Goal: Task Accomplishment & Management: Complete application form

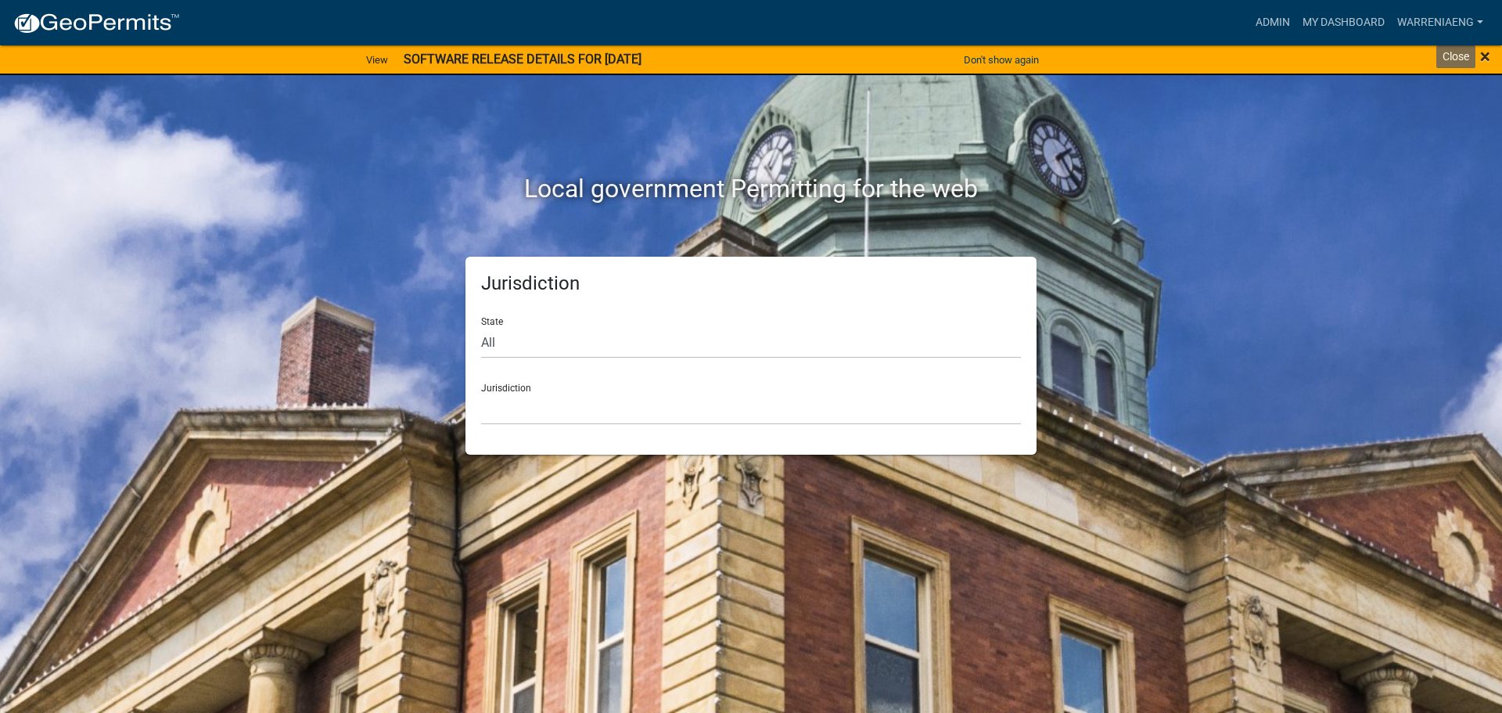
click at [1488, 52] on span "×" at bounding box center [1485, 56] width 10 height 22
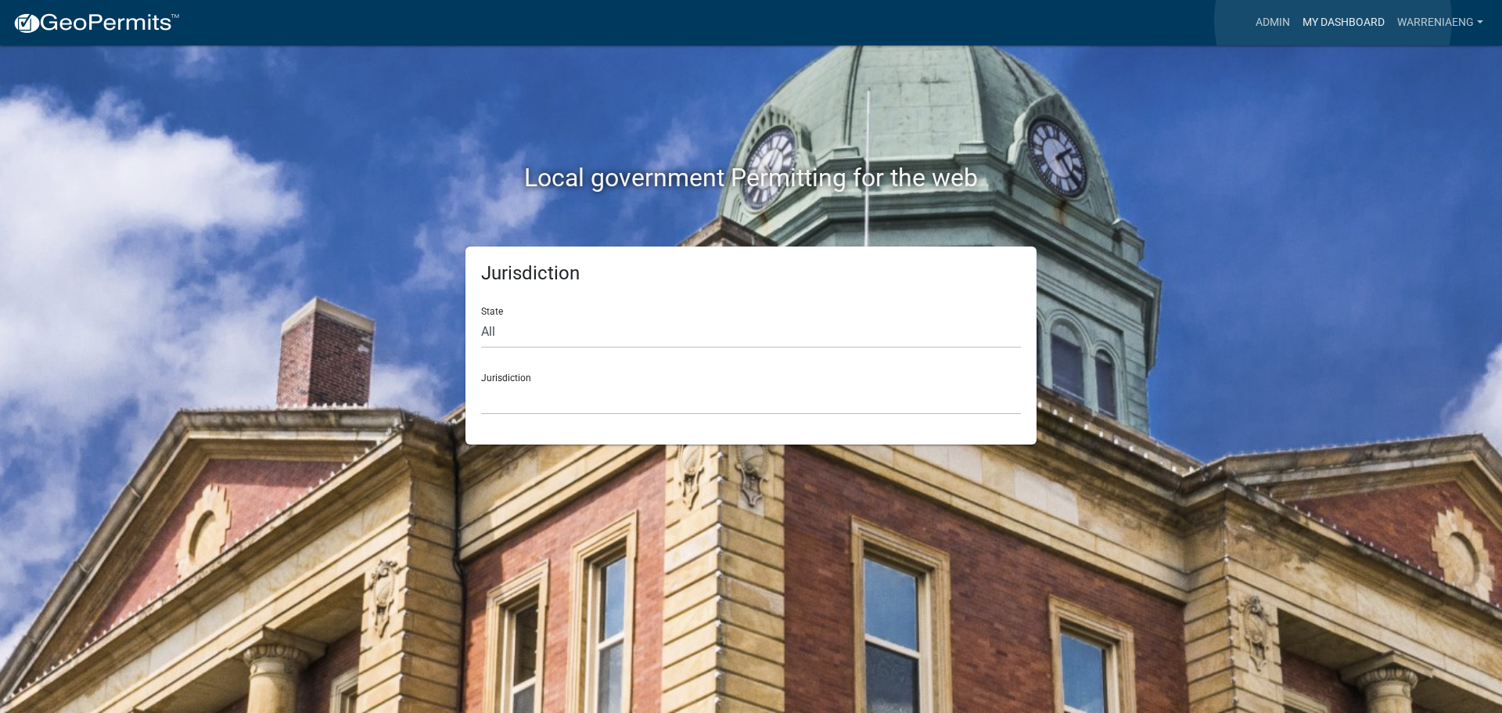
click at [1333, 20] on link "My Dashboard" at bounding box center [1343, 23] width 95 height 30
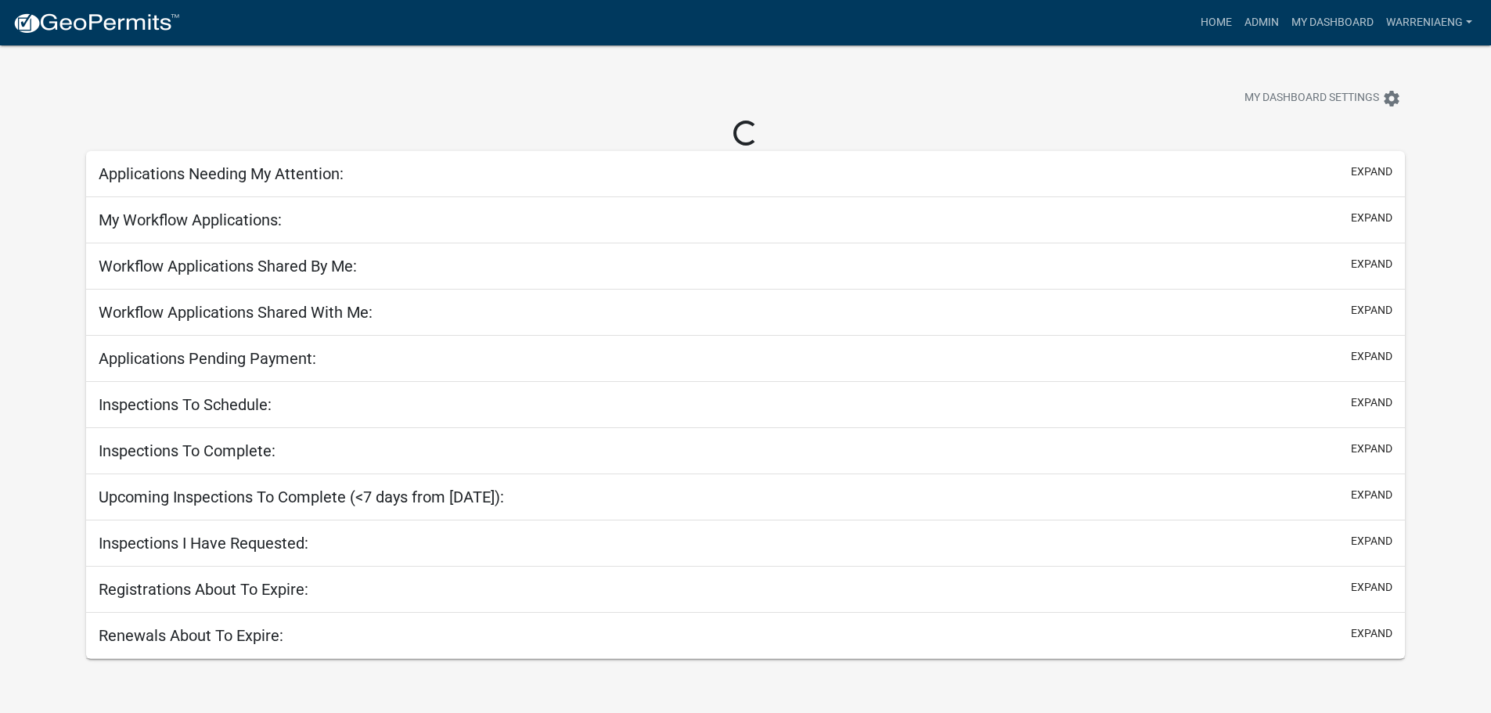
select select "2: 50"
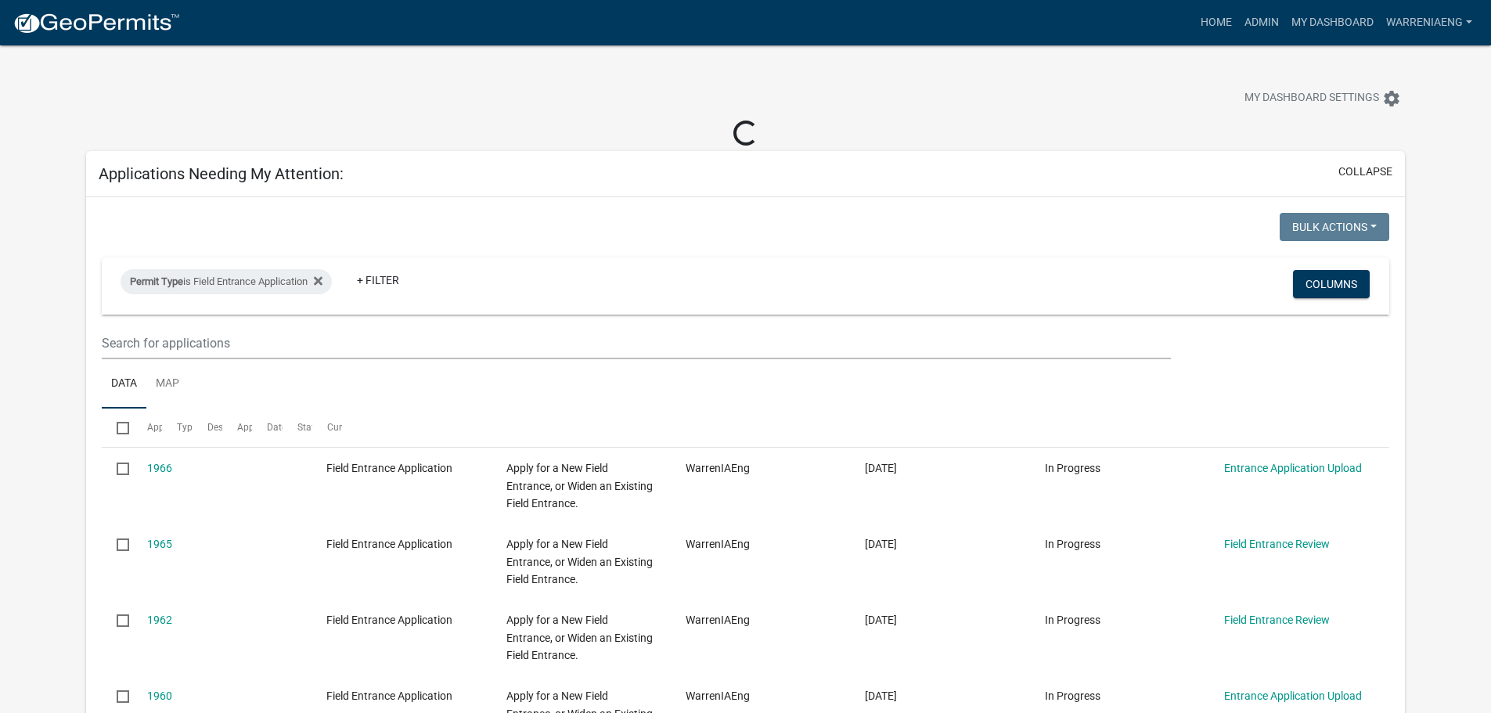
select select "3: 100"
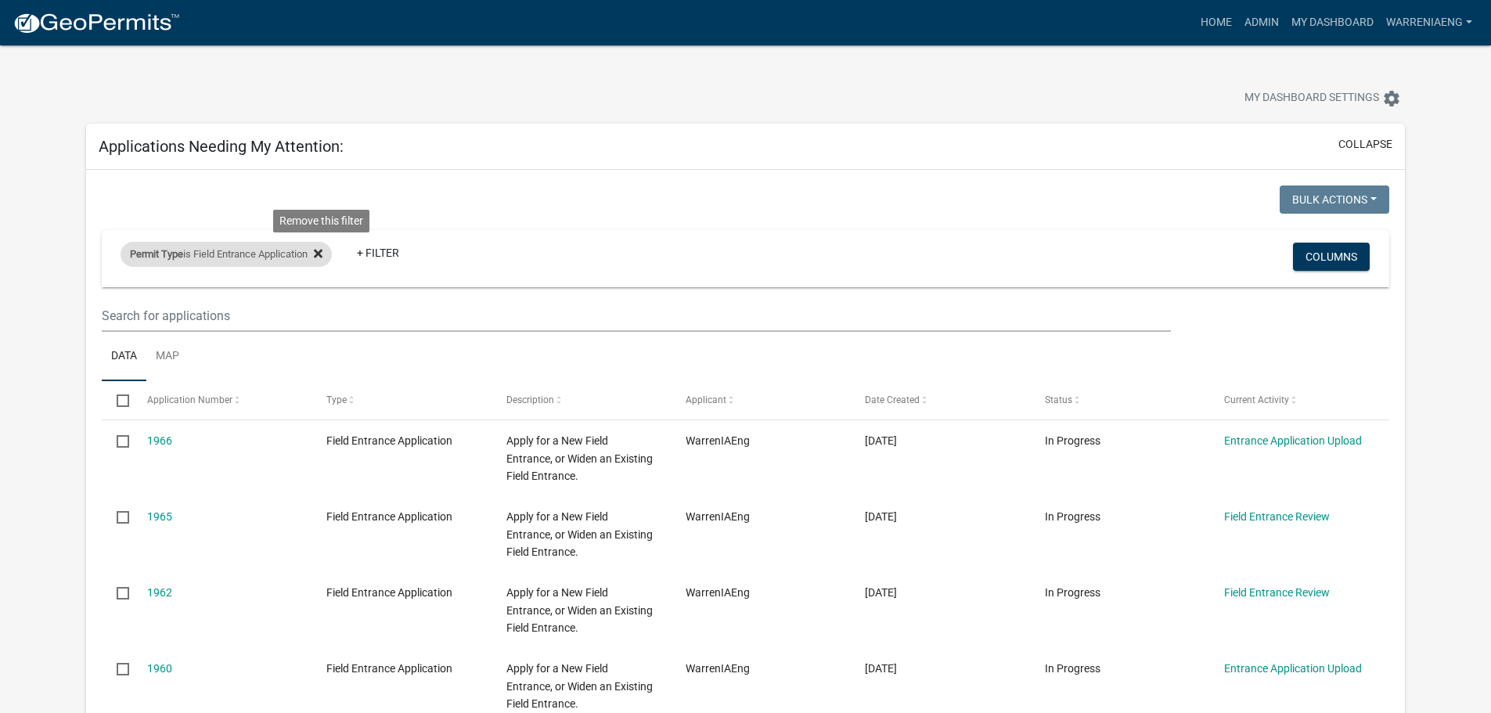
click at [322, 248] on icon at bounding box center [318, 253] width 9 height 13
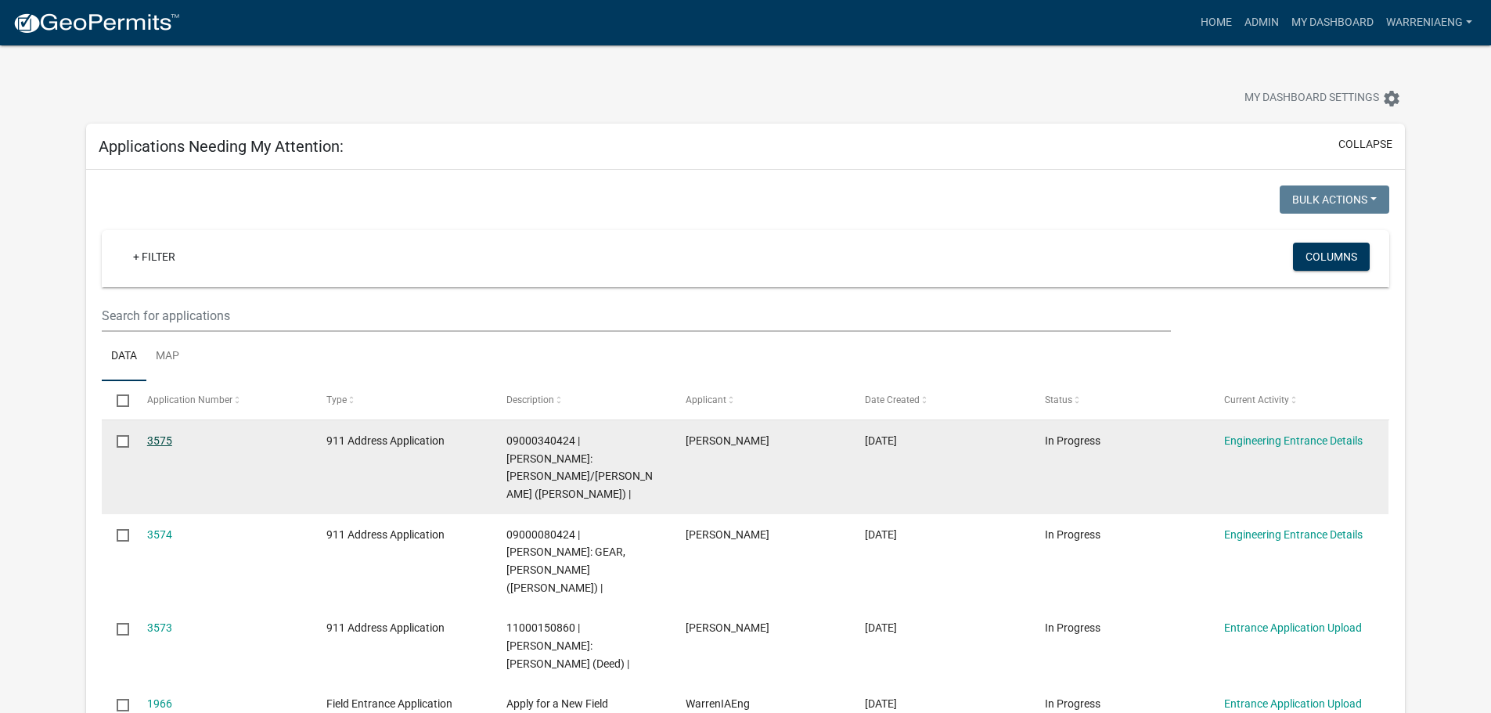
click at [160, 437] on link "3575" at bounding box center [159, 440] width 25 height 13
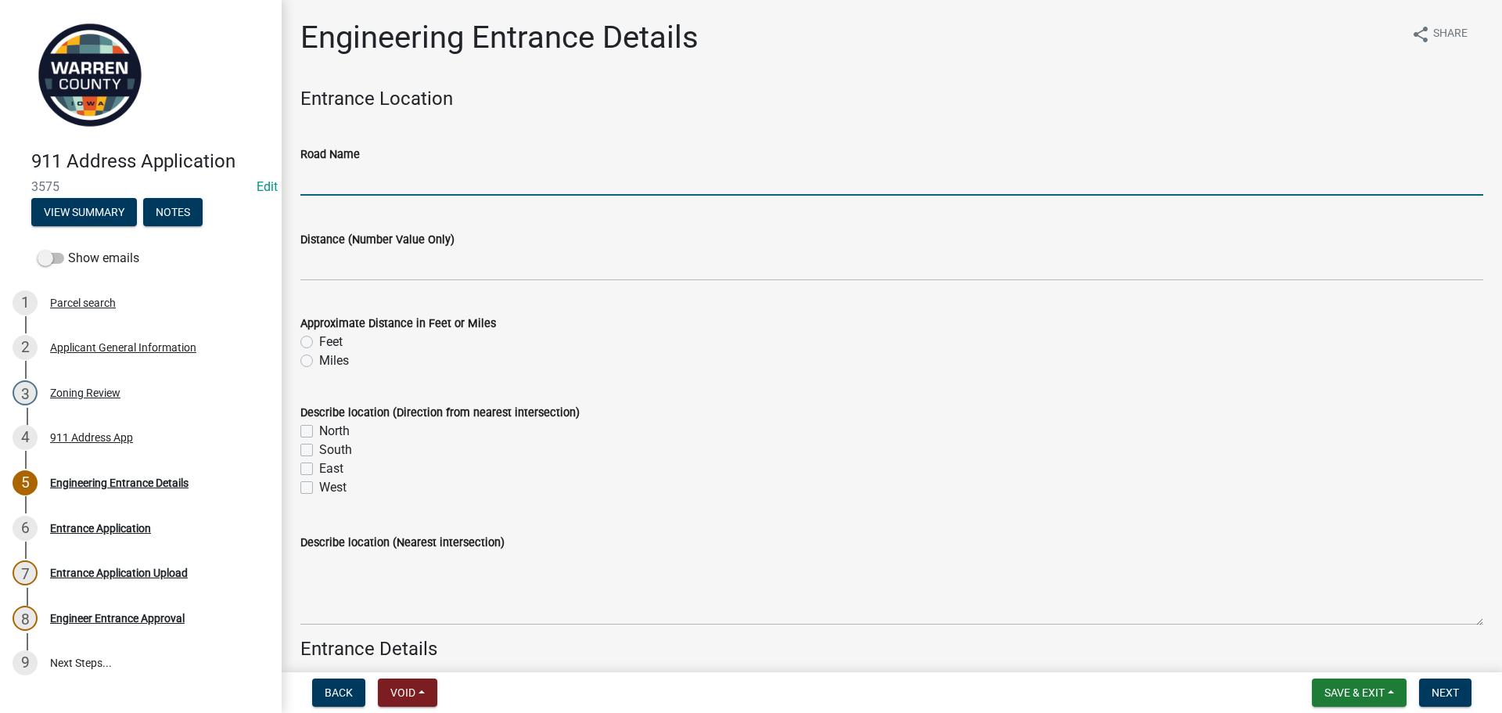
click at [383, 194] on input "Road Name" at bounding box center [891, 180] width 1183 height 32
type input "[GEOGRAPHIC_DATA]"
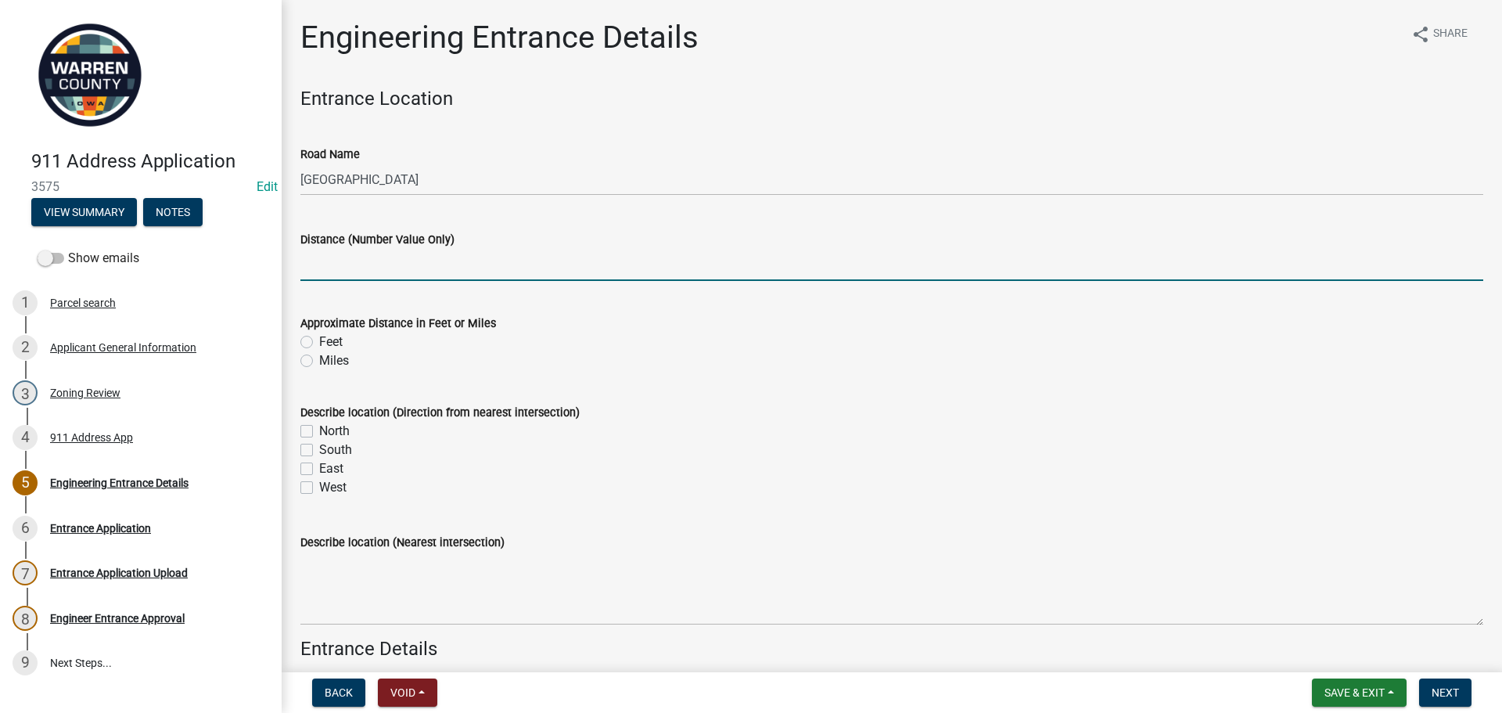
click at [379, 267] on input "text" at bounding box center [891, 265] width 1183 height 32
type input "200"
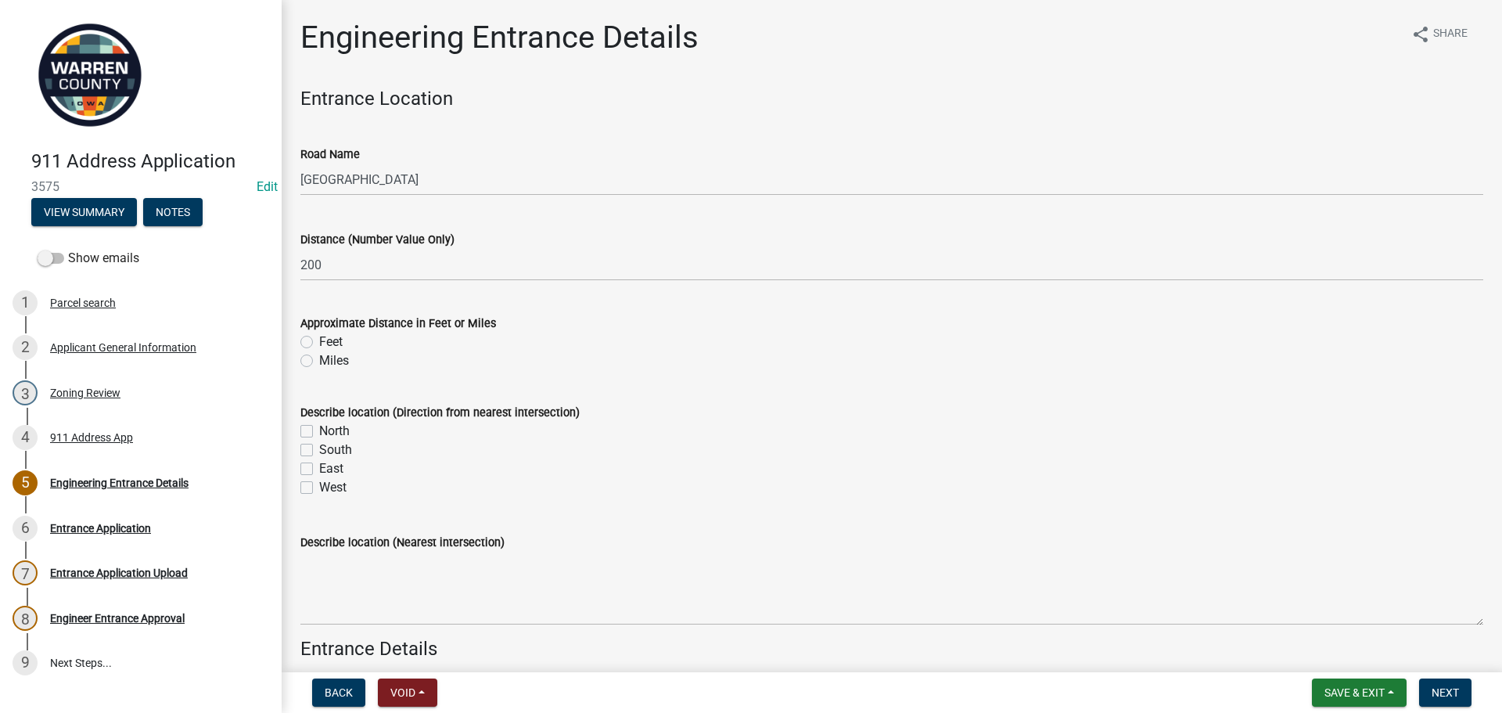
click at [319, 343] on label "Feet" at bounding box center [330, 342] width 23 height 19
click at [319, 343] on input "Feet" at bounding box center [324, 338] width 10 height 10
radio input "true"
click at [319, 432] on label "North" at bounding box center [334, 431] width 31 height 19
click at [319, 432] on input "North" at bounding box center [324, 427] width 10 height 10
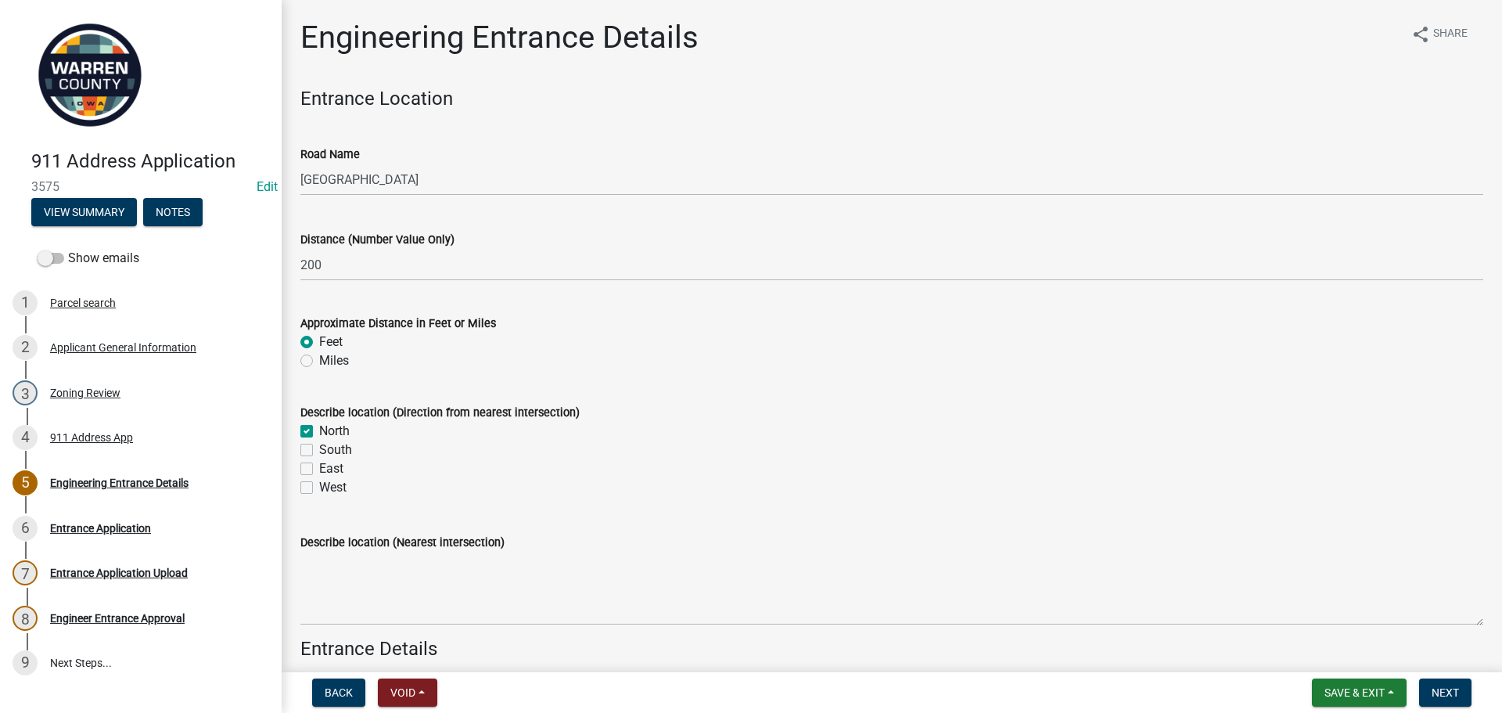
checkbox input "true"
checkbox input "false"
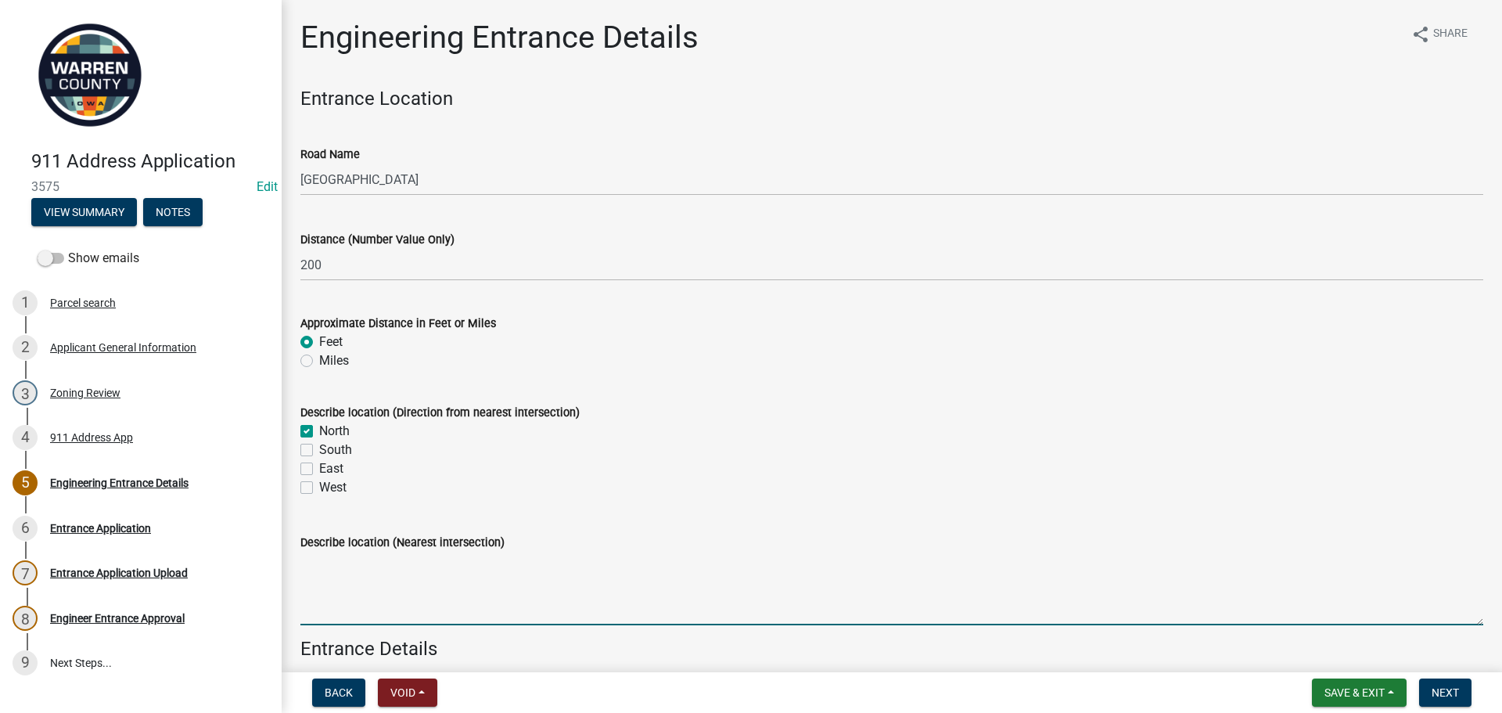
click at [379, 589] on textarea "Describe location (Nearest intersection)" at bounding box center [891, 589] width 1183 height 74
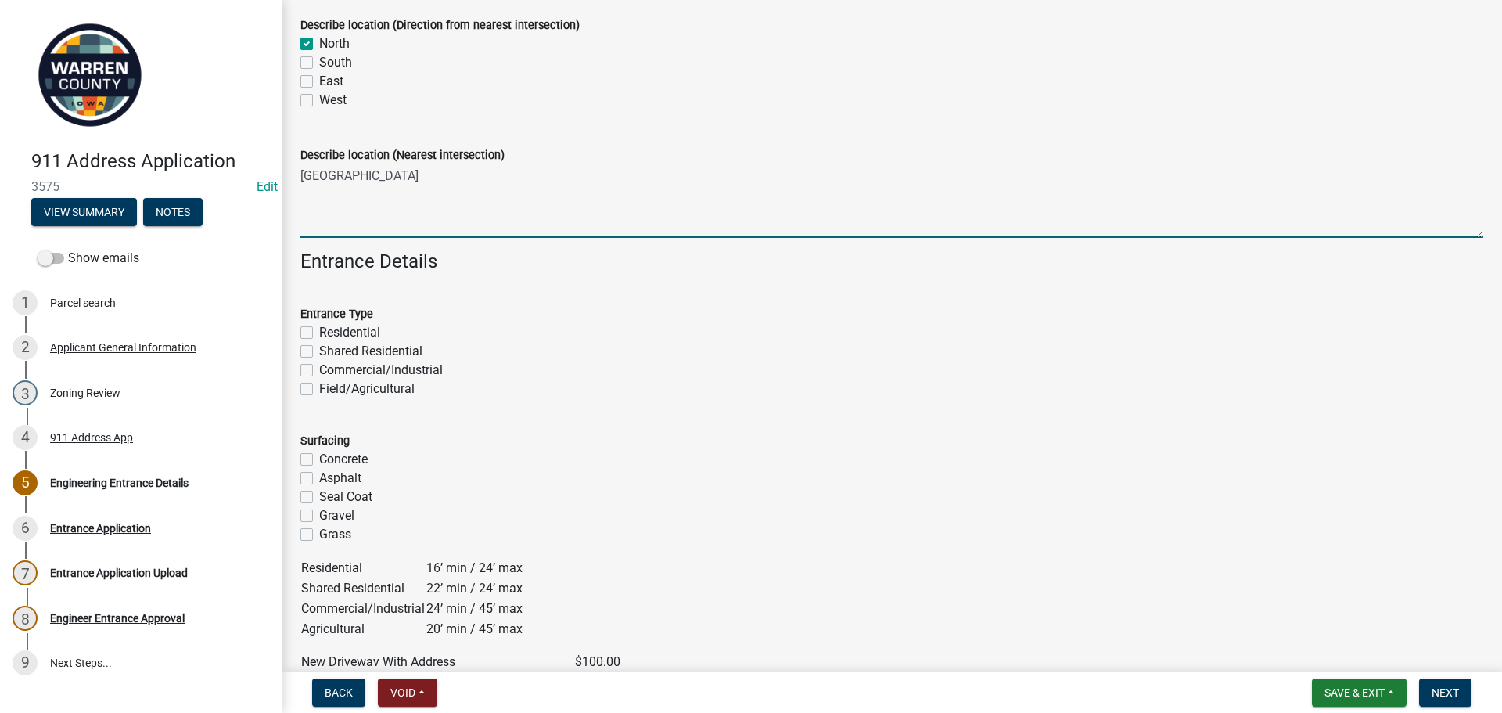
scroll to position [391, 0]
type textarea "[GEOGRAPHIC_DATA]"
click at [319, 332] on label "Residential" at bounding box center [349, 328] width 61 height 19
click at [319, 329] on input "Residential" at bounding box center [324, 324] width 10 height 10
checkbox input "true"
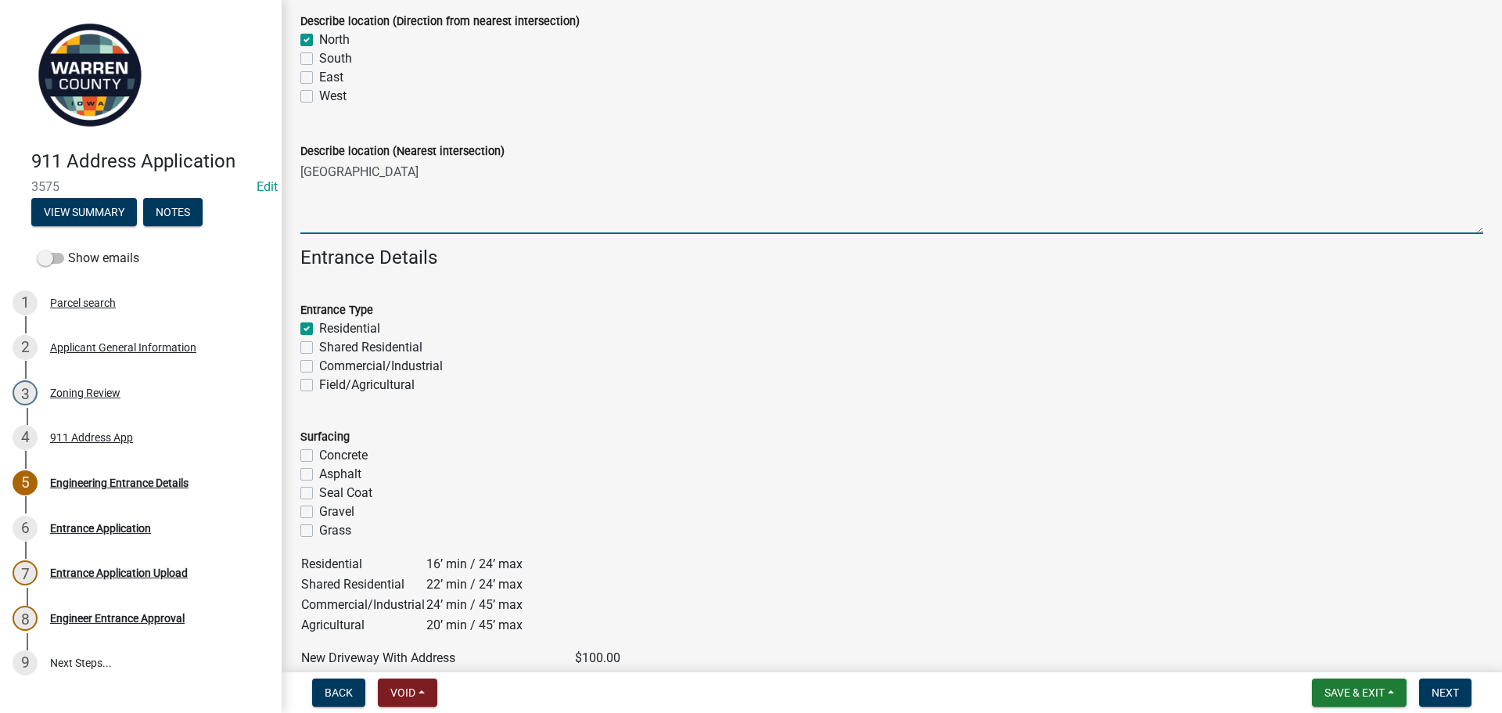
checkbox input "false"
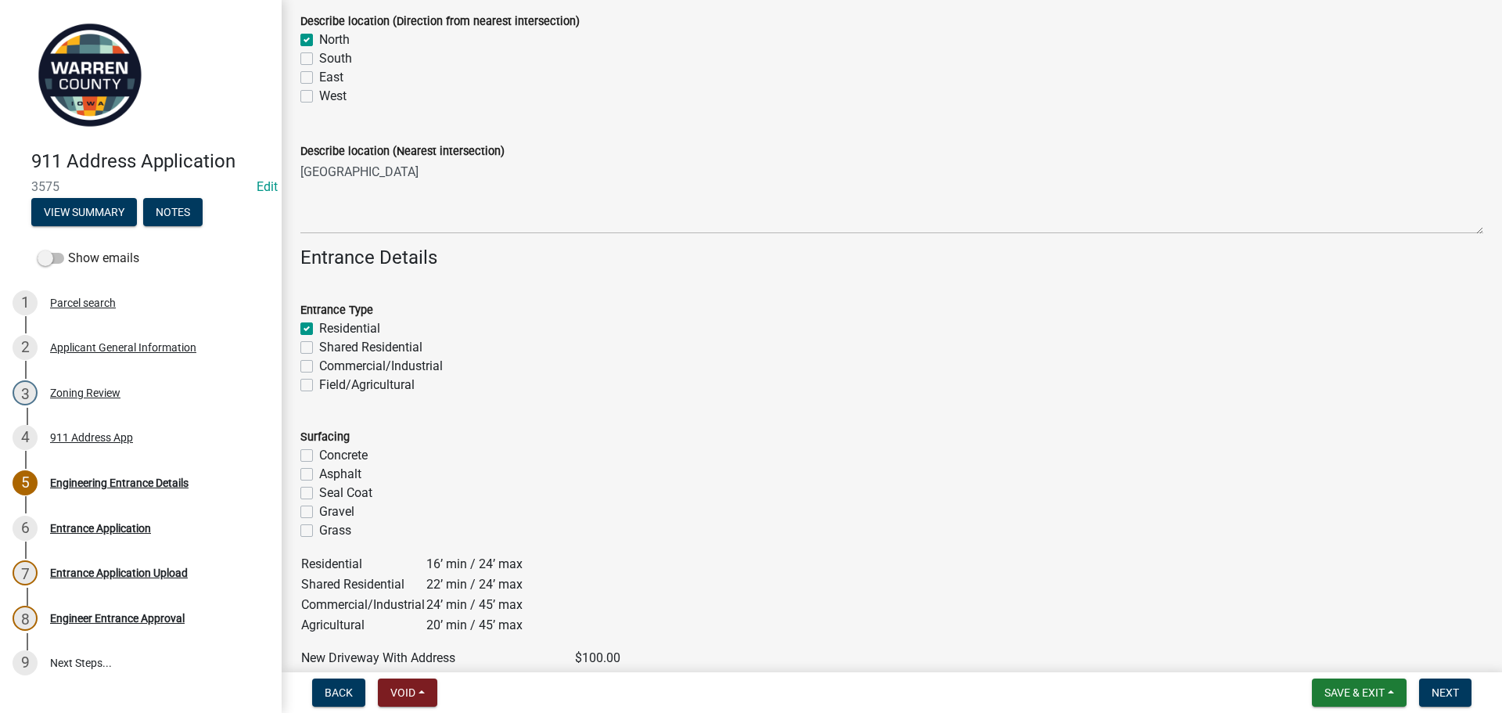
click at [319, 510] on label "Gravel" at bounding box center [336, 511] width 35 height 19
click at [319, 510] on input "Gravel" at bounding box center [324, 507] width 10 height 10
checkbox input "true"
checkbox input "false"
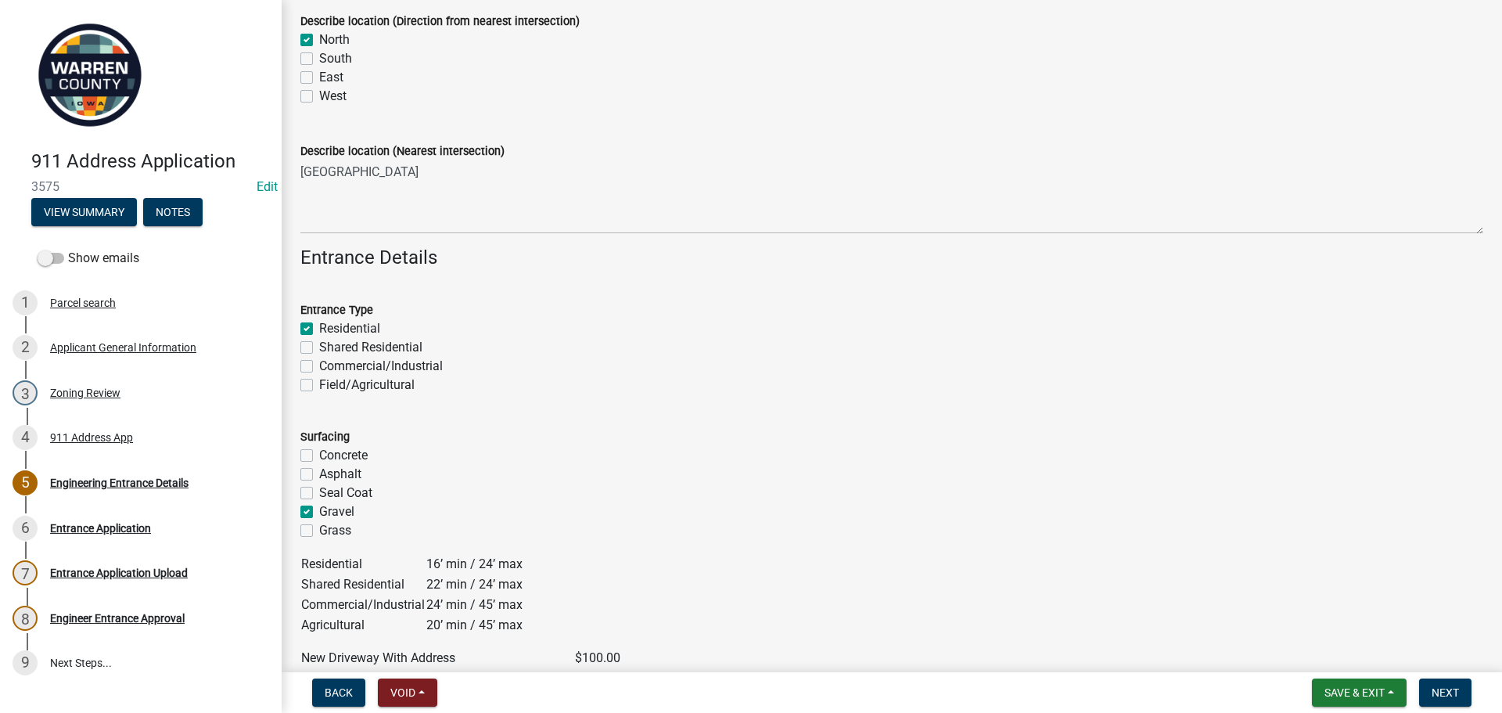
checkbox input "false"
checkbox input "true"
checkbox input "false"
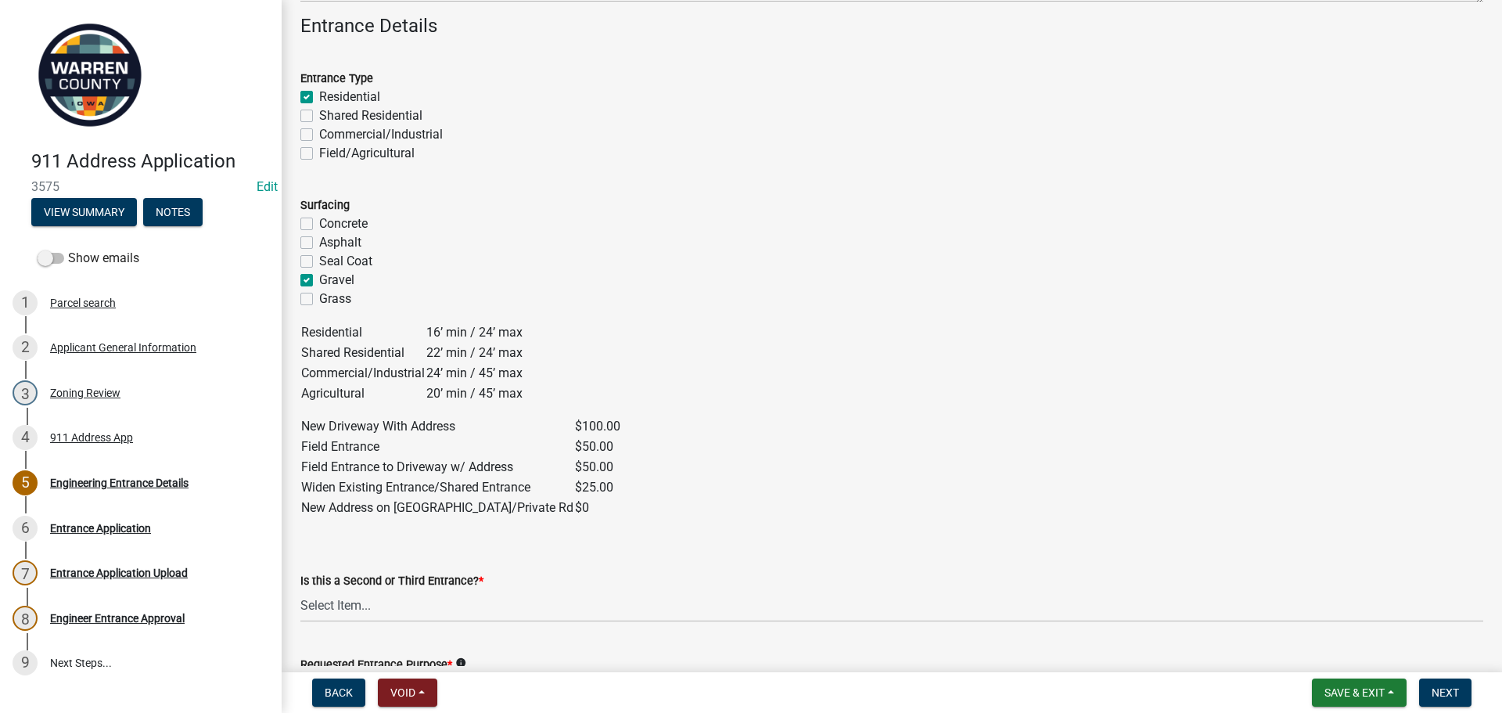
scroll to position [704, 0]
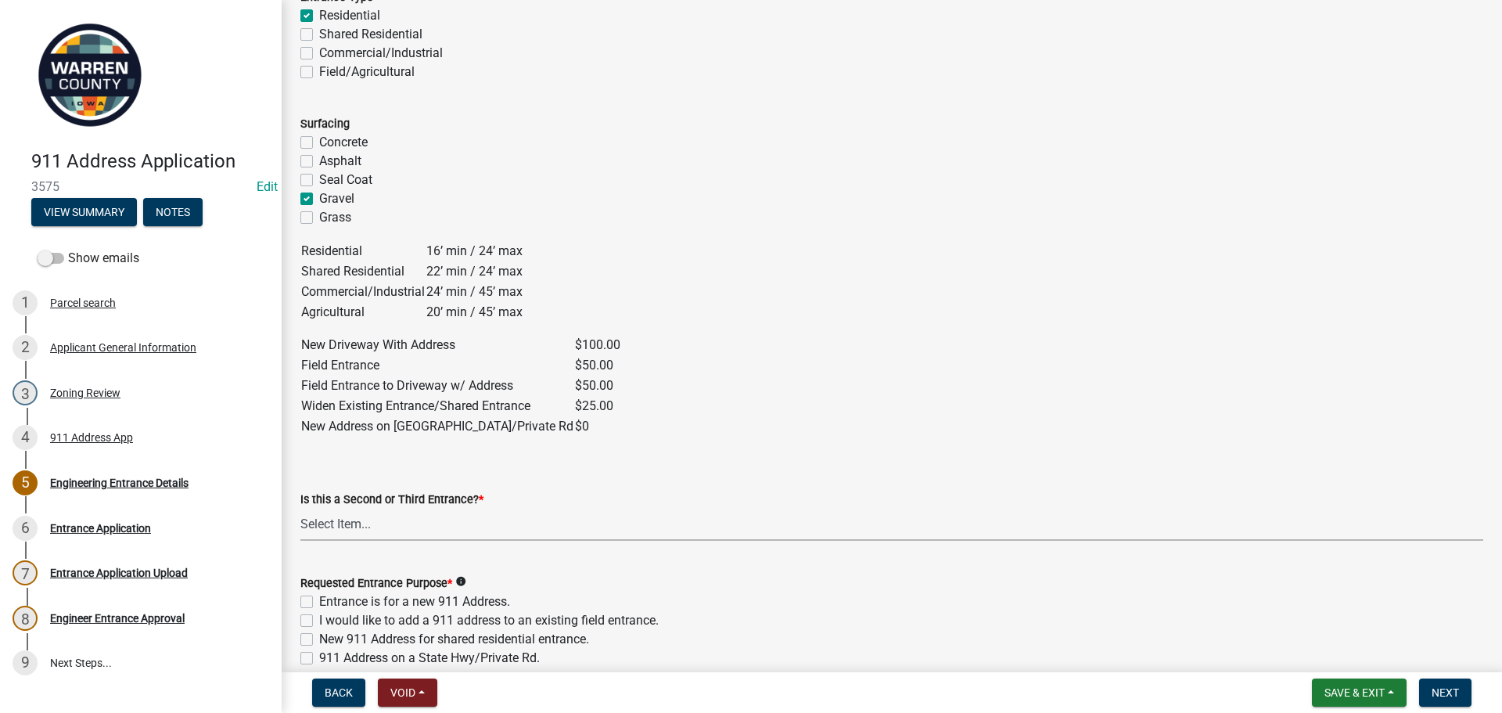
click at [393, 533] on select "Select Item... Yes No" at bounding box center [891, 525] width 1183 height 32
click at [300, 509] on select "Select Item... Yes No" at bounding box center [891, 525] width 1183 height 32
select select "5300d118-efaf-4d36-bbc3-62d1d2d0e61b"
click at [319, 600] on label "Entrance is for a new 911 Address." at bounding box center [414, 601] width 191 height 19
click at [319, 600] on input "Entrance is for a new 911 Address." at bounding box center [324, 597] width 10 height 10
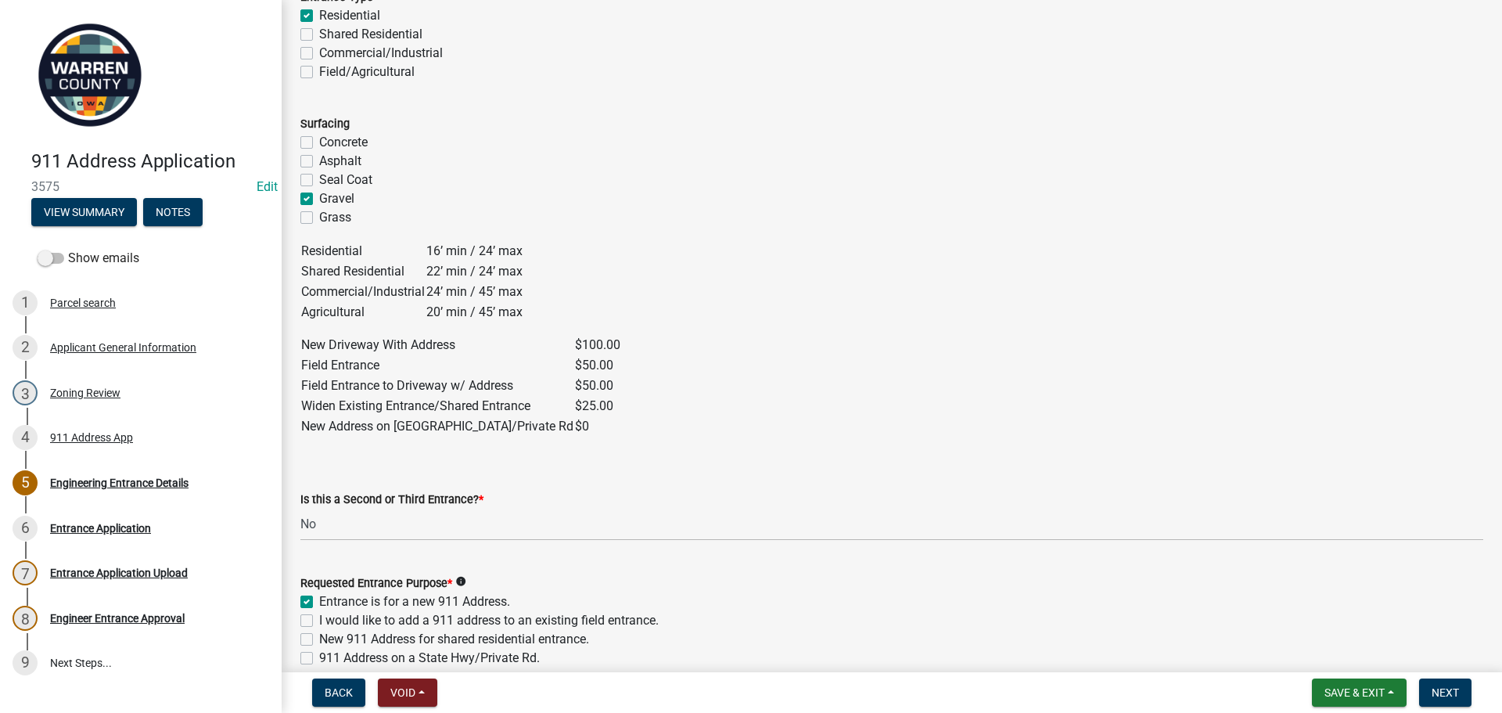
checkbox input "true"
checkbox input "false"
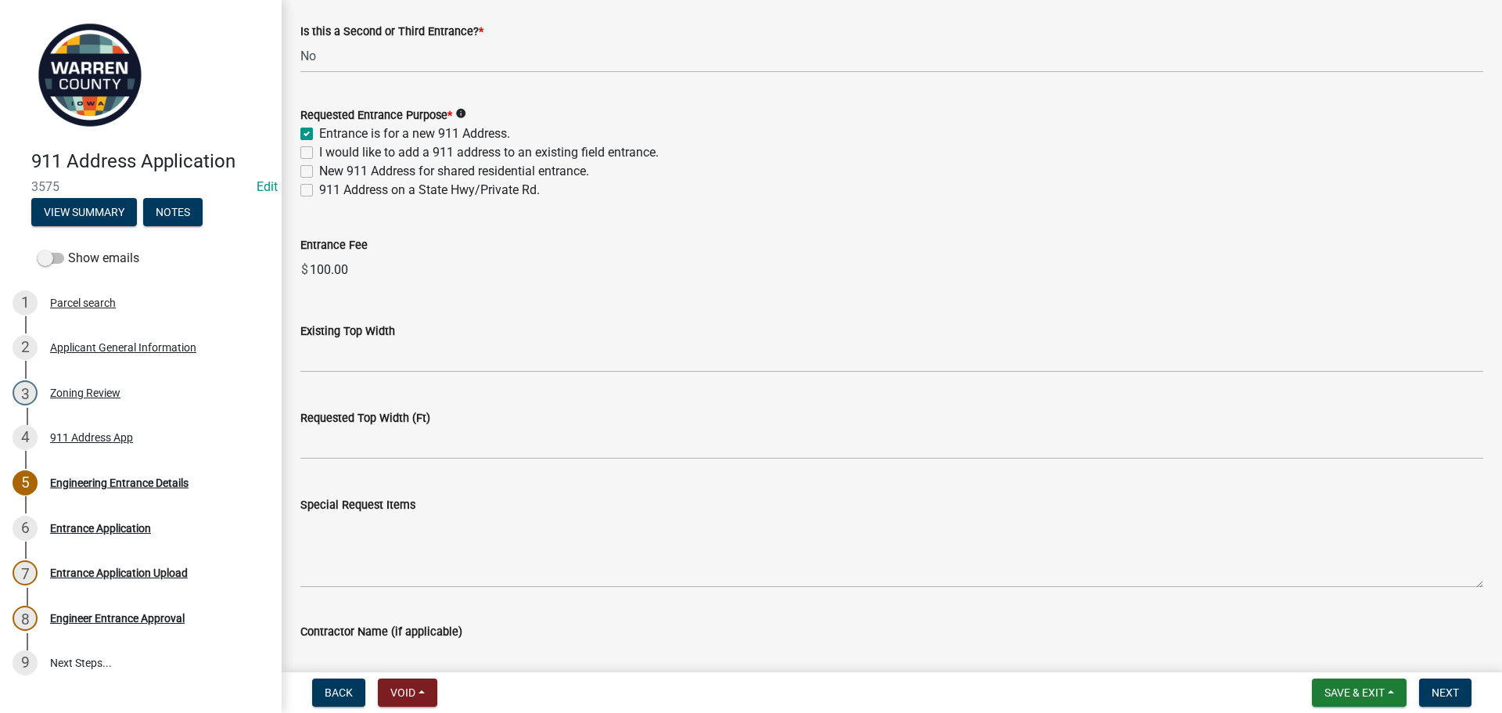
scroll to position [1174, 0]
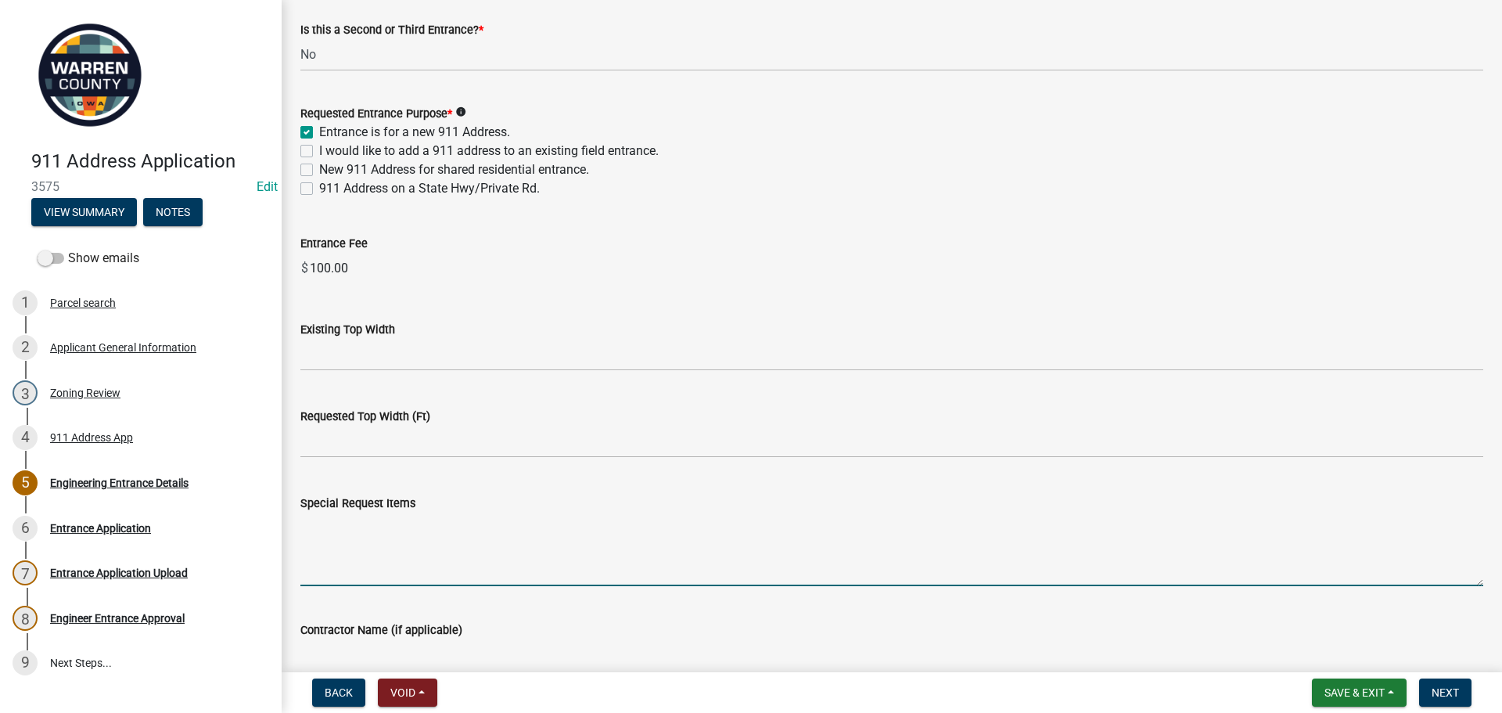
click at [374, 549] on textarea "Special Request Items" at bounding box center [891, 549] width 1183 height 74
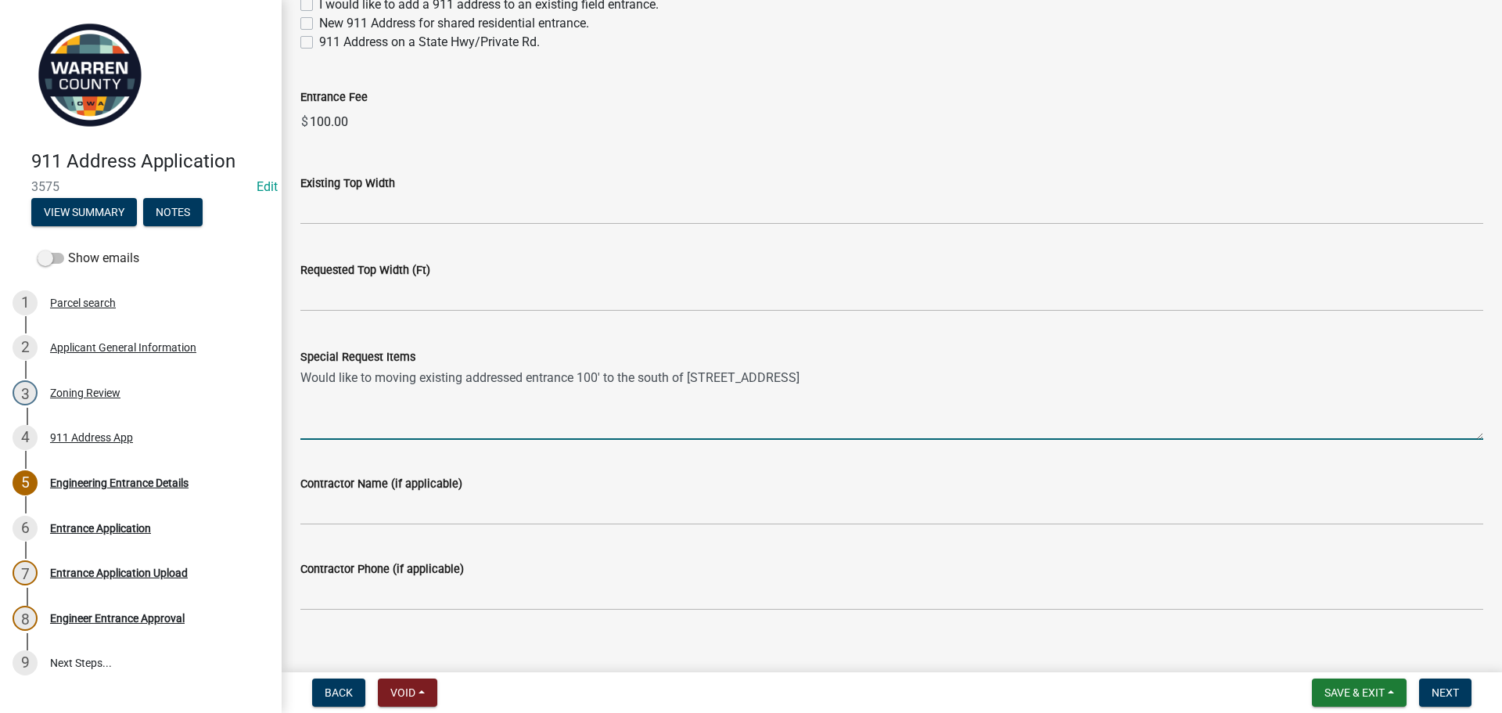
scroll to position [1338, 0]
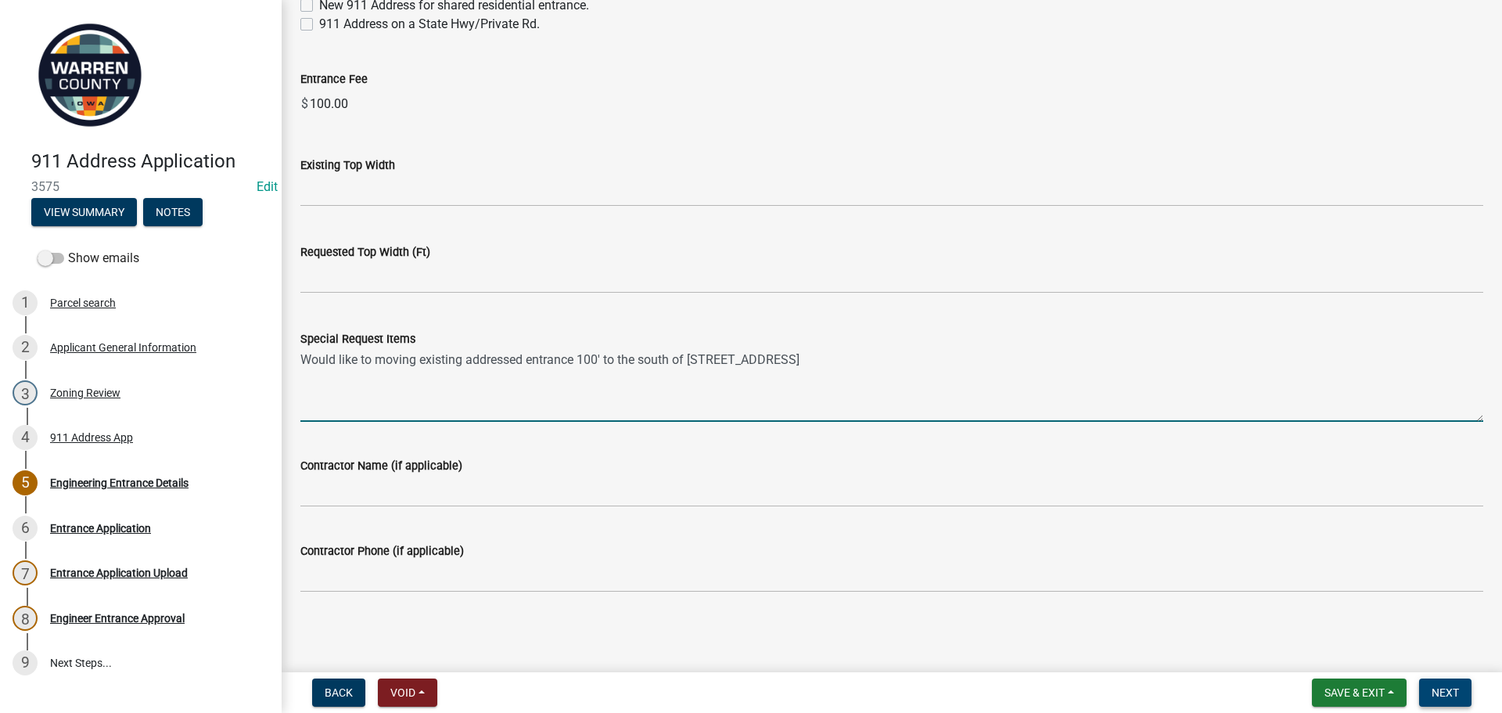
type textarea "Would like to moving existing addressed entrance 100' to the south of [STREET_A…"
click at [1456, 688] on span "Next" at bounding box center [1445, 692] width 27 height 13
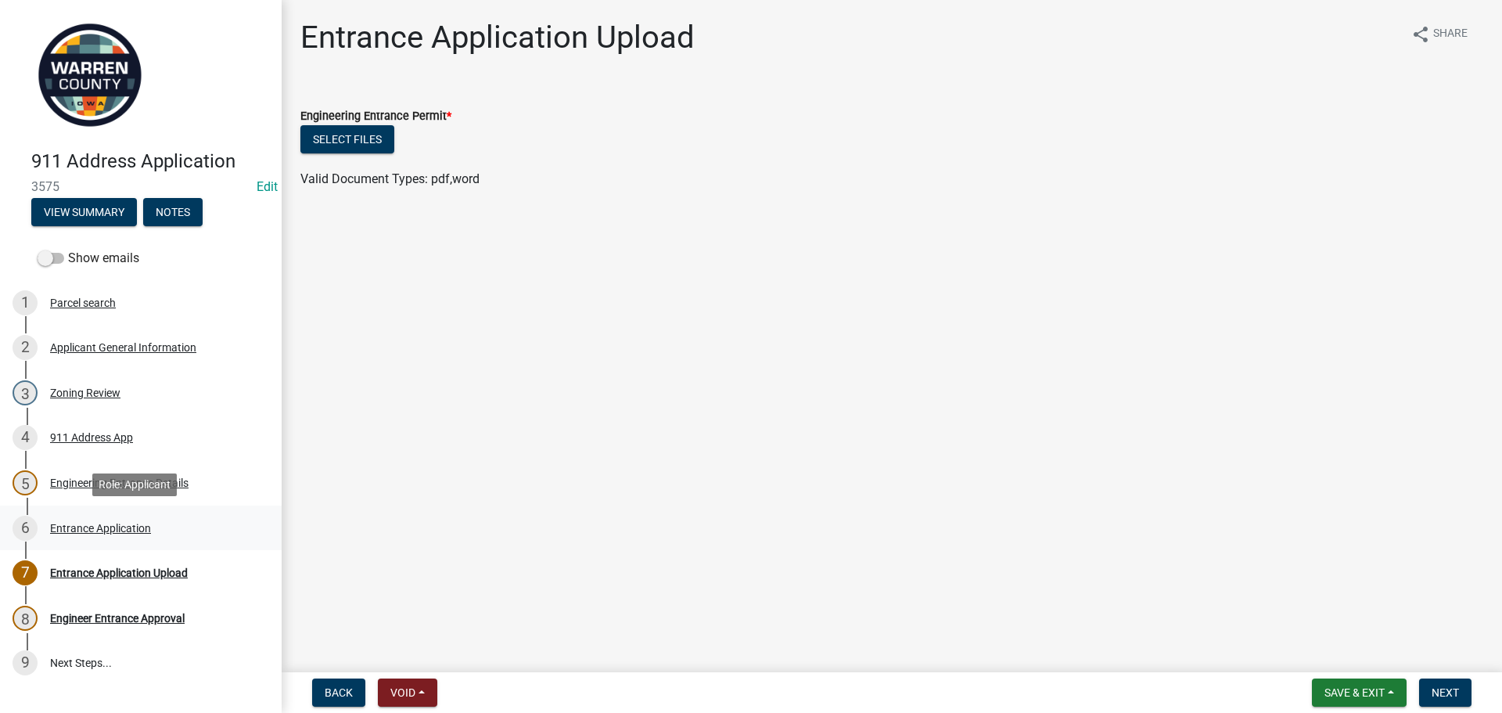
click at [76, 528] on div "Entrance Application" at bounding box center [100, 528] width 101 height 11
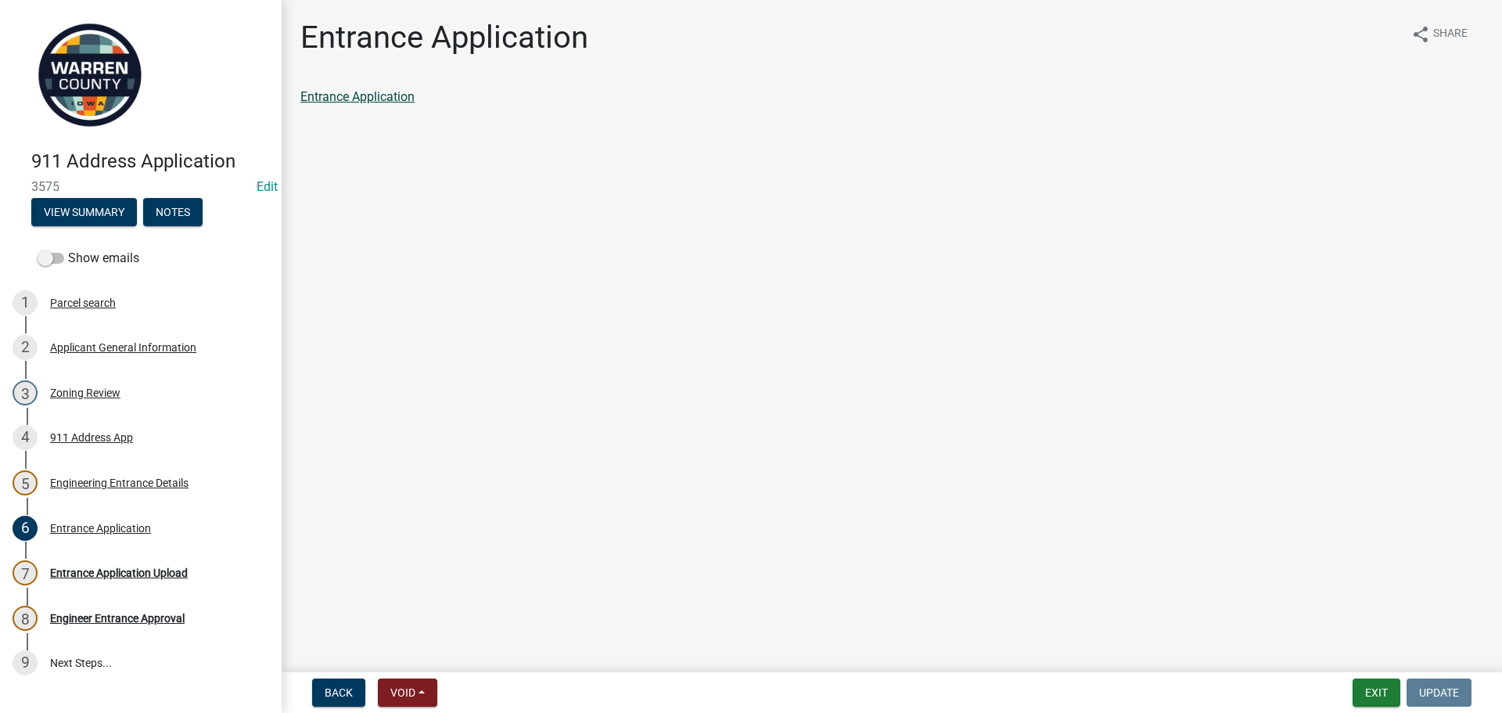
click at [338, 99] on link "Entrance Application" at bounding box center [357, 96] width 114 height 15
click at [113, 567] on div "Entrance Application Upload" at bounding box center [119, 572] width 138 height 11
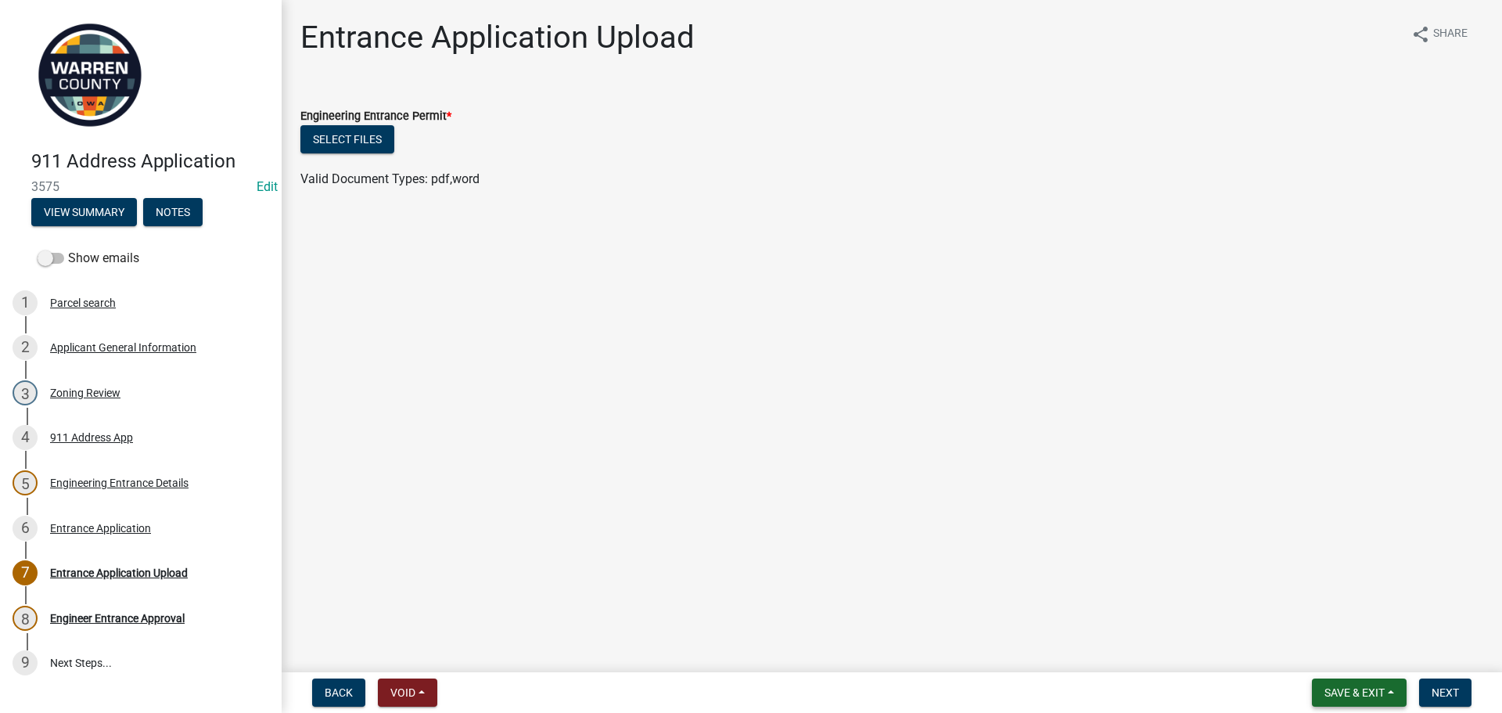
click at [1361, 686] on span "Save & Exit" at bounding box center [1355, 692] width 60 height 13
click at [1351, 655] on button "Save & Exit" at bounding box center [1344, 652] width 125 height 38
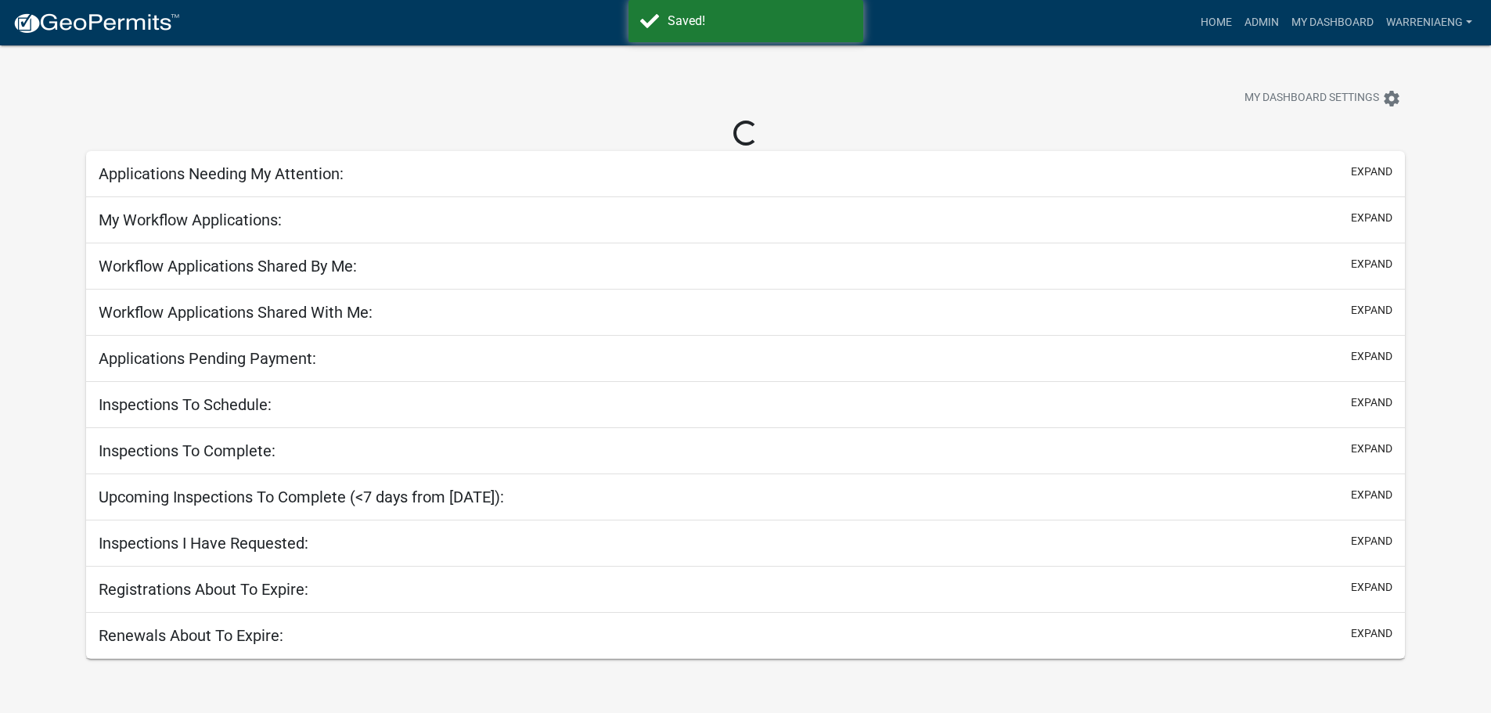
select select "3: 100"
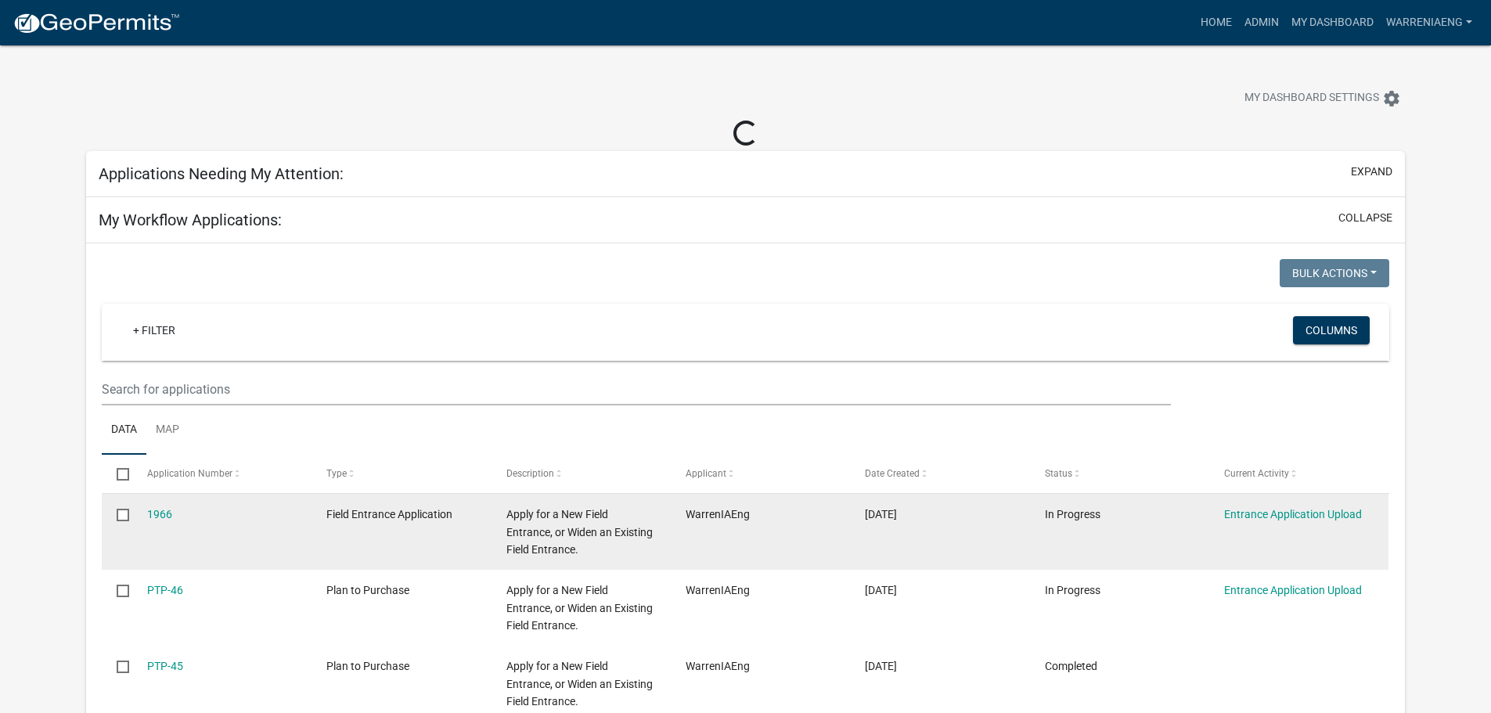
select select "2: 50"
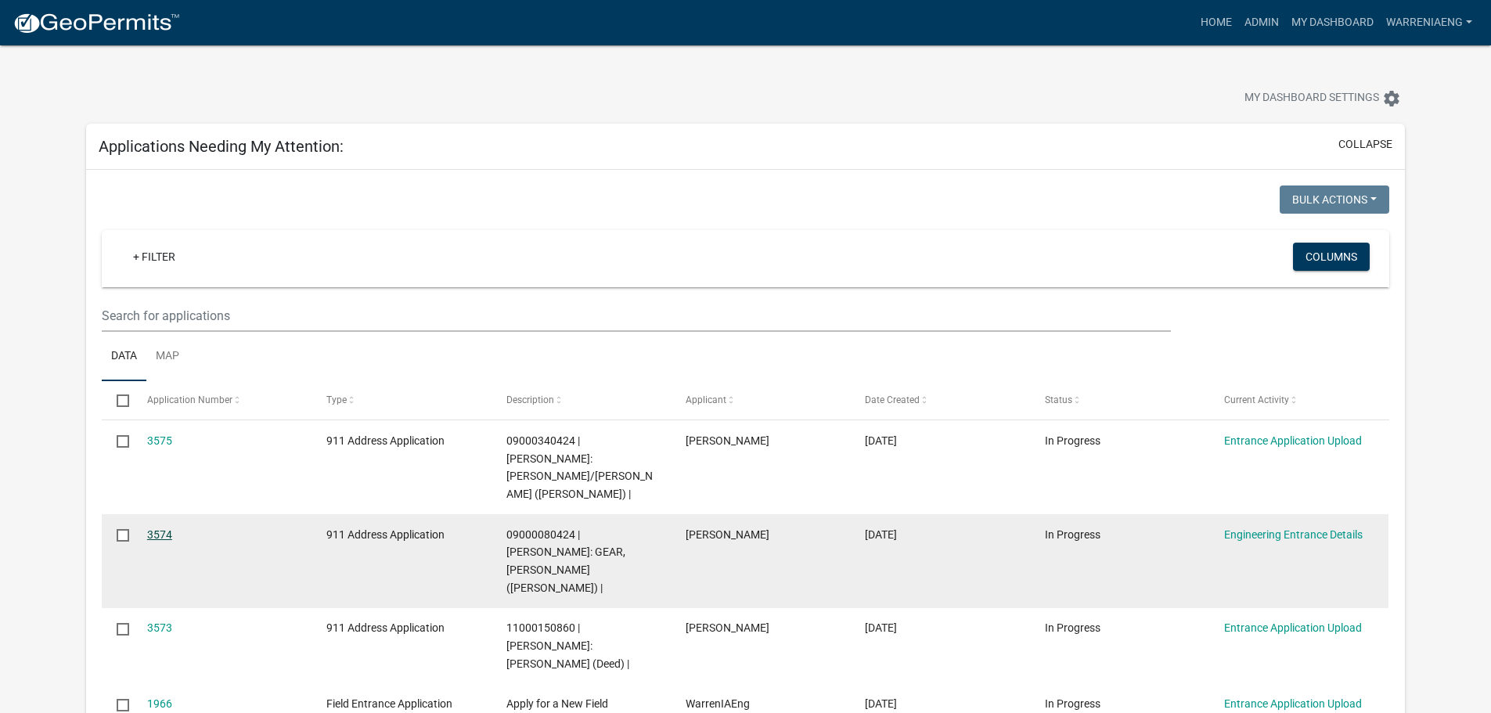
click at [164, 528] on link "3574" at bounding box center [159, 534] width 25 height 13
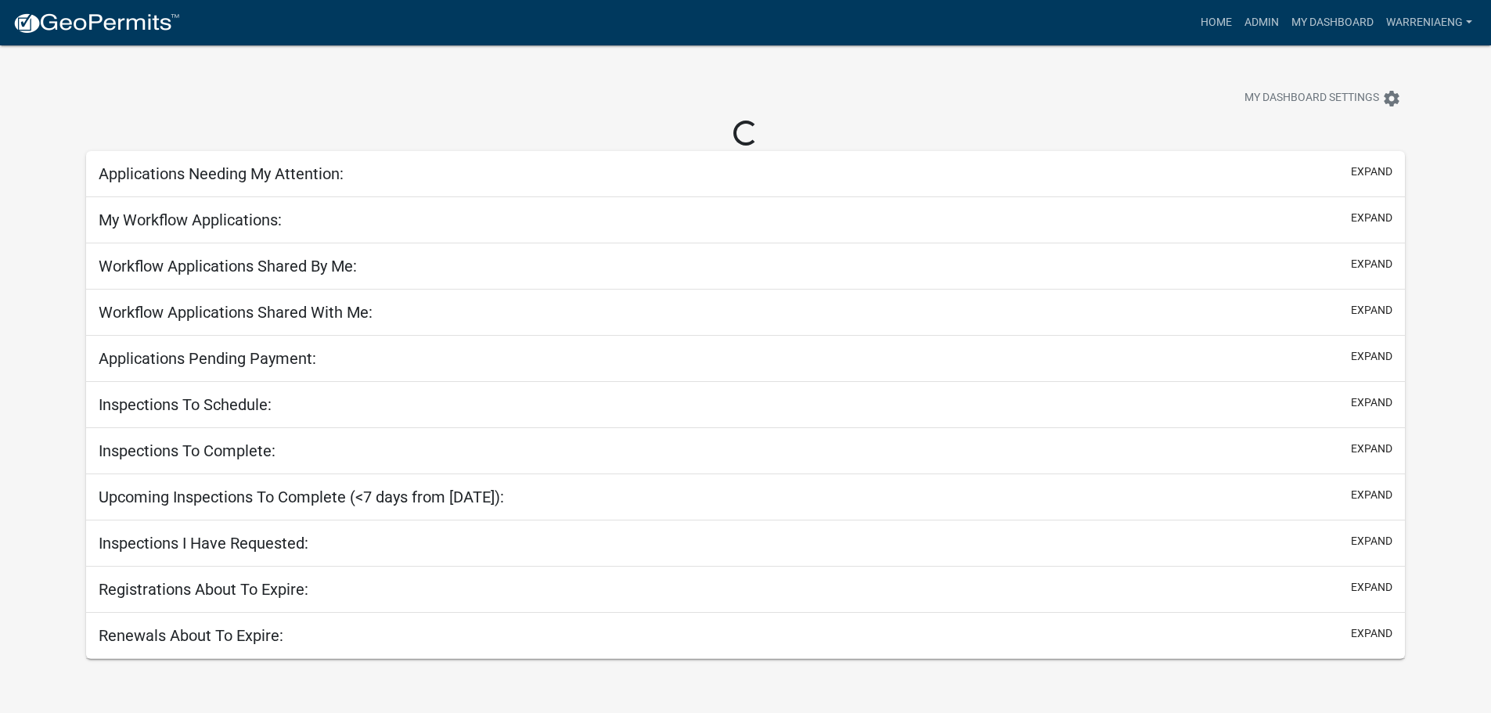
select select "3: 100"
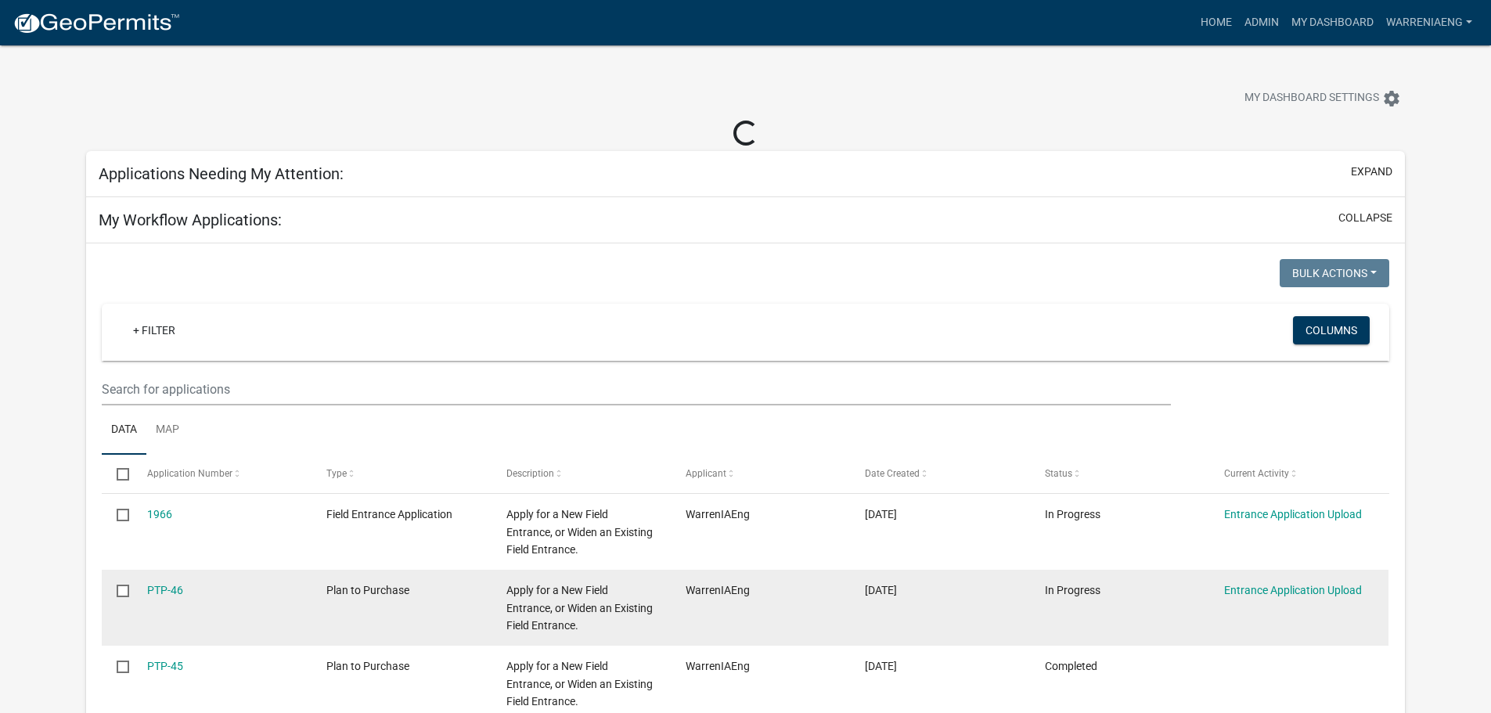
select select "2: 50"
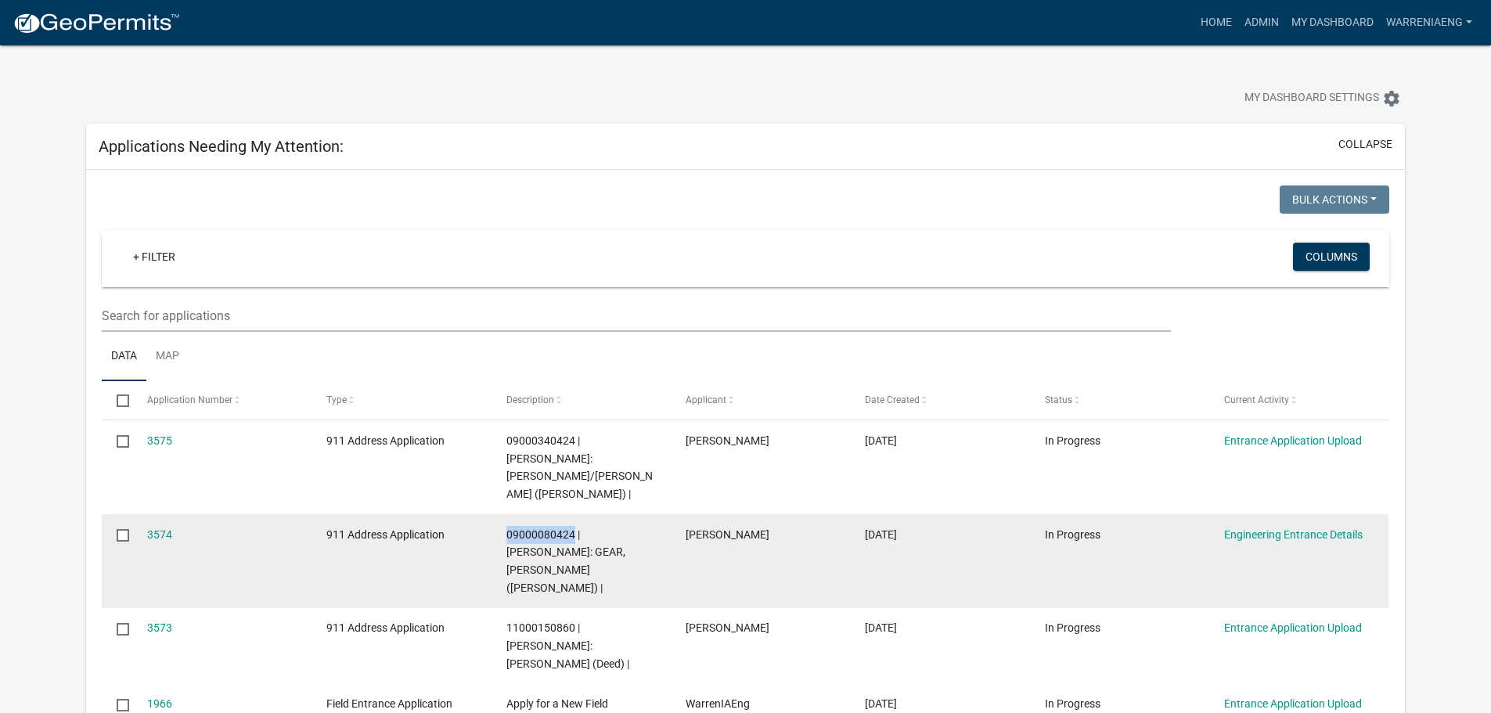
drag, startPoint x: 574, startPoint y: 509, endPoint x: 506, endPoint y: 516, distance: 68.4
click at [506, 528] on span "09000080424 | [PERSON_NAME]: GEAR, [PERSON_NAME] ([PERSON_NAME]) |" at bounding box center [565, 561] width 119 height 66
copy span "09000080424"
click at [173, 526] on div "3574" at bounding box center [221, 535] width 149 height 18
click at [158, 528] on link "3574" at bounding box center [159, 534] width 25 height 13
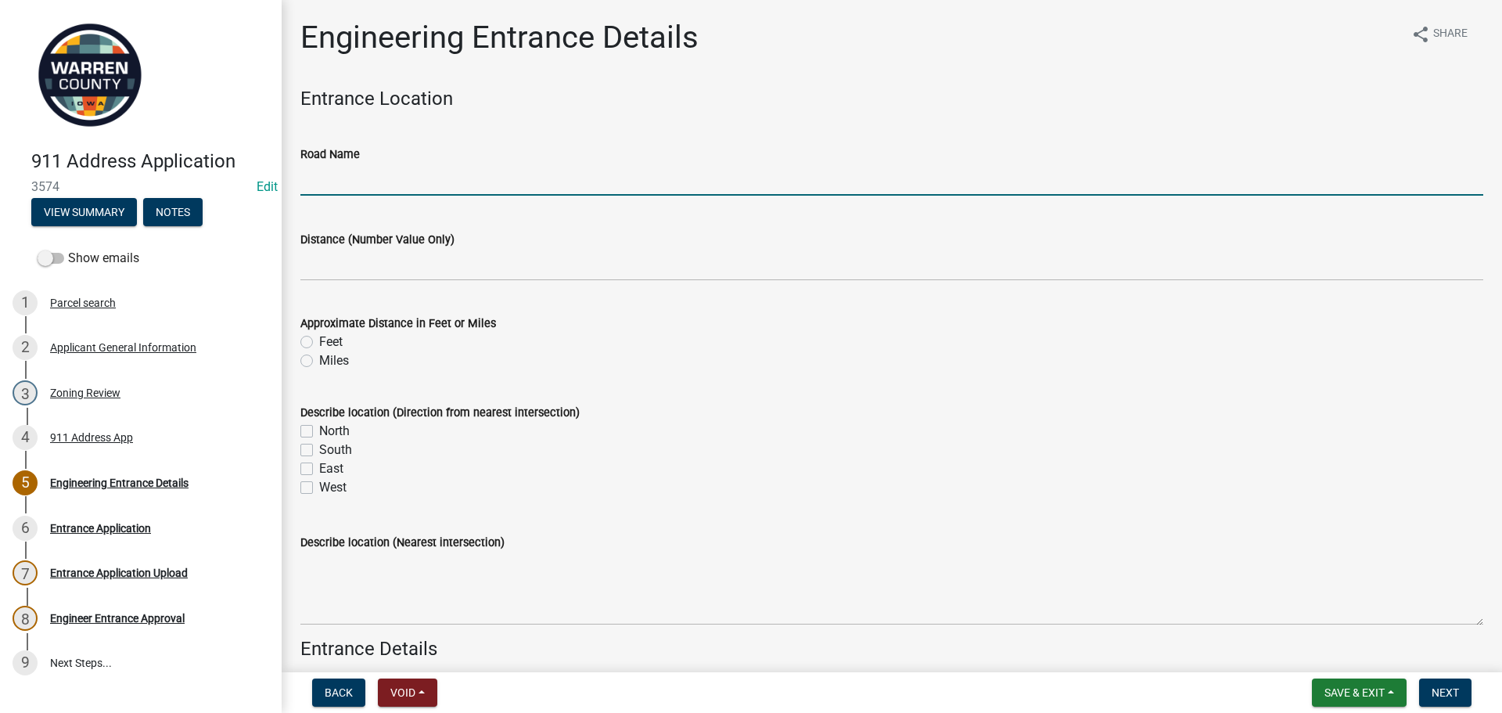
click at [397, 172] on input "Road Name" at bounding box center [891, 180] width 1183 height 32
type input "[GEOGRAPHIC_DATA]"
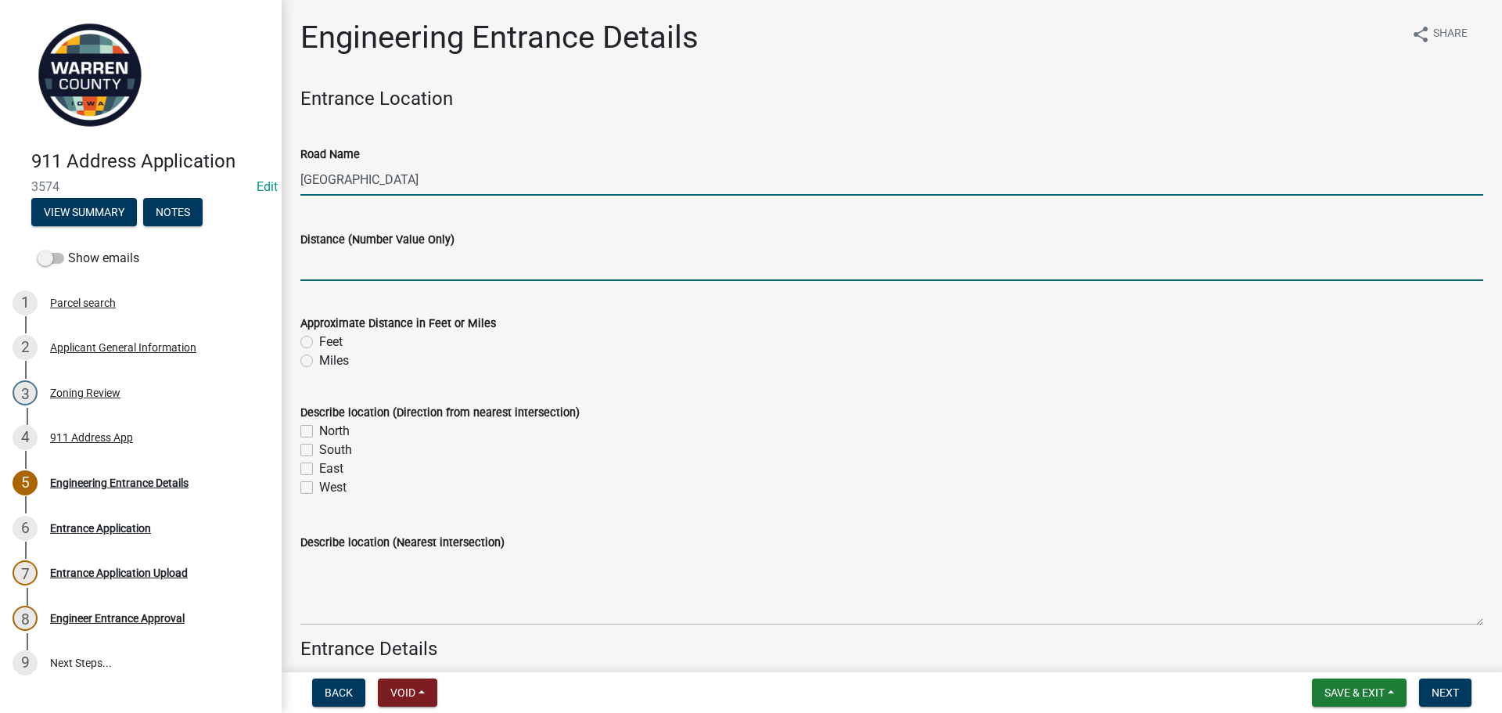
click at [369, 270] on input "text" at bounding box center [891, 265] width 1183 height 32
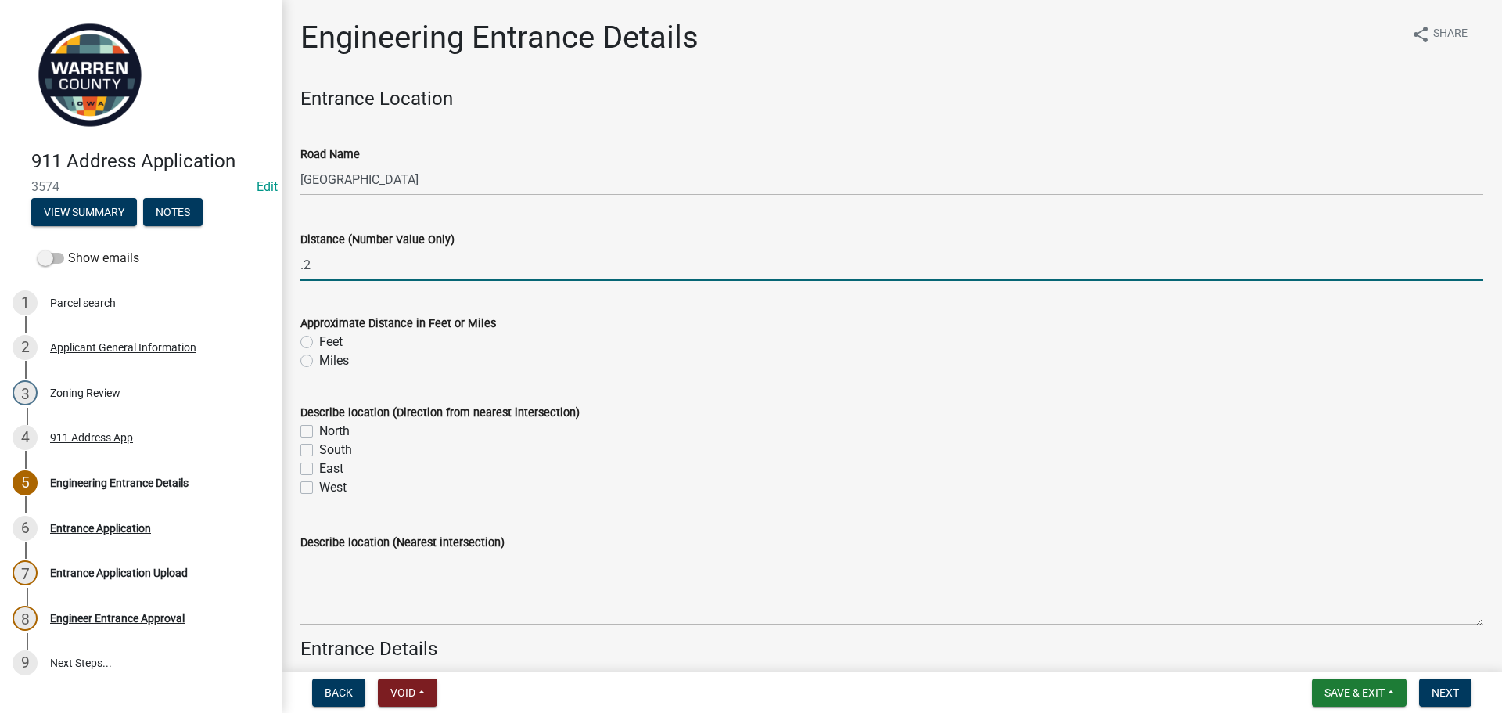
type input "0.2"
click at [319, 362] on label "Miles" at bounding box center [334, 360] width 30 height 19
click at [319, 361] on input "Miles" at bounding box center [324, 356] width 10 height 10
radio input "true"
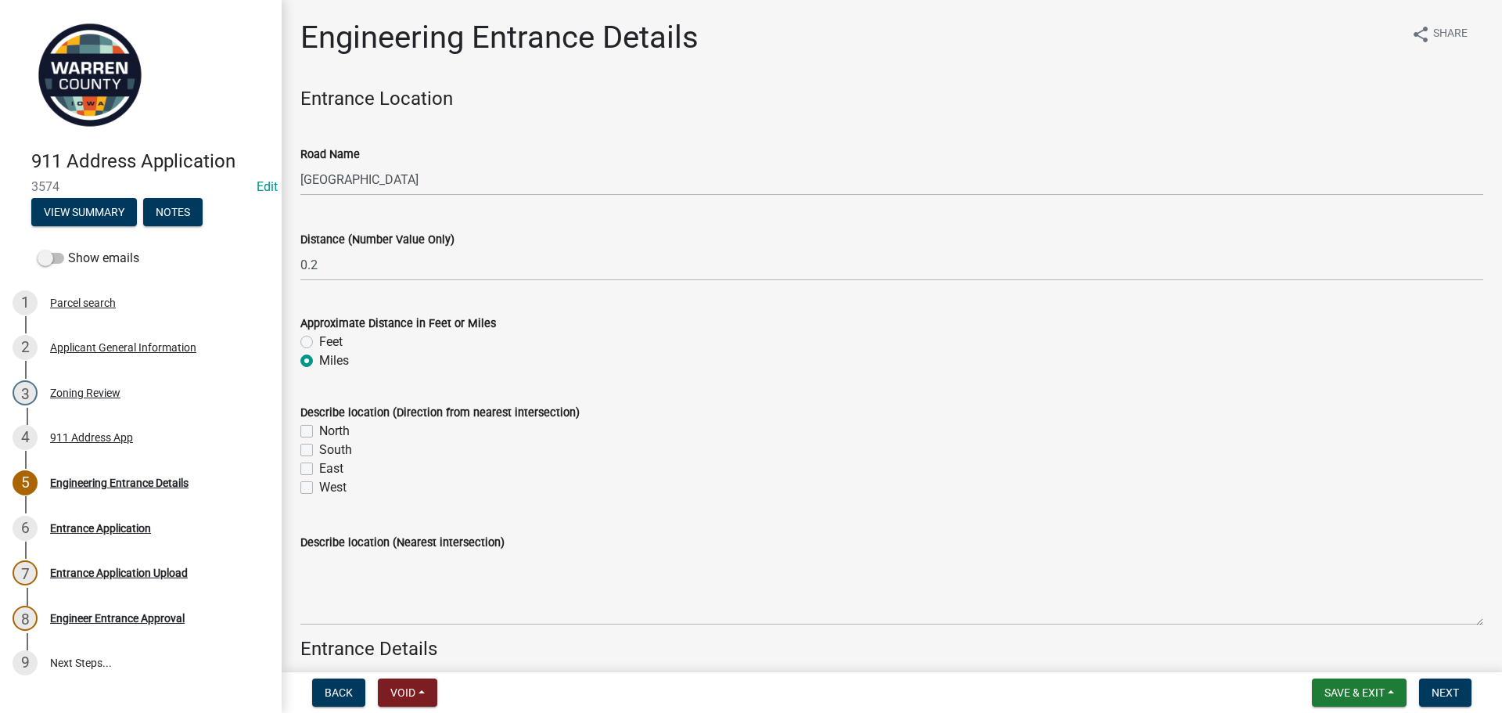
click at [319, 435] on label "North" at bounding box center [334, 431] width 31 height 19
click at [319, 432] on input "North" at bounding box center [324, 427] width 10 height 10
checkbox input "true"
checkbox input "false"
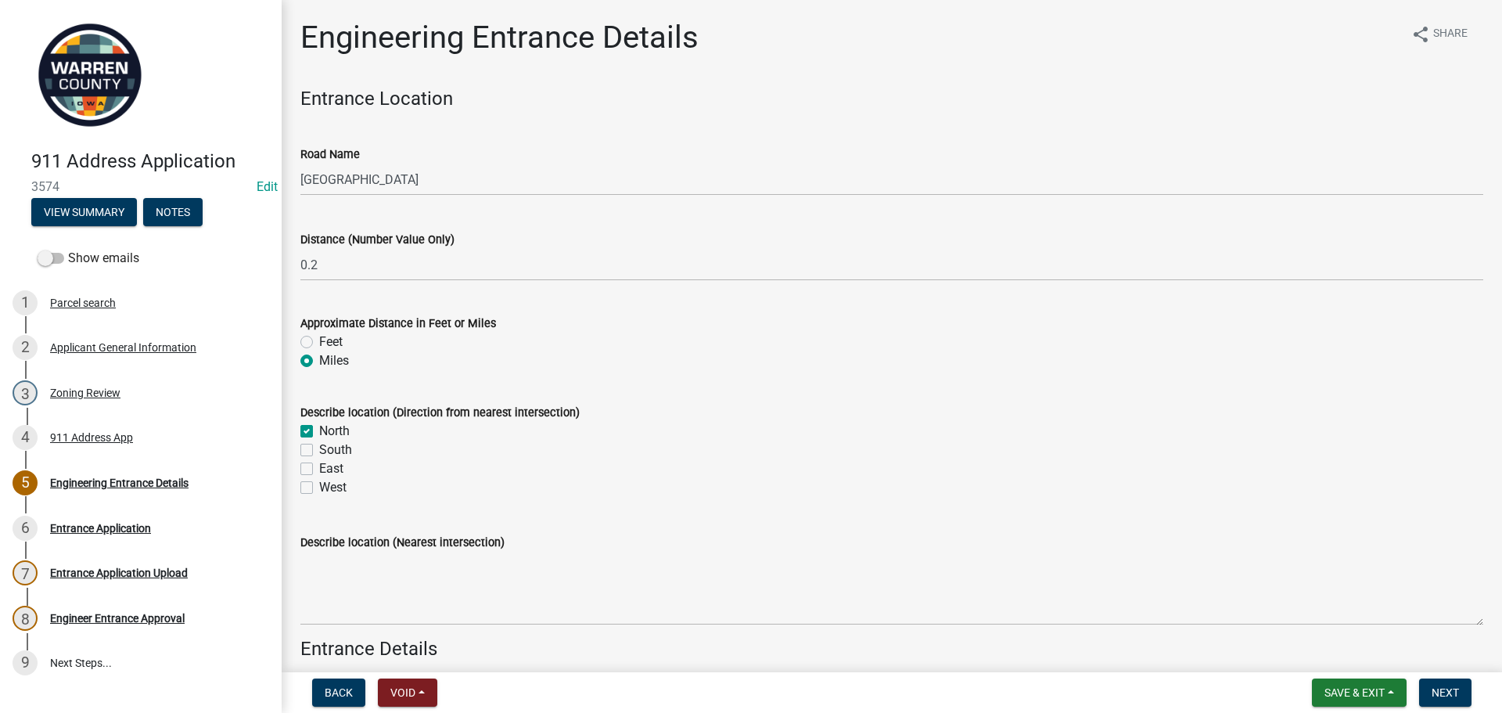
checkbox input "false"
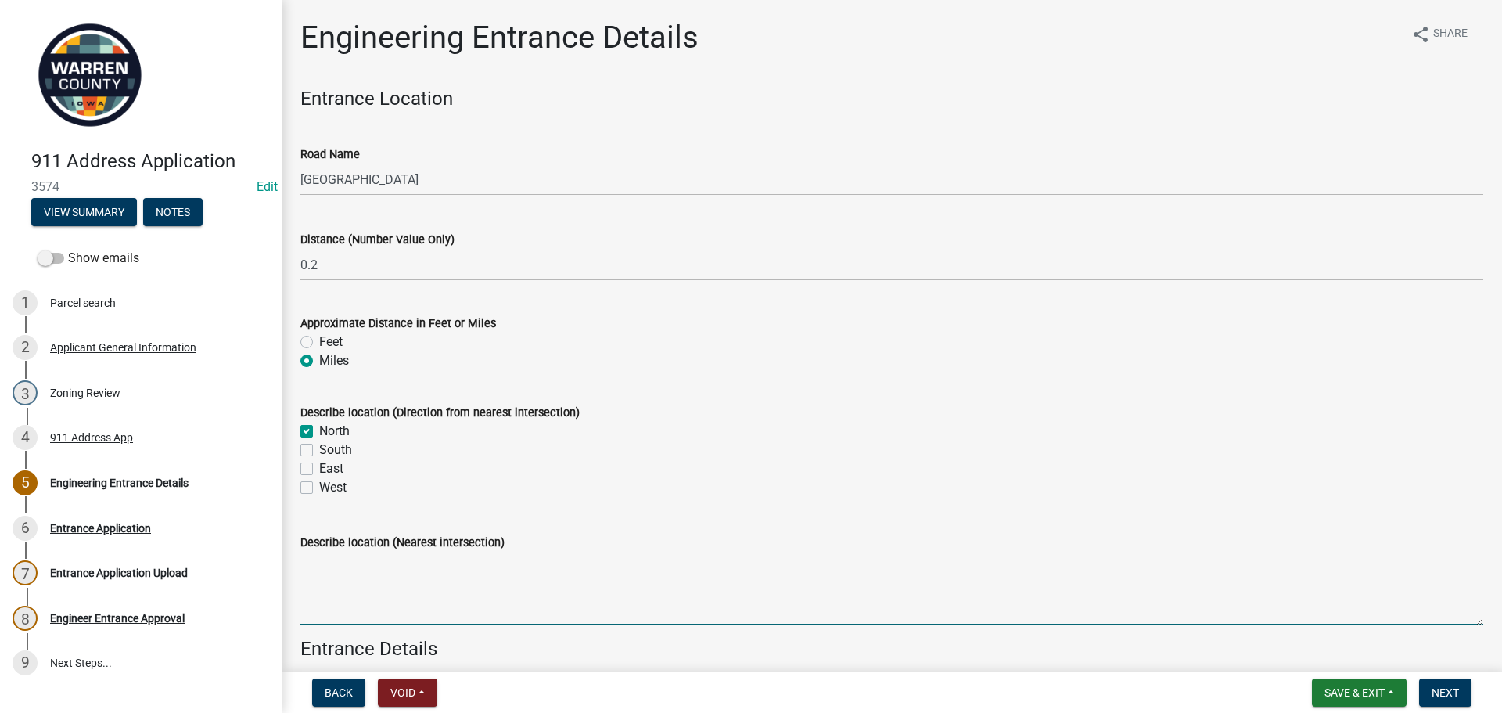
click at [369, 569] on textarea "Describe location (Nearest intersection)" at bounding box center [891, 589] width 1183 height 74
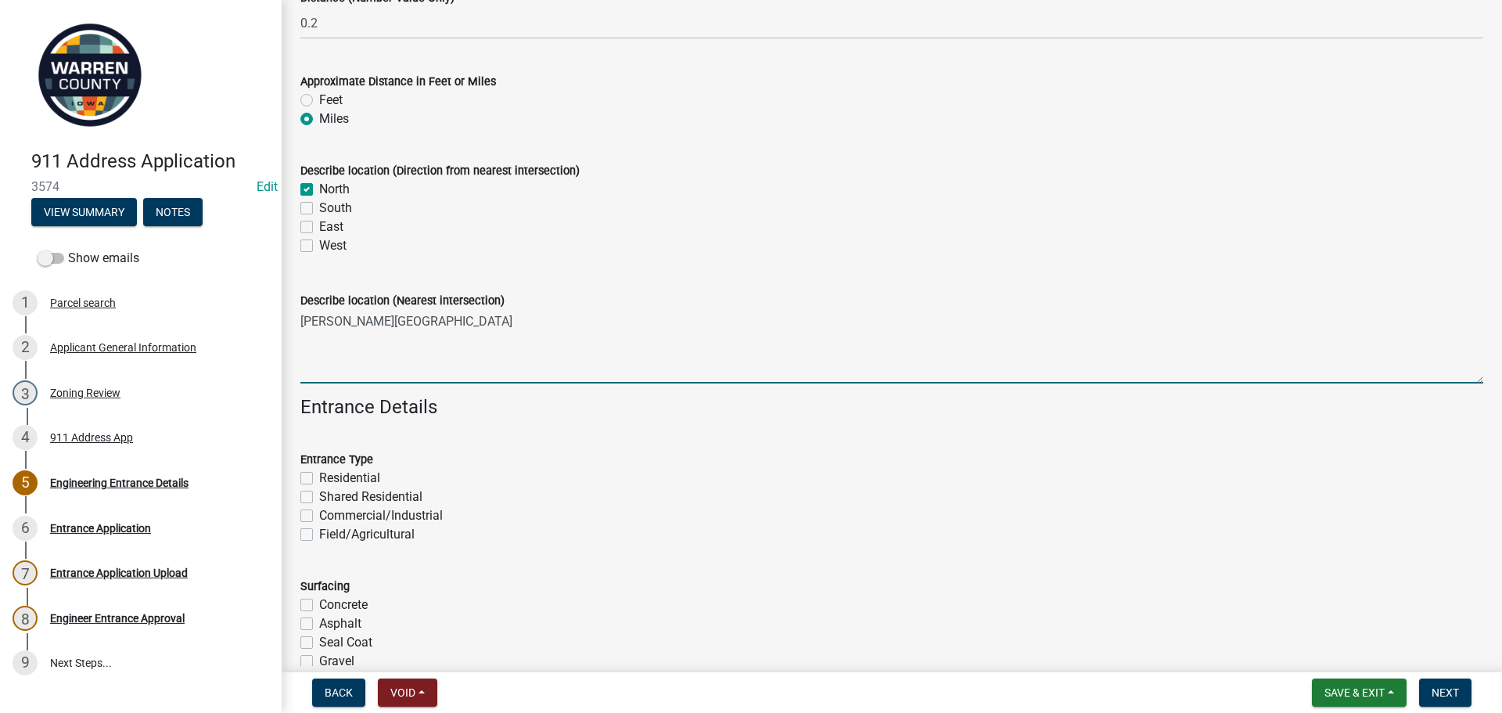
scroll to position [313, 0]
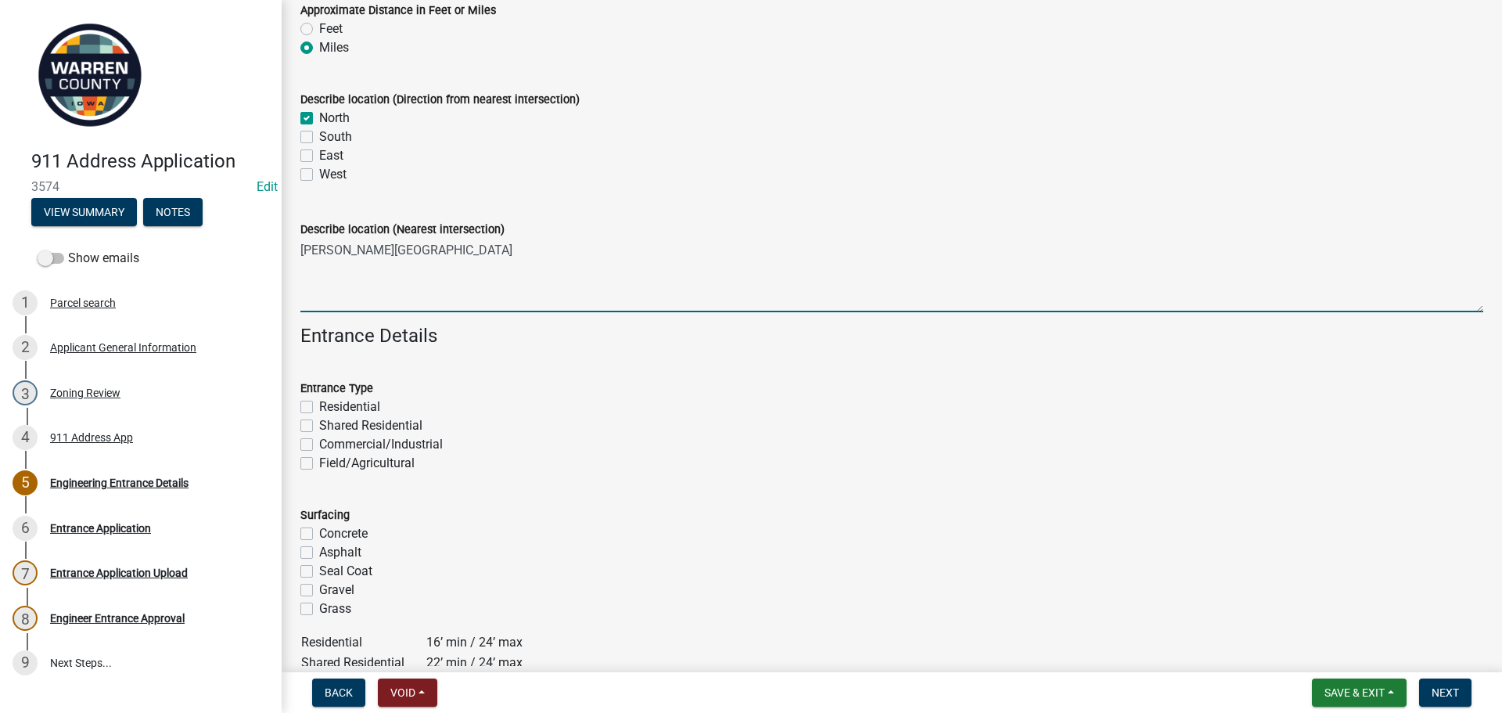
type textarea "[PERSON_NAME][GEOGRAPHIC_DATA]"
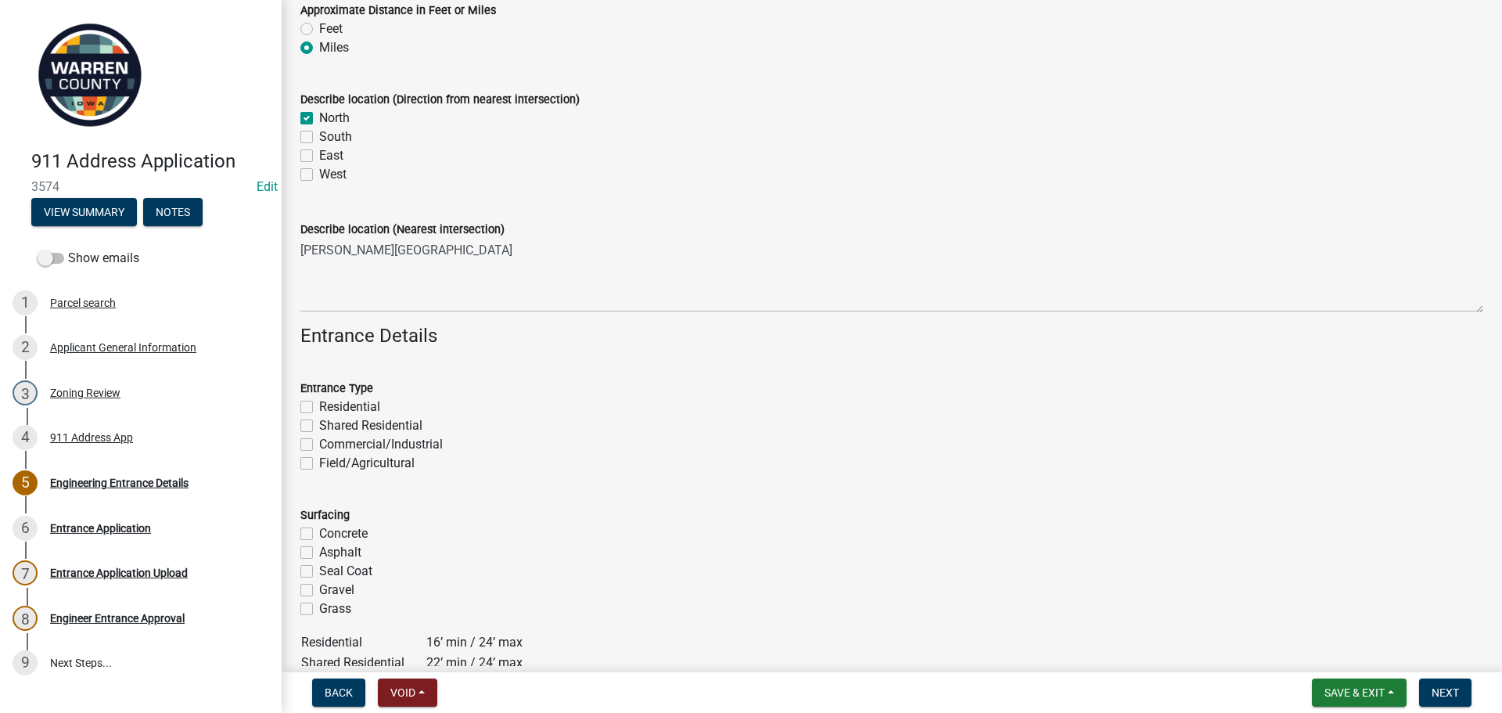
click at [319, 406] on label "Residential" at bounding box center [349, 406] width 61 height 19
click at [319, 406] on input "Residential" at bounding box center [324, 402] width 10 height 10
checkbox input "true"
checkbox input "false"
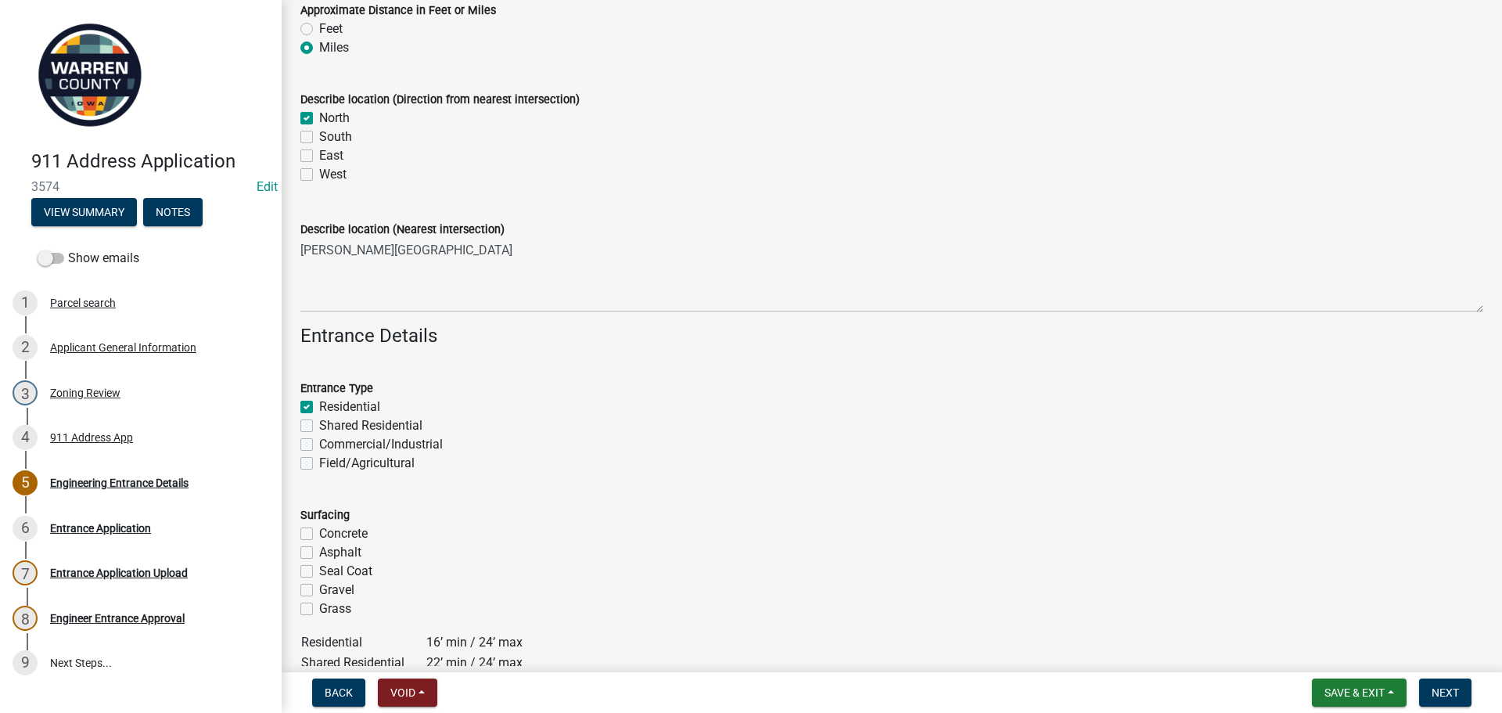
checkbox input "false"
click at [319, 589] on label "Gravel" at bounding box center [336, 590] width 35 height 19
click at [319, 589] on input "Gravel" at bounding box center [324, 586] width 10 height 10
checkbox input "true"
checkbox input "false"
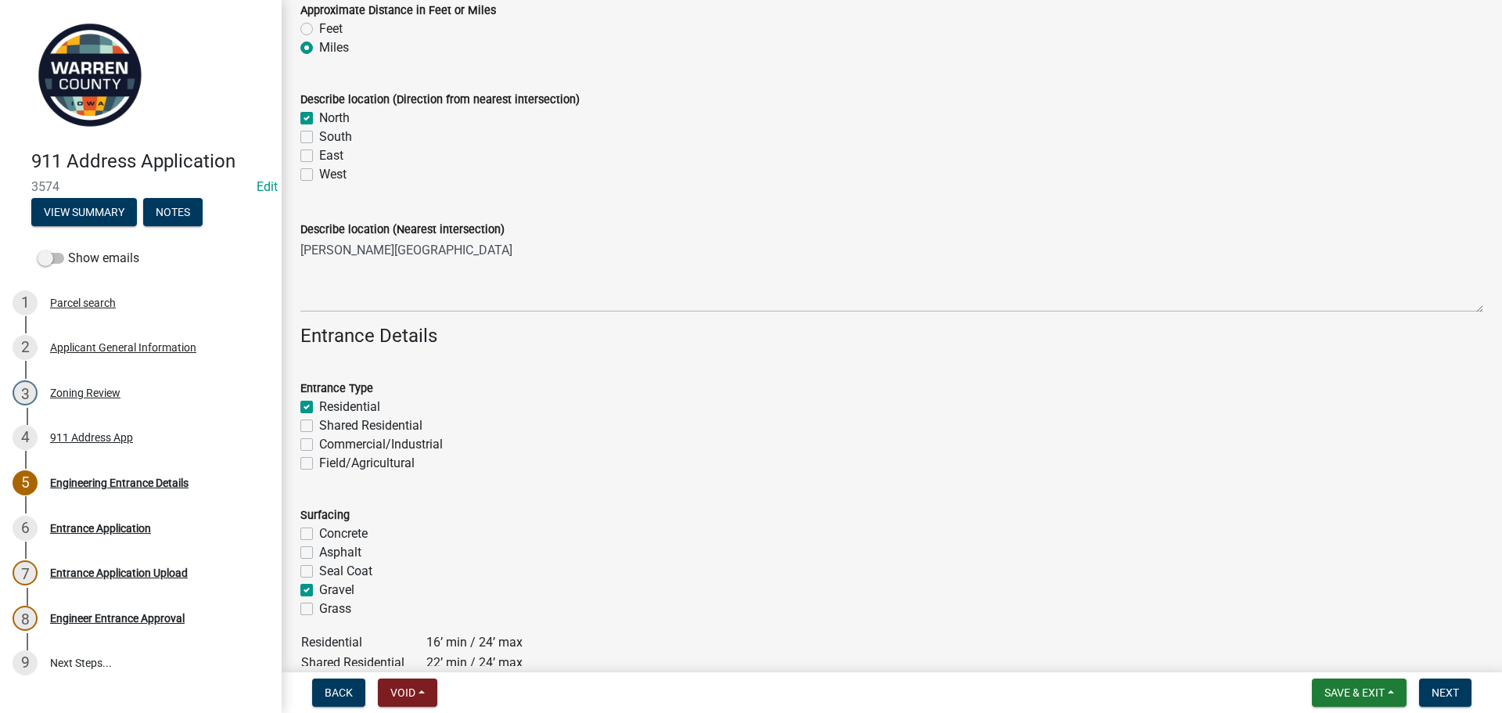
checkbox input "false"
checkbox input "true"
checkbox input "false"
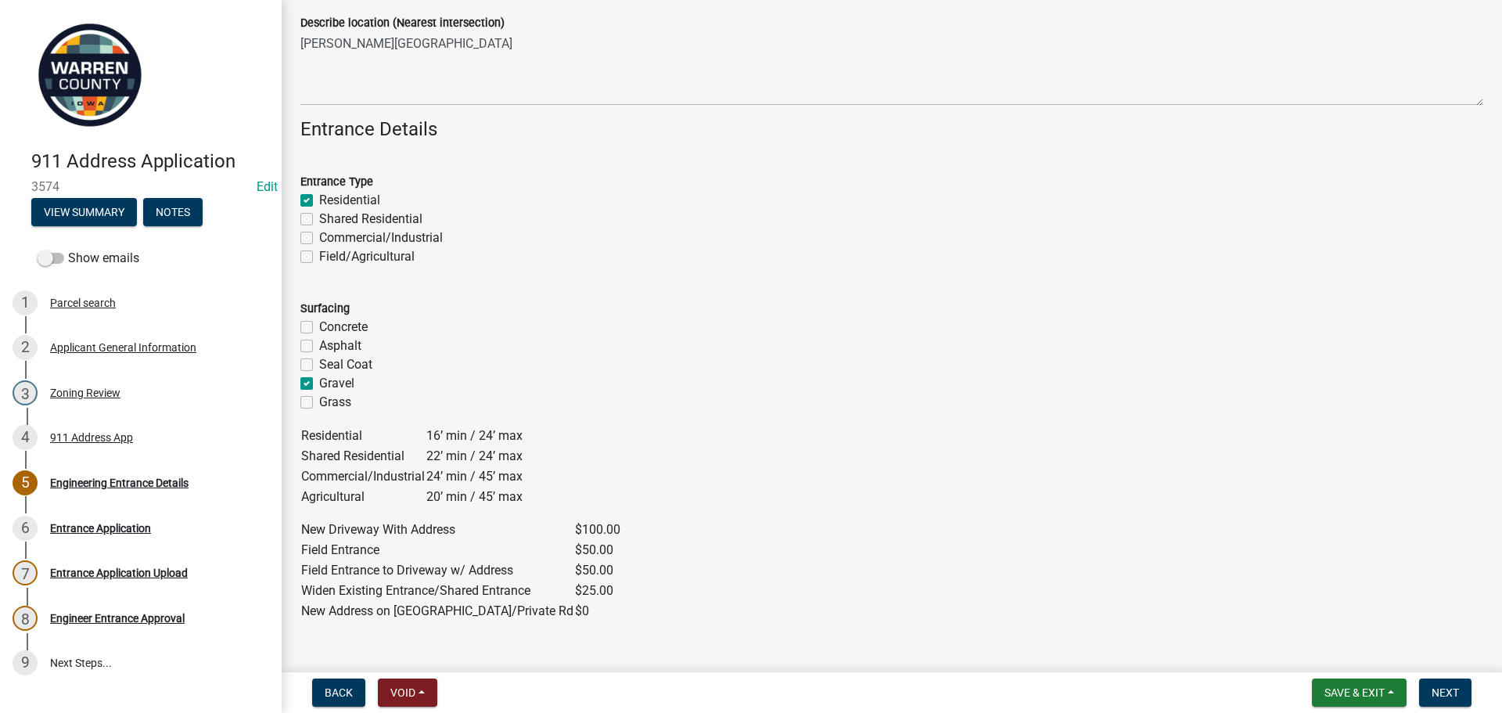
scroll to position [626, 0]
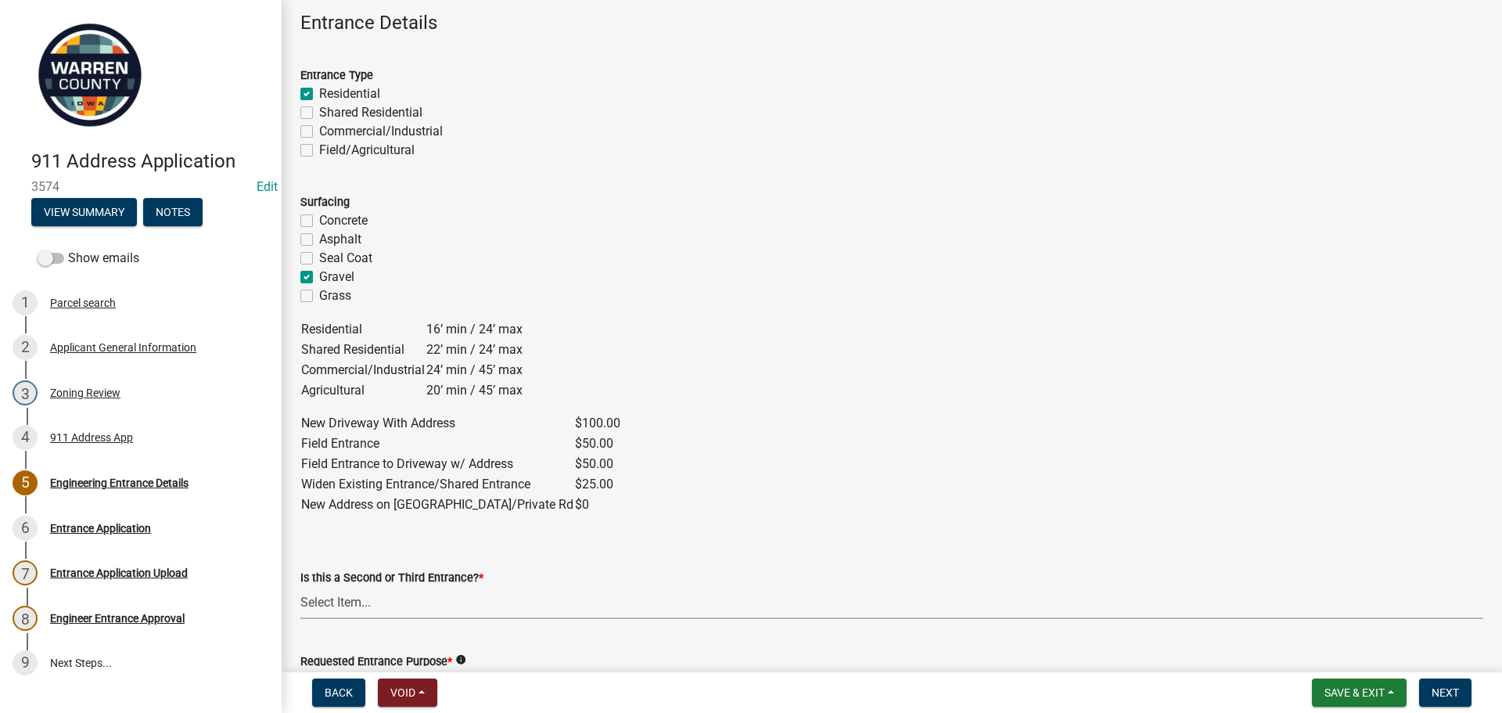
click at [402, 602] on select "Select Item... Yes No" at bounding box center [891, 603] width 1183 height 32
click at [300, 587] on select "Select Item... Yes No" at bounding box center [891, 603] width 1183 height 32
select select "5300d118-efaf-4d36-bbc3-62d1d2d0e61b"
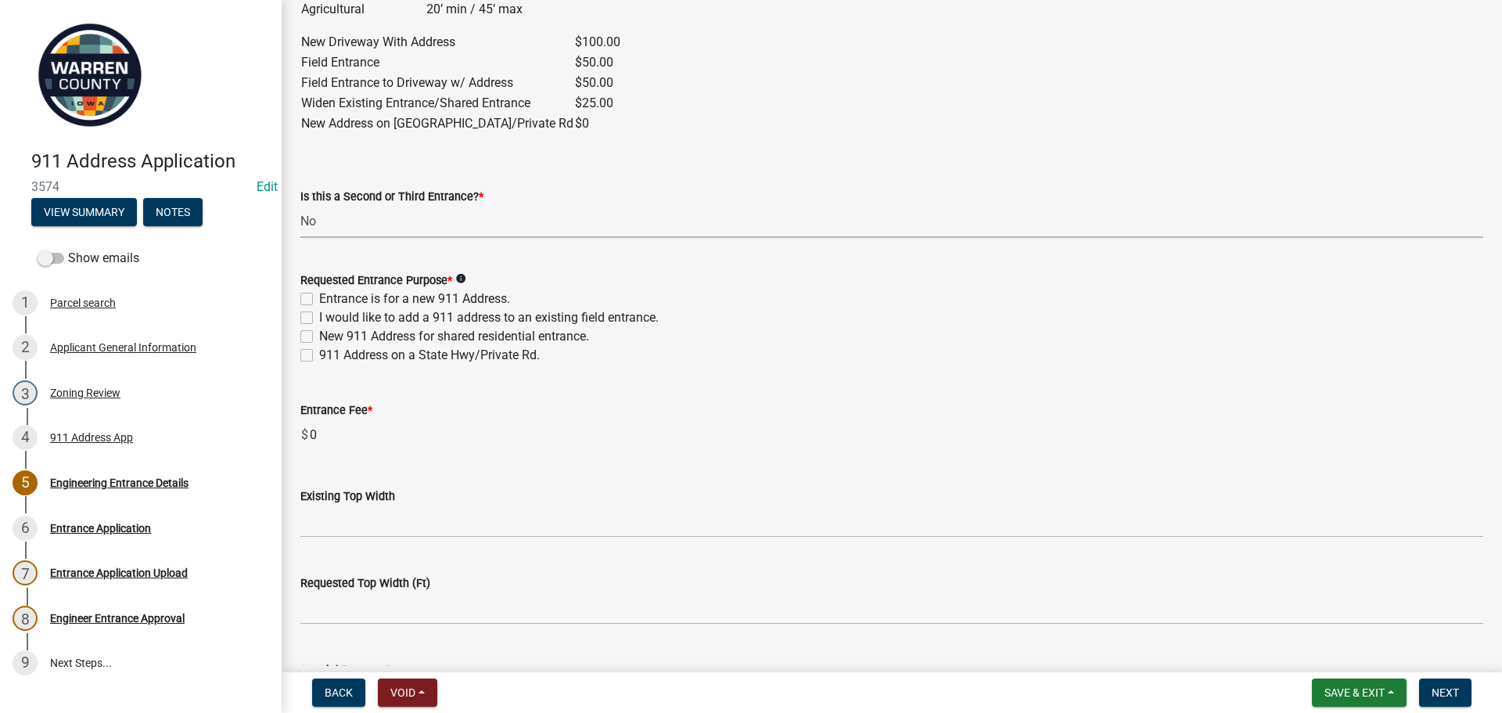
scroll to position [939, 0]
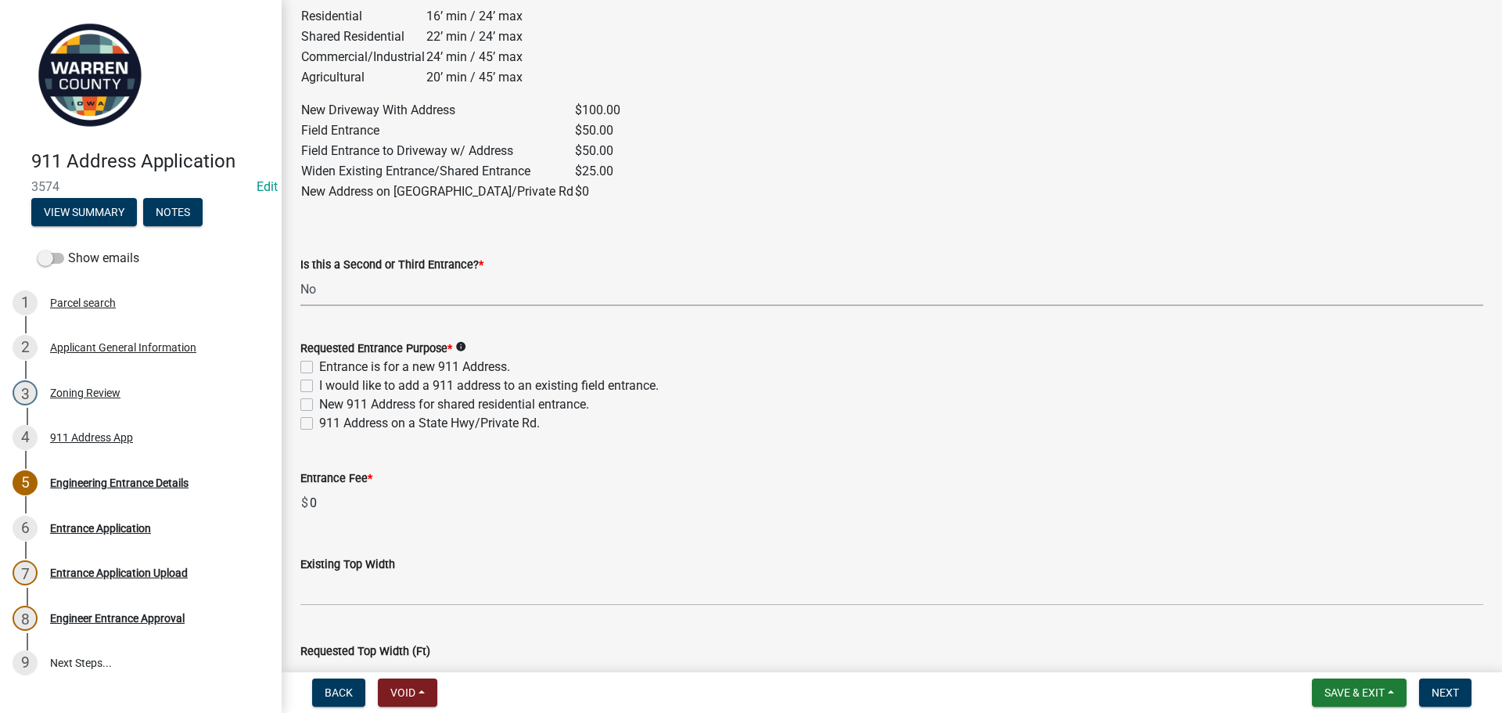
click at [319, 383] on label "I would like to add a 911 address to an existing field entrance." at bounding box center [489, 385] width 340 height 19
click at [319, 383] on input "I would like to add a 911 address to an existing field entrance." at bounding box center [324, 381] width 10 height 10
checkbox input "true"
checkbox input "false"
checkbox input "true"
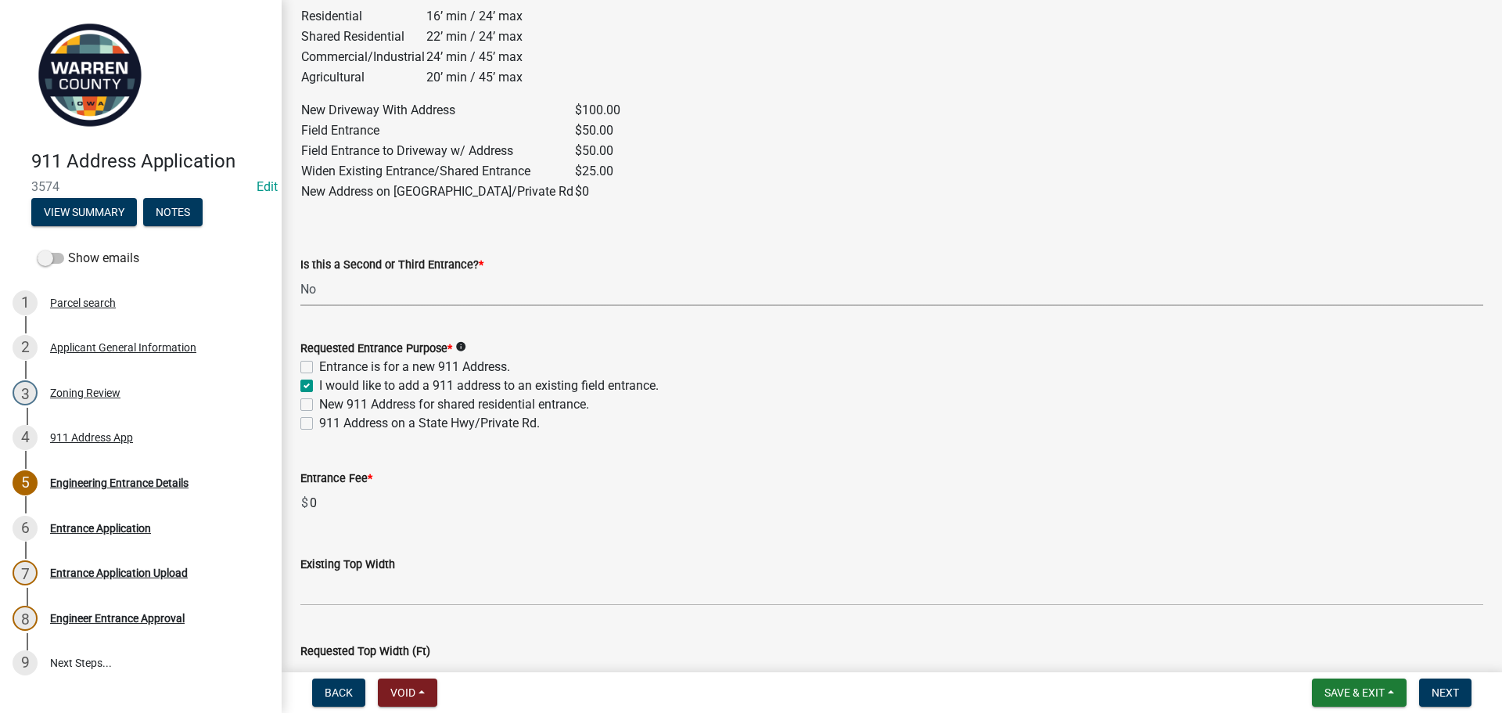
checkbox input "false"
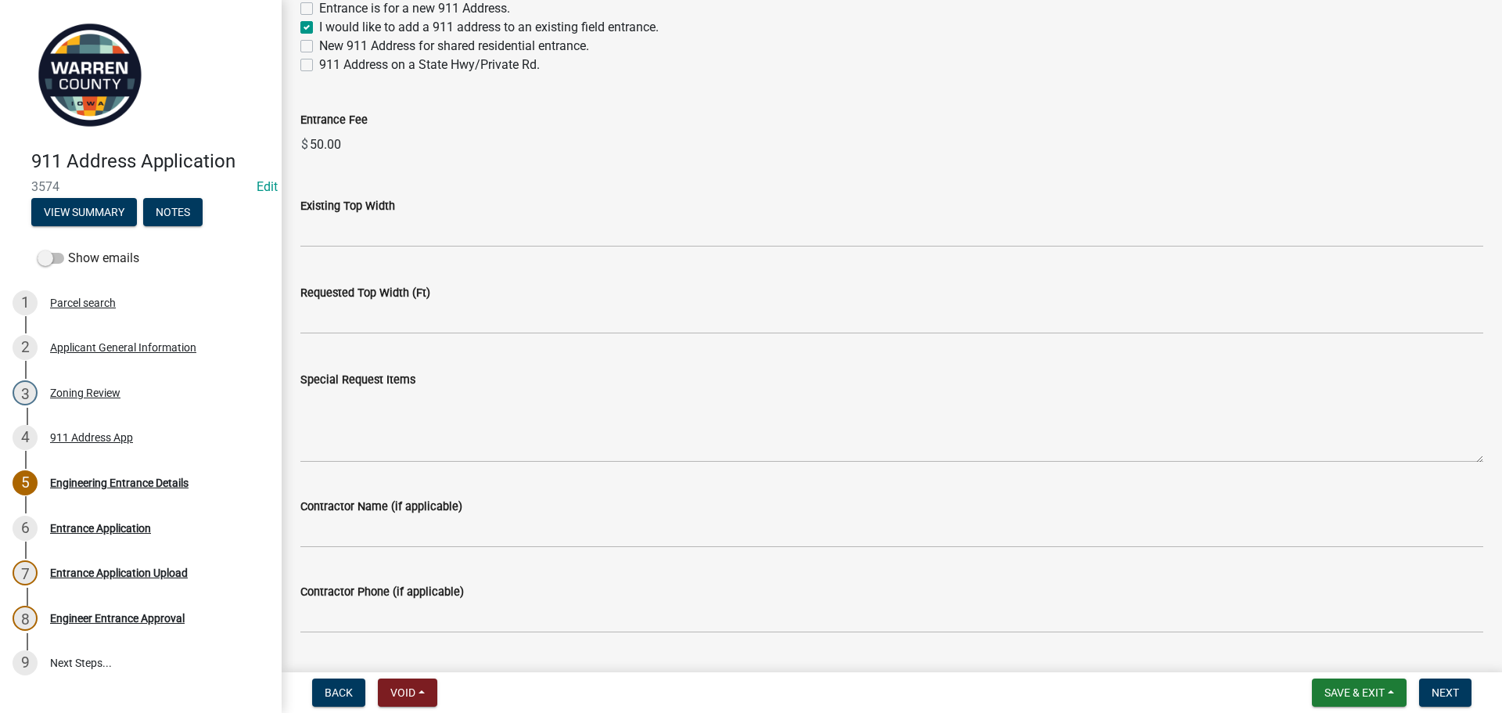
scroll to position [1338, 0]
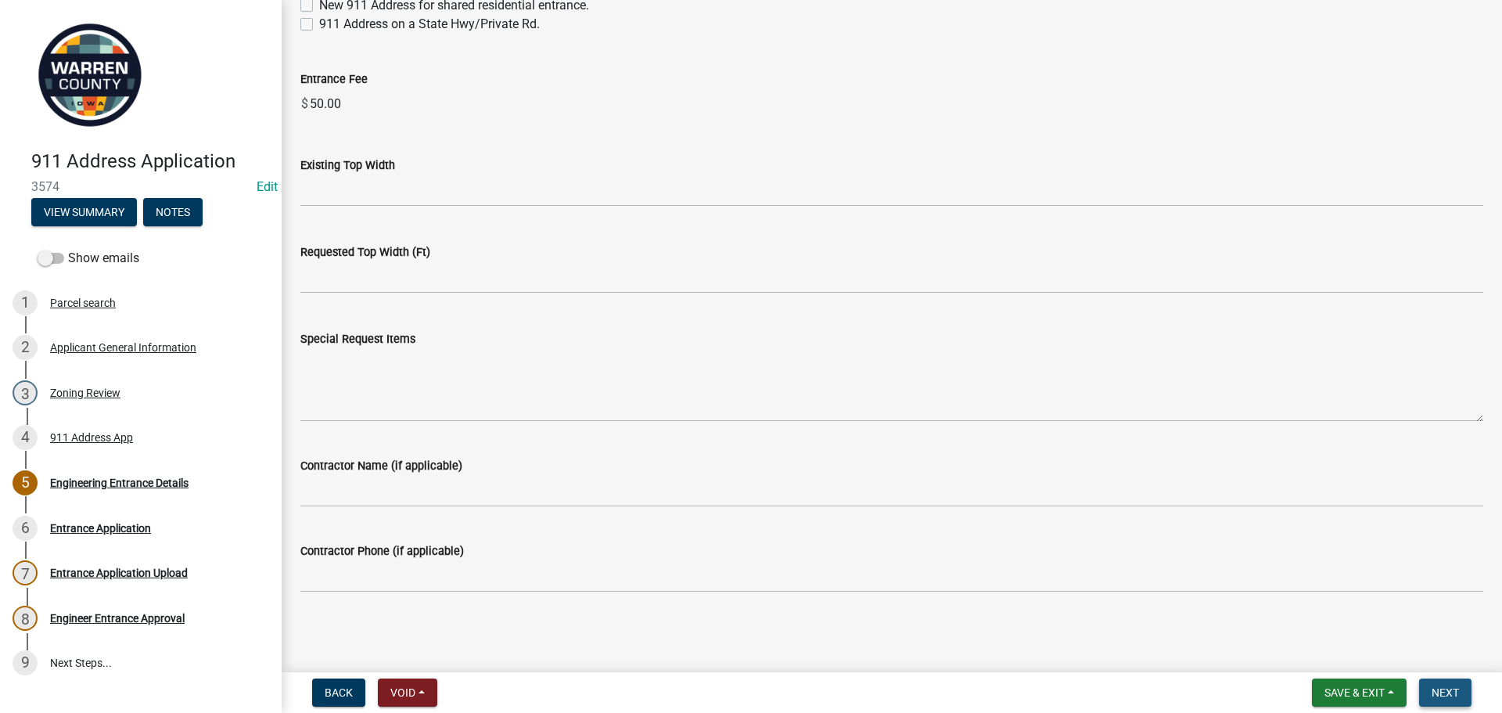
click at [1447, 691] on span "Next" at bounding box center [1445, 692] width 27 height 13
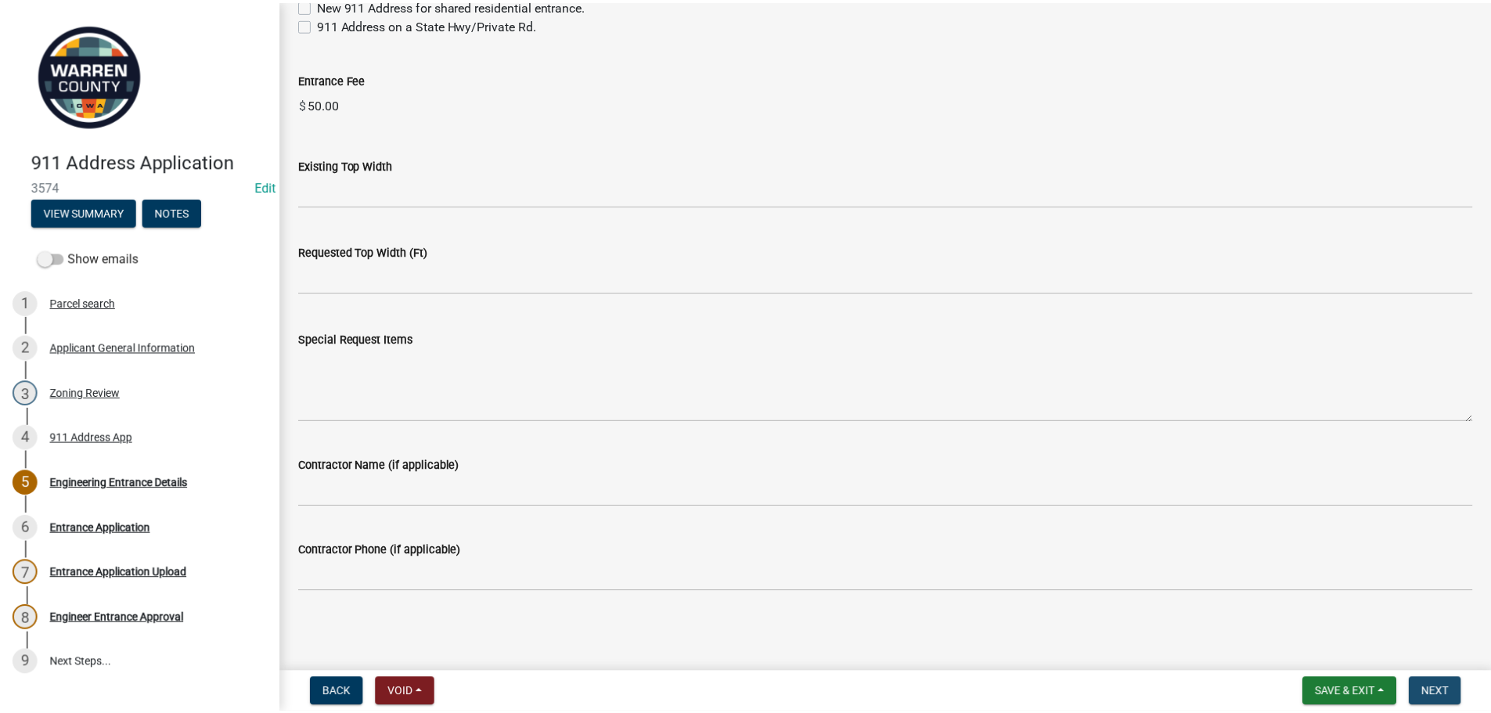
scroll to position [0, 0]
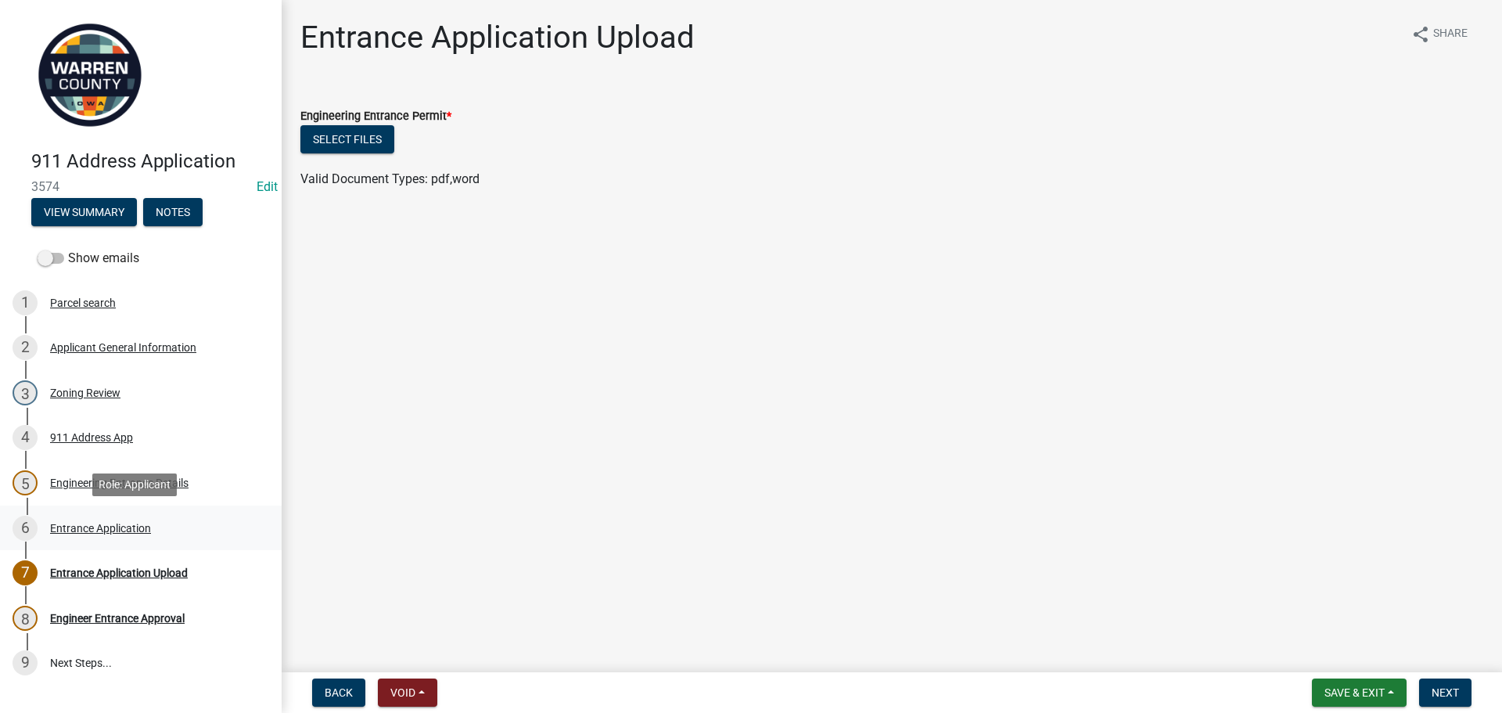
click at [182, 514] on link "6 Entrance Application" at bounding box center [141, 527] width 282 height 45
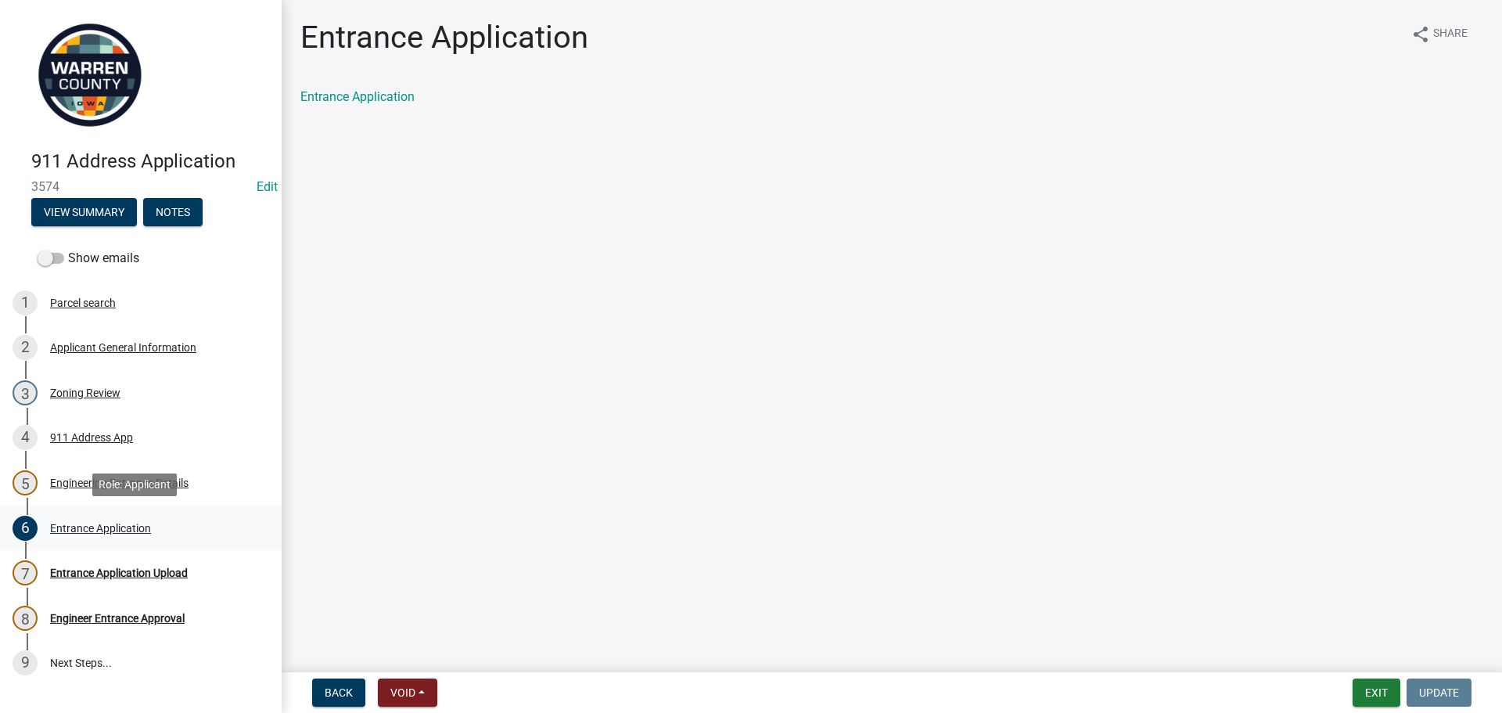
click at [108, 523] on div "Entrance Application" at bounding box center [100, 528] width 101 height 11
click at [335, 94] on link "Entrance Application" at bounding box center [357, 96] width 114 height 15
click at [125, 564] on div "7 Entrance Application Upload" at bounding box center [135, 572] width 244 height 25
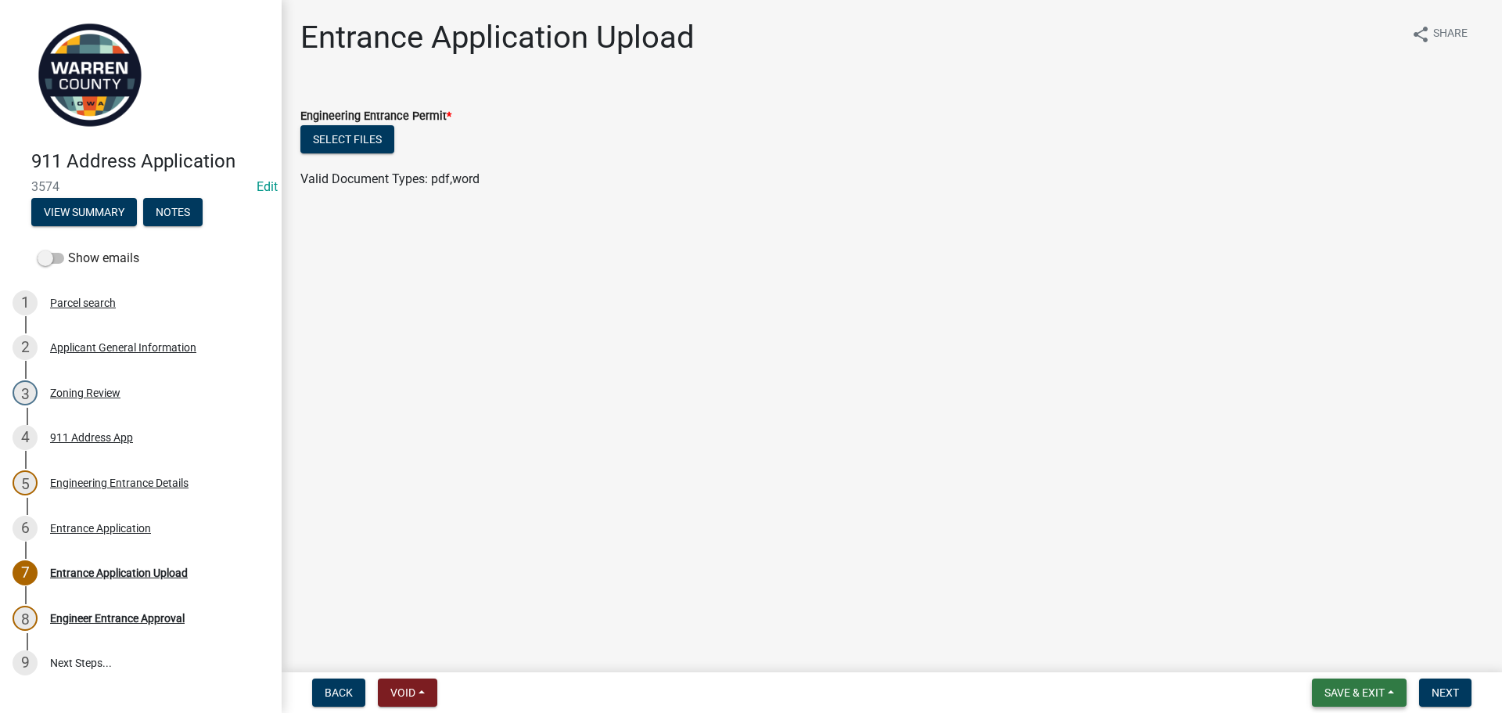
click at [1319, 690] on button "Save & Exit" at bounding box center [1359, 692] width 95 height 28
click at [1314, 646] on button "Save & Exit" at bounding box center [1344, 652] width 125 height 38
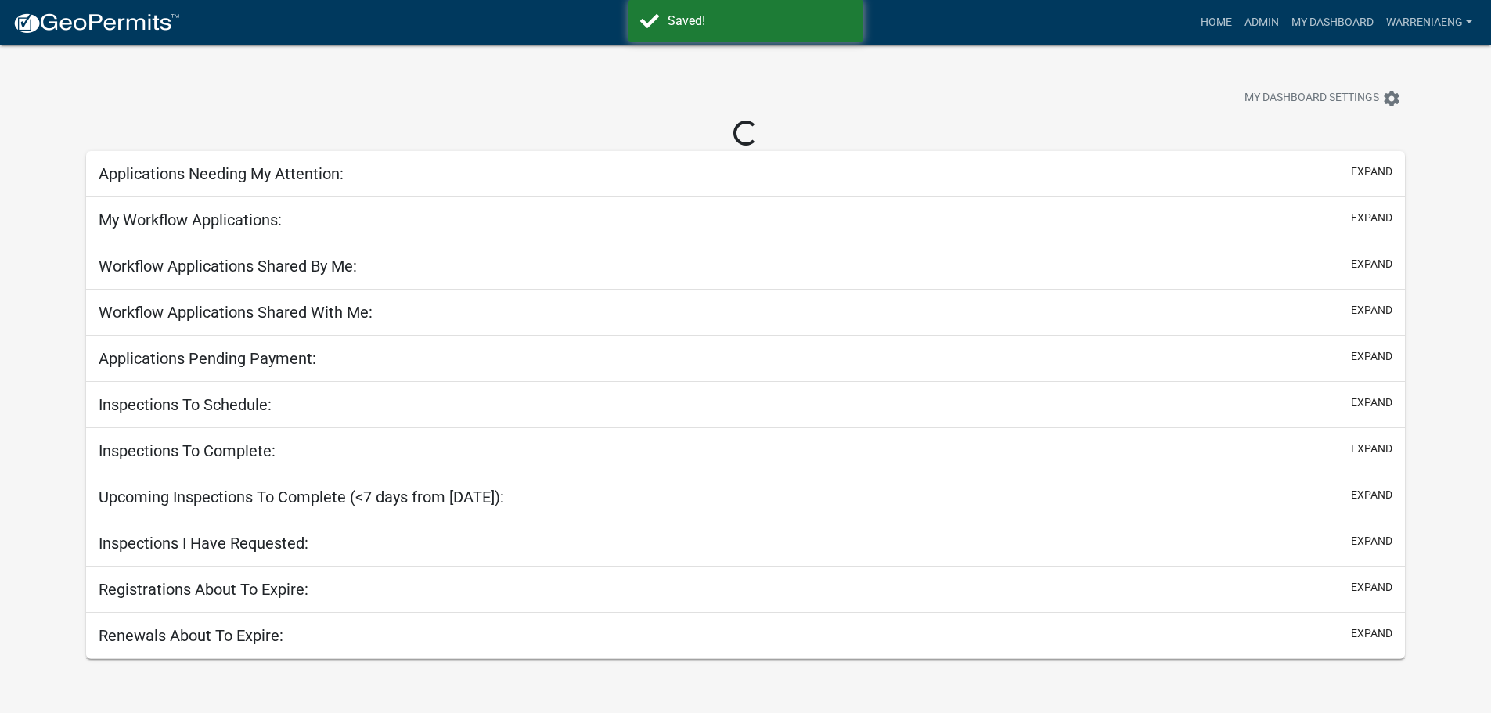
select select "3: 100"
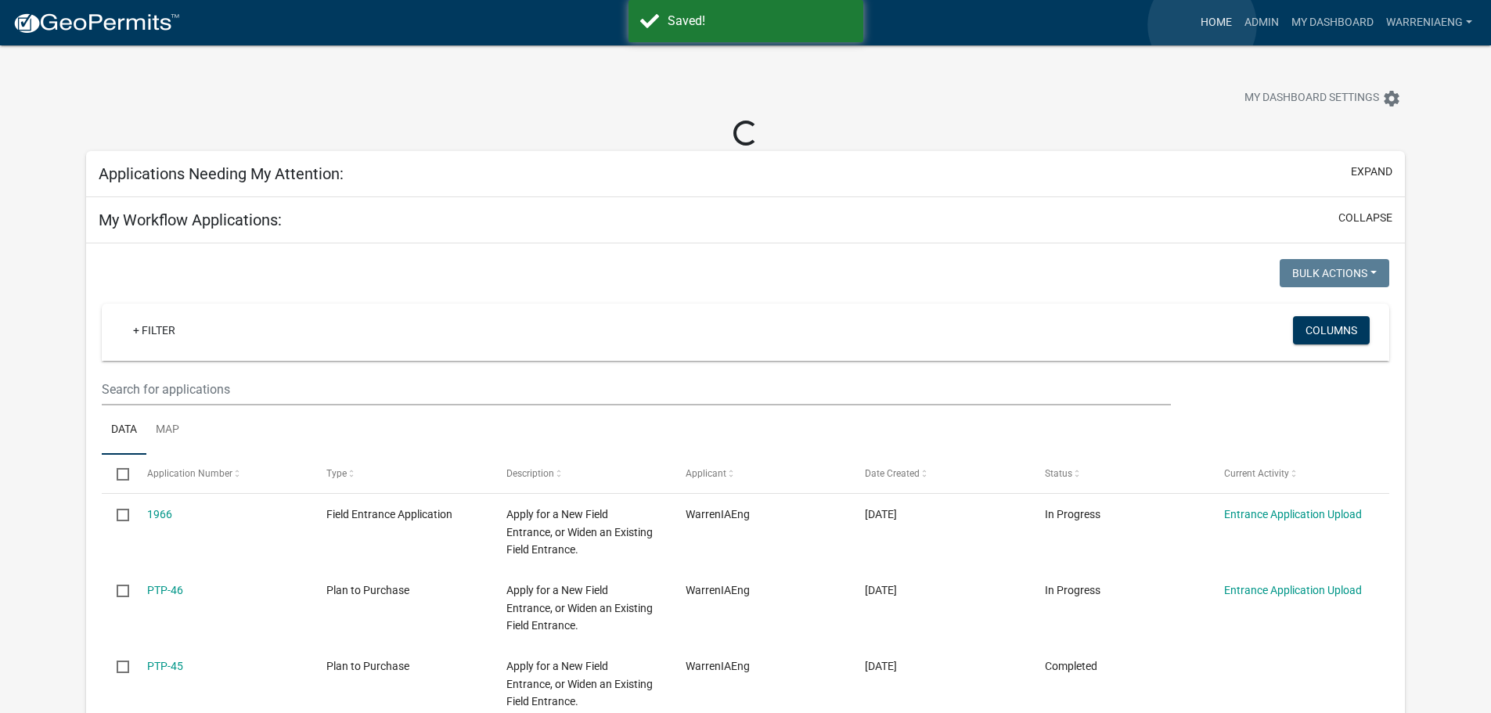
click at [1202, 25] on link "Home" at bounding box center [1216, 23] width 44 height 30
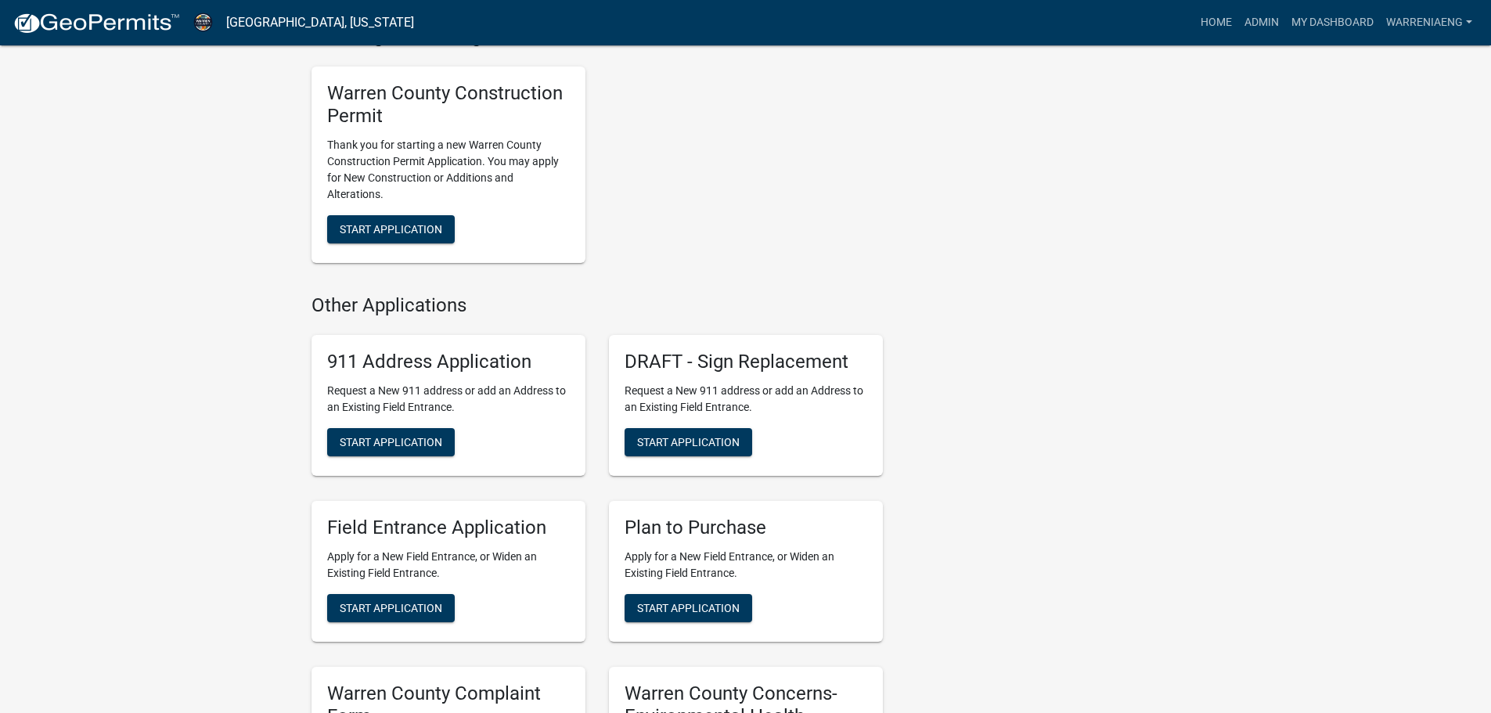
scroll to position [1017, 0]
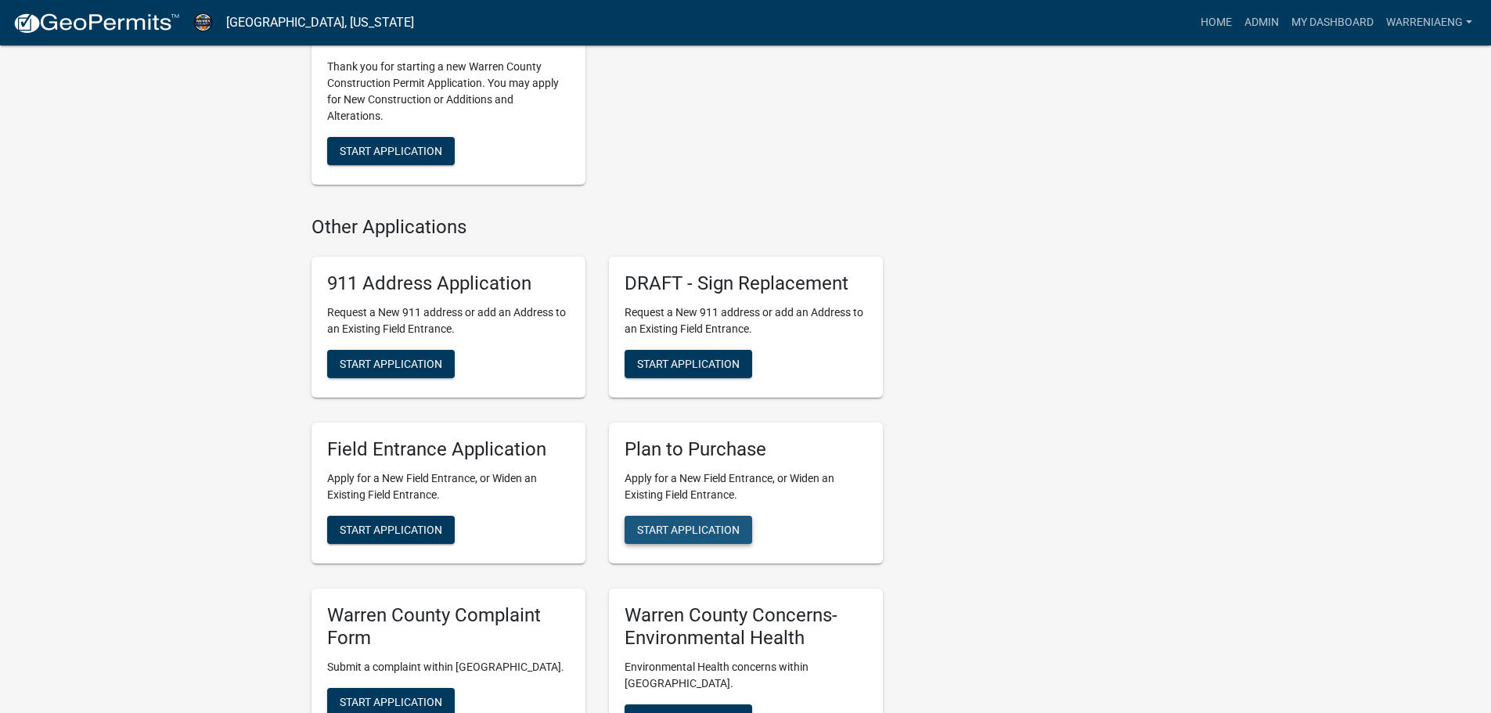
click at [729, 521] on button "Start Application" at bounding box center [688, 530] width 128 height 28
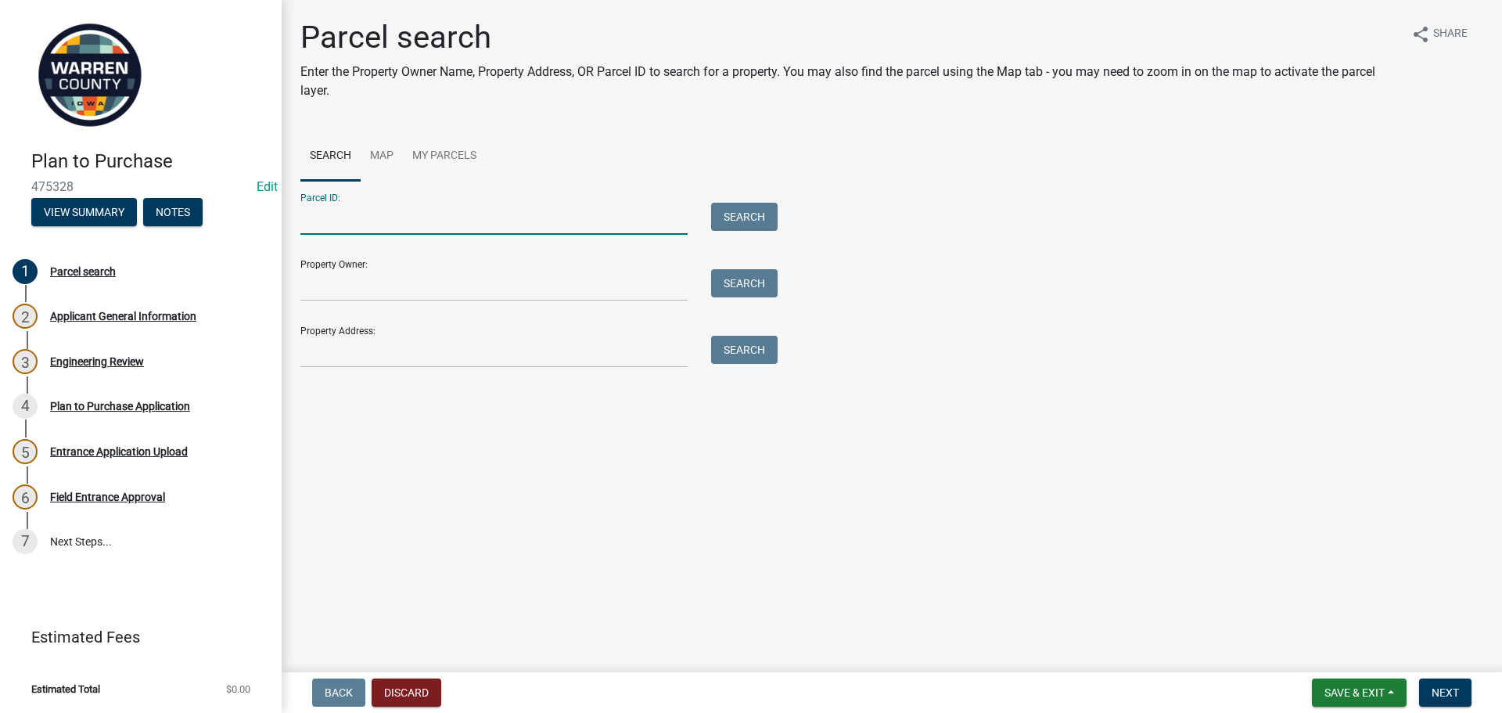
click at [537, 224] on input "Parcel ID:" at bounding box center [493, 219] width 387 height 32
click at [574, 211] on input "Parcel ID:" at bounding box center [493, 219] width 387 height 32
type input "23000090681"
click at [762, 219] on button "Search" at bounding box center [744, 217] width 67 height 28
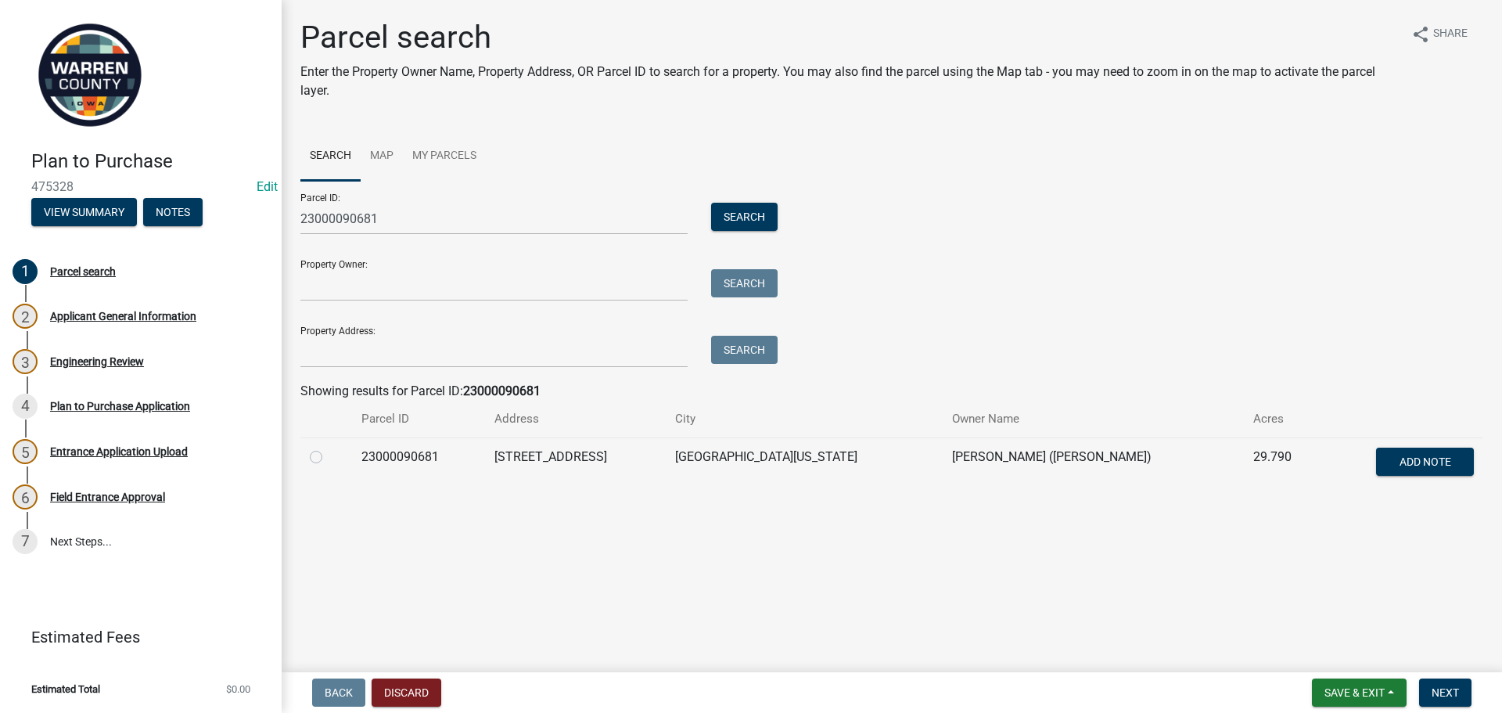
drag, startPoint x: 315, startPoint y: 457, endPoint x: 509, endPoint y: 541, distance: 211.3
click at [329, 448] on label at bounding box center [329, 448] width 0 height 0
click at [329, 457] on input "radio" at bounding box center [334, 453] width 10 height 10
radio input "true"
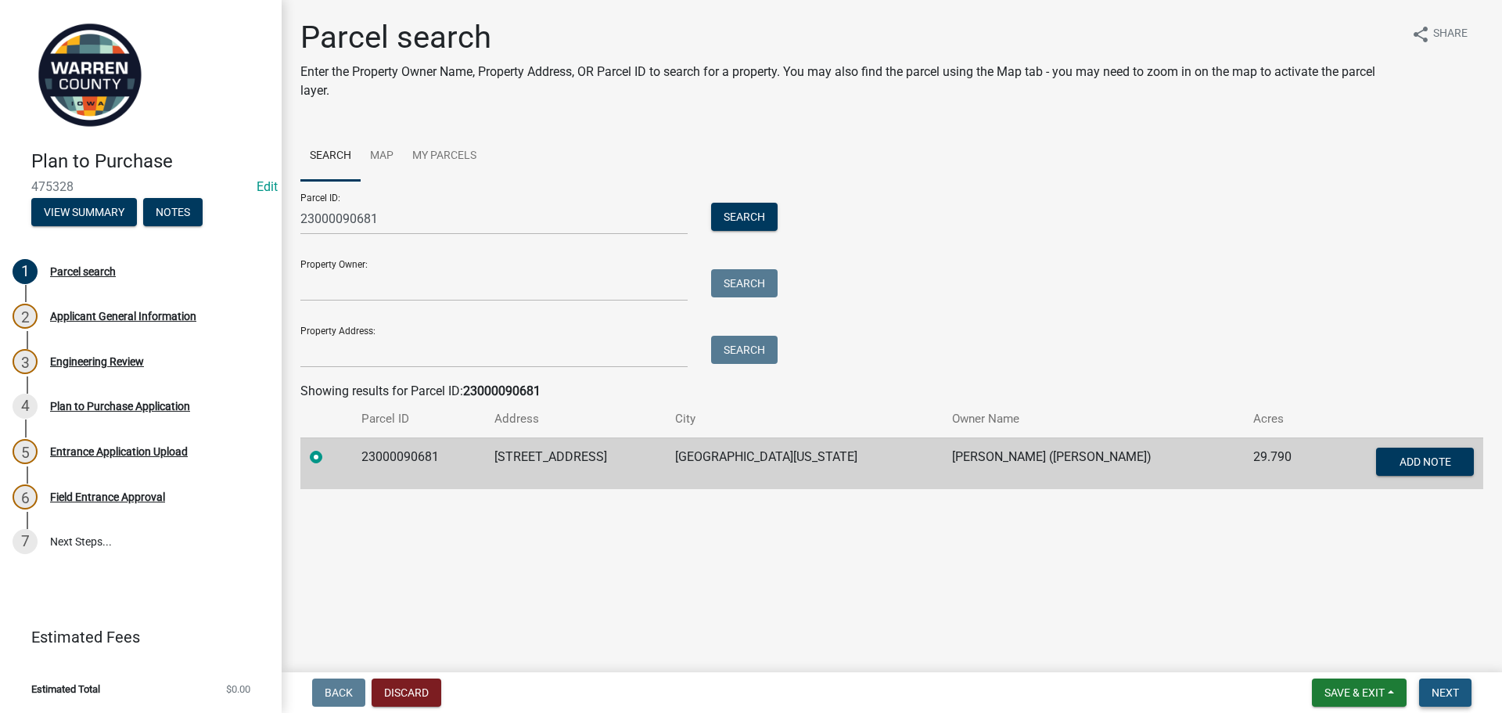
click at [1459, 705] on button "Next" at bounding box center [1445, 692] width 52 height 28
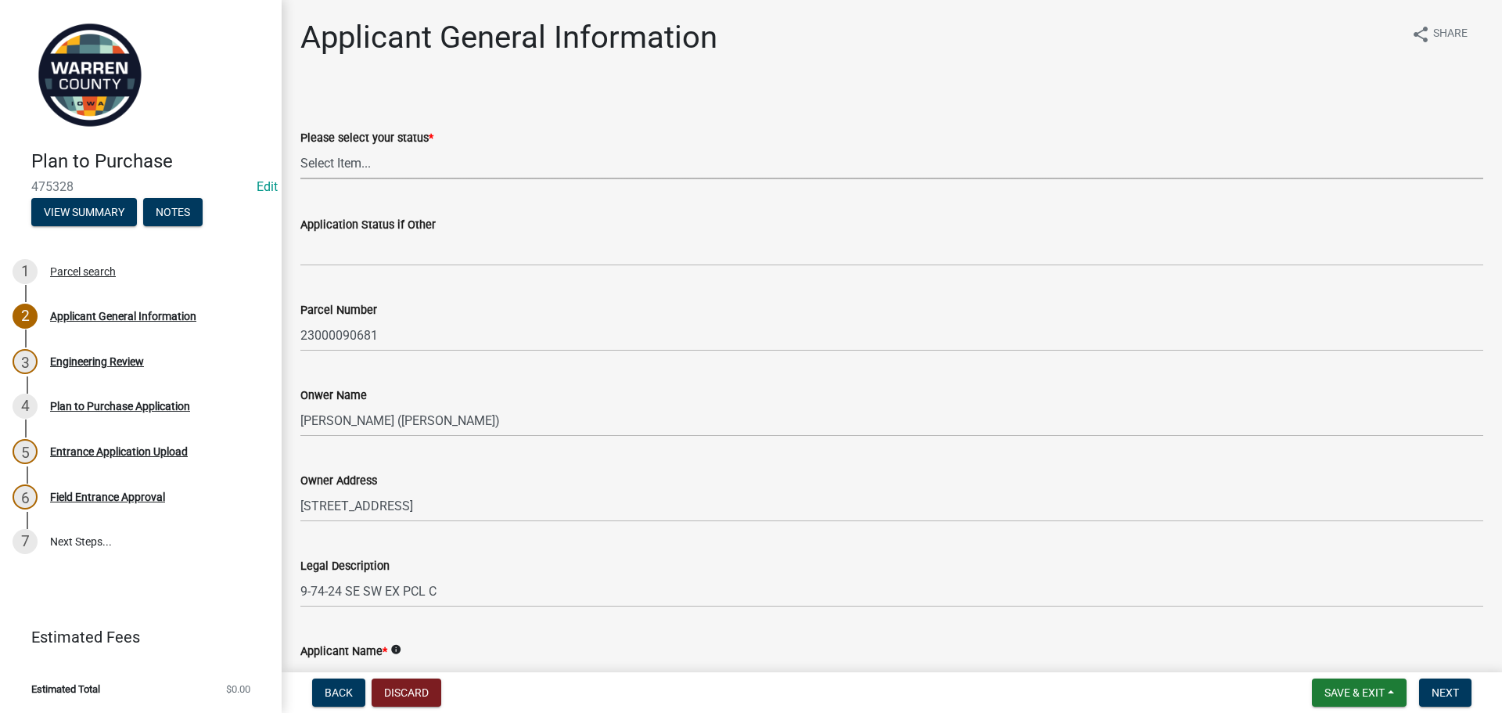
click at [397, 158] on select "Select Item... Owner Renter Plan to Purchase Other" at bounding box center [891, 163] width 1183 height 32
click at [300, 147] on select "Select Item... Owner Renter Plan to Purchase Other" at bounding box center [891, 163] width 1183 height 32
select select "196e4b07-6cc4-41fe-a532-0418cc6158e6"
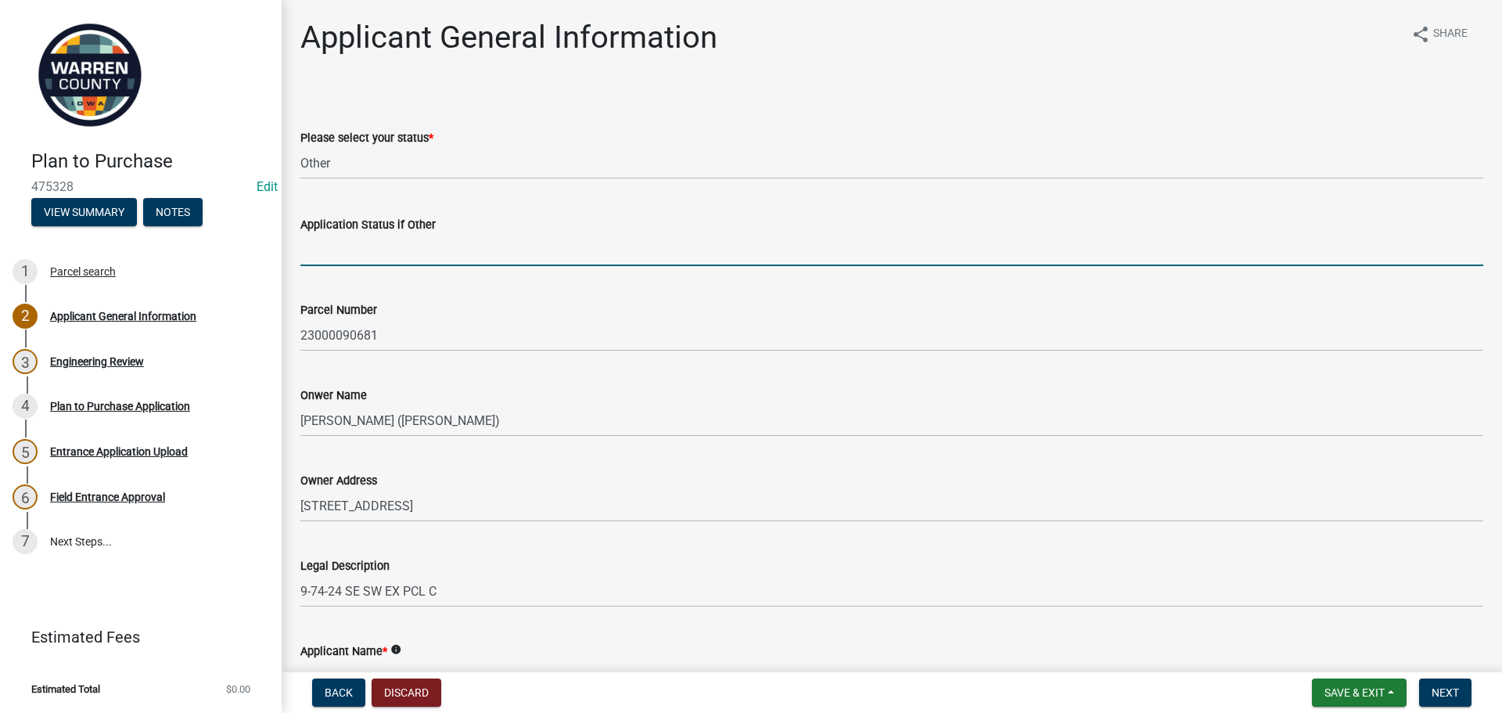
click at [357, 253] on input "Application Status if Other" at bounding box center [891, 250] width 1183 height 32
type input "Realtor"
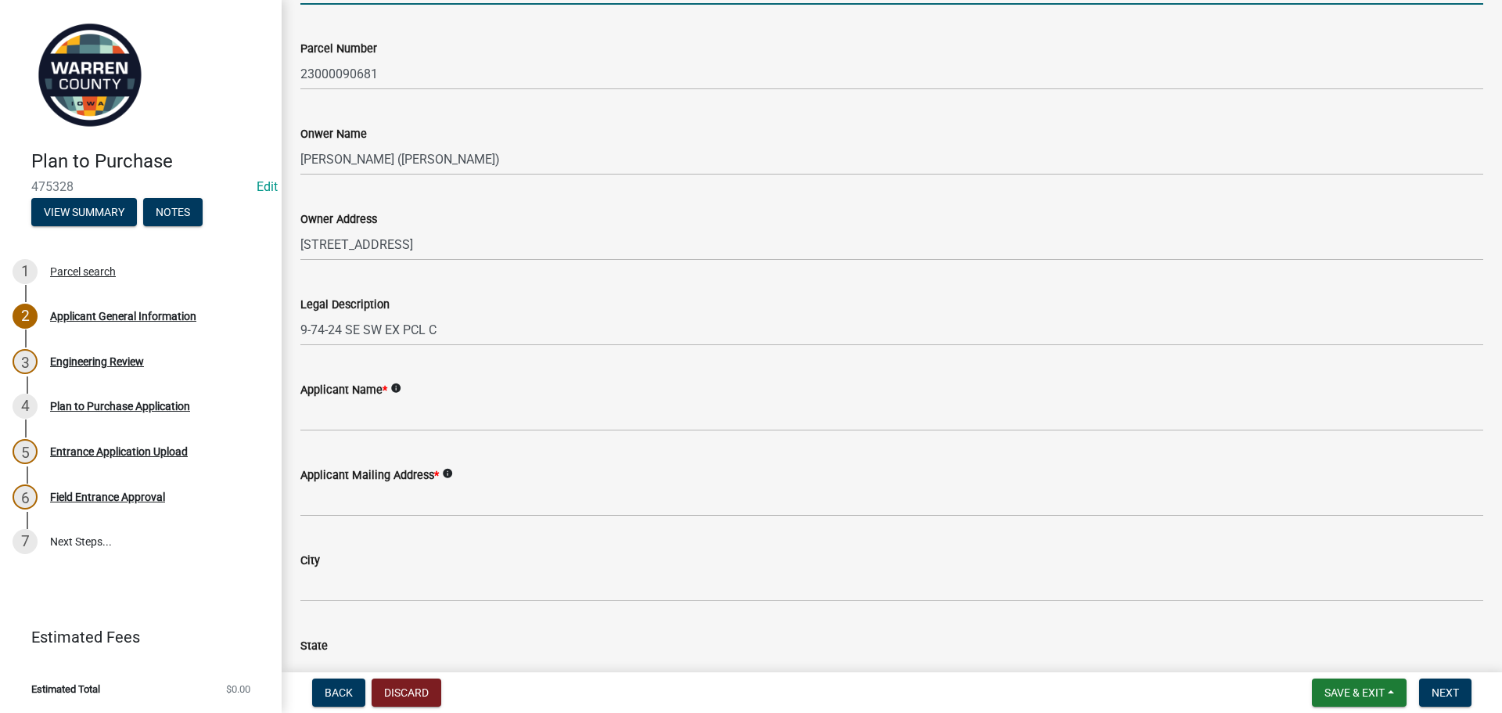
scroll to position [313, 0]
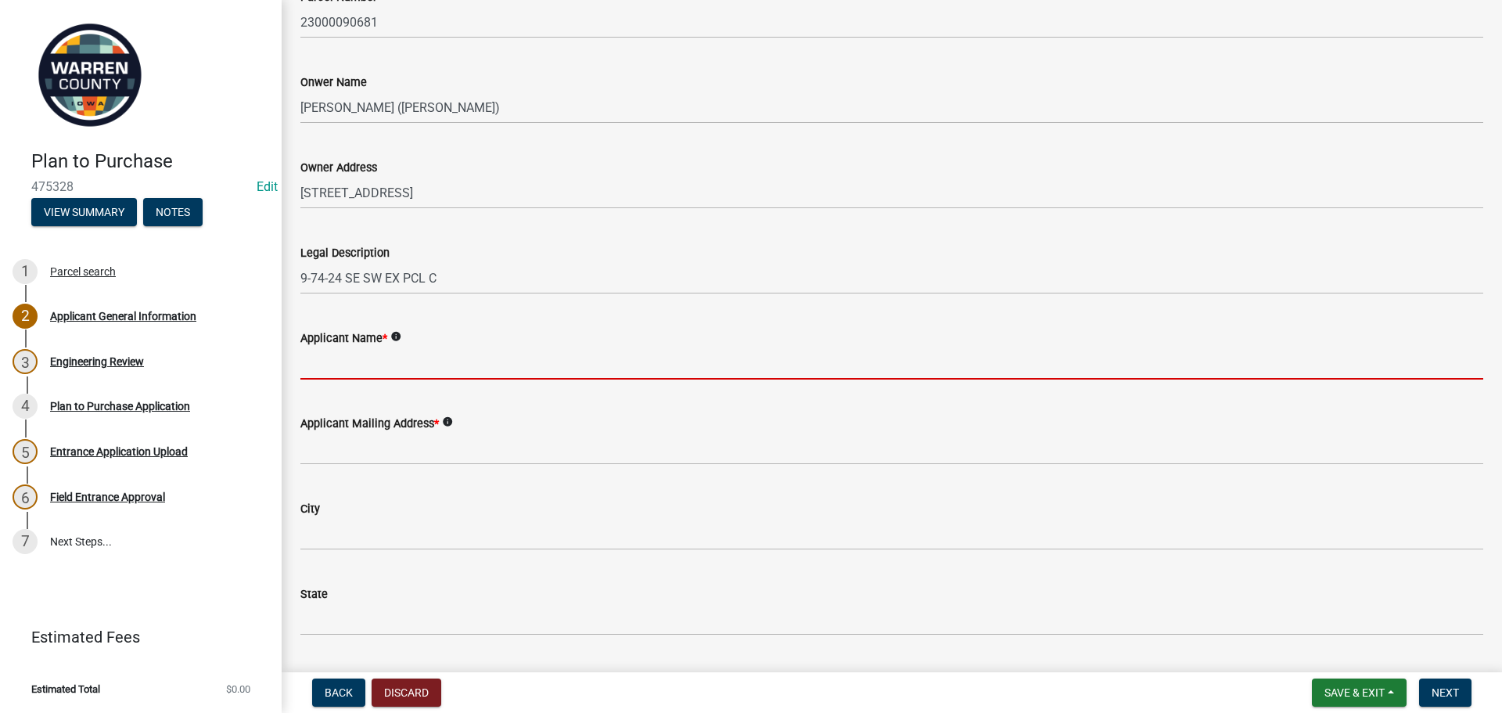
click at [408, 370] on input "Applicant Name *" at bounding box center [891, 363] width 1183 height 32
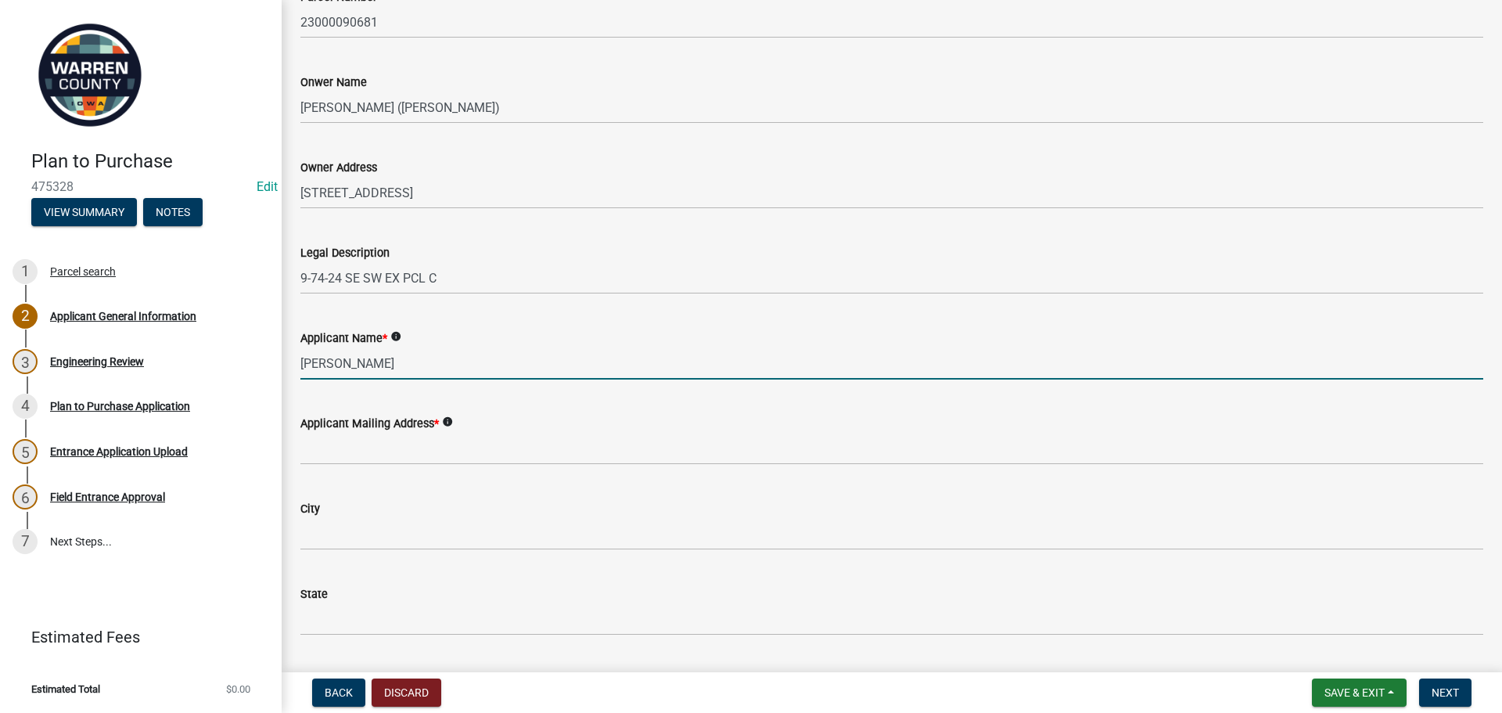
type input "[PERSON_NAME]"
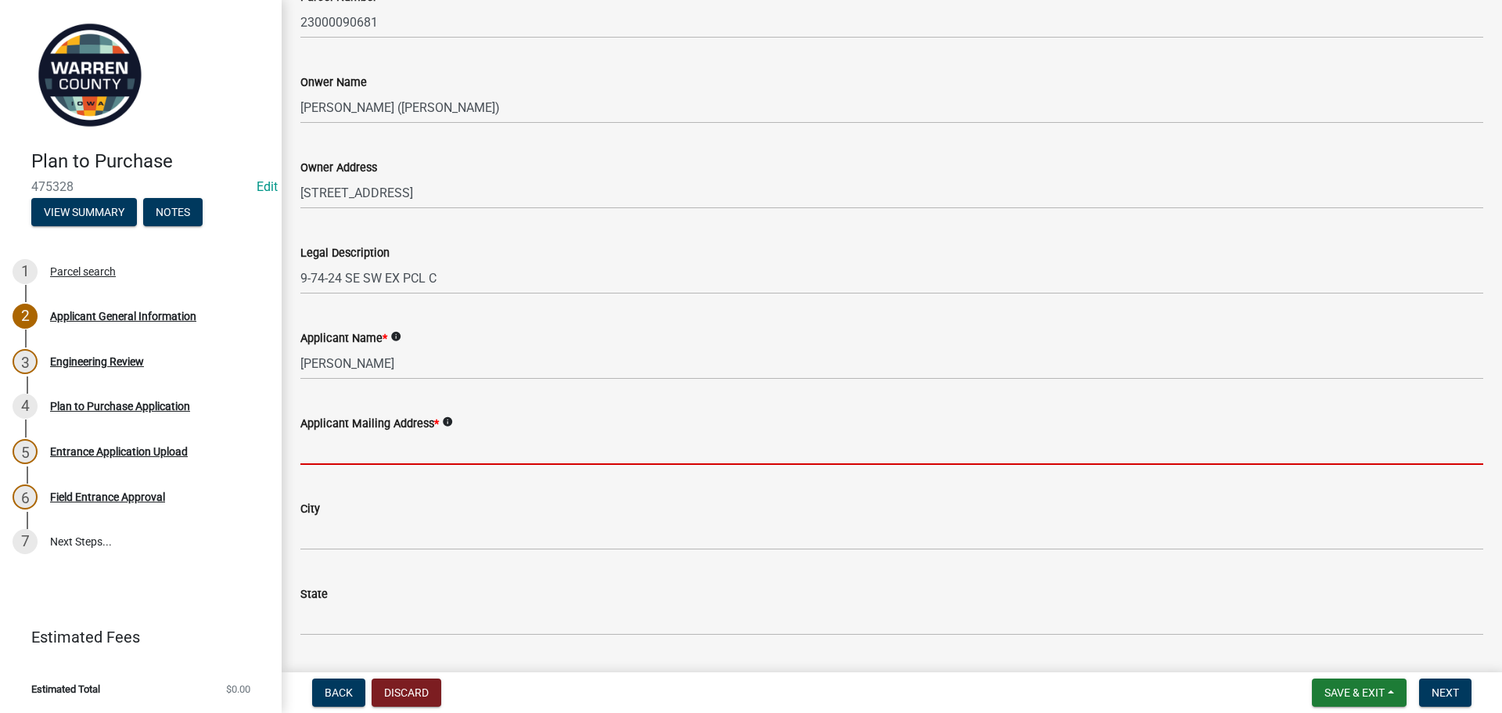
click at [405, 448] on input "Applicant Mailing Address *" at bounding box center [891, 449] width 1183 height 32
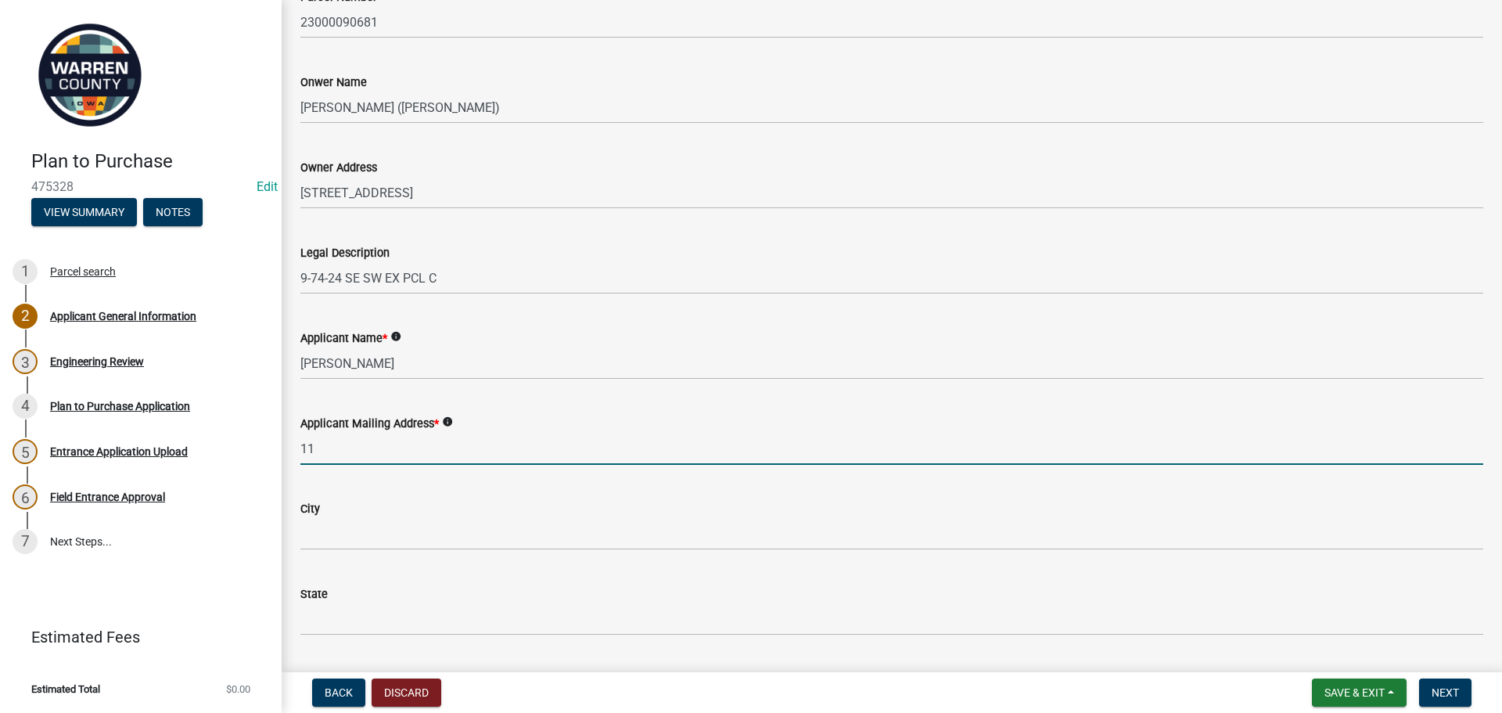
type input "[STREET_ADDRESS]"
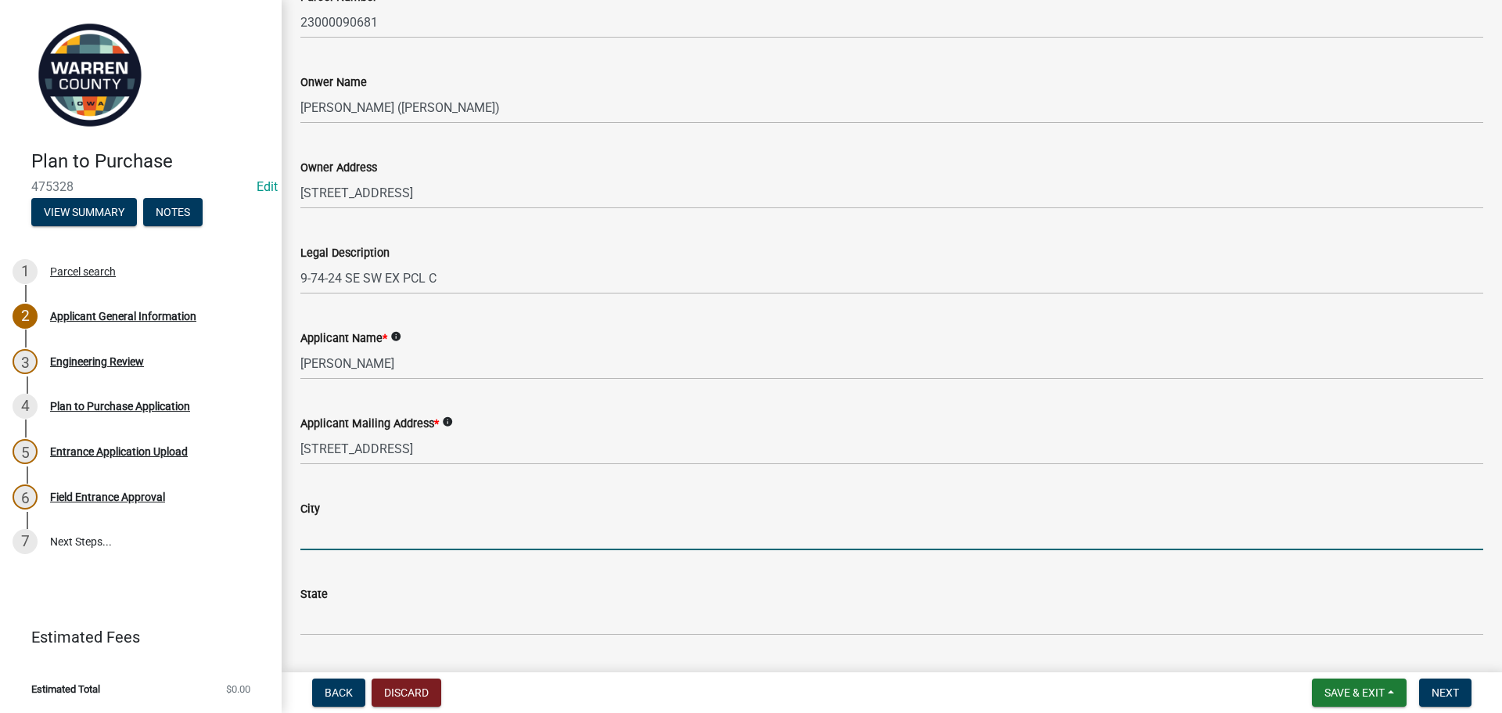
click at [447, 533] on input "City" at bounding box center [891, 534] width 1183 height 32
type input "Indianola"
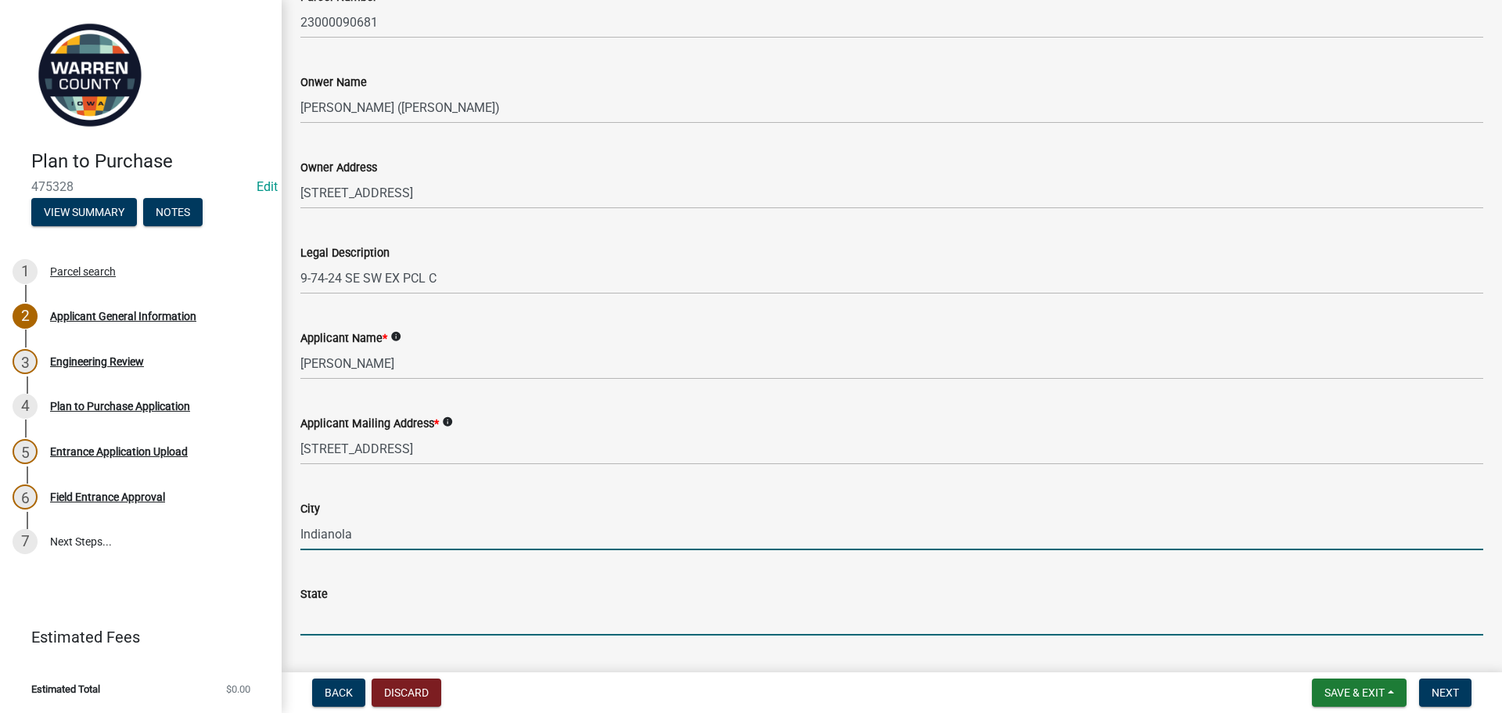
click at [413, 618] on input "State" at bounding box center [891, 619] width 1183 height 32
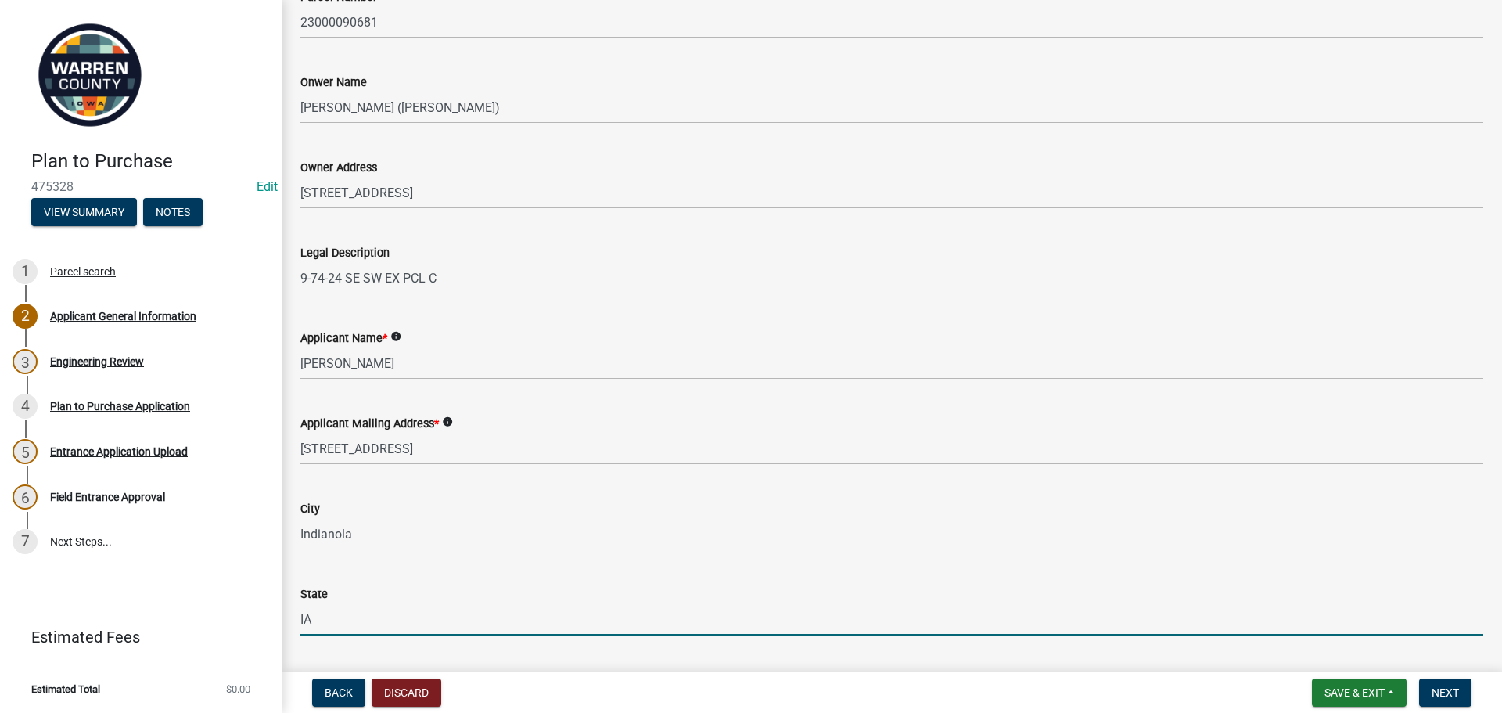
type input "IA"
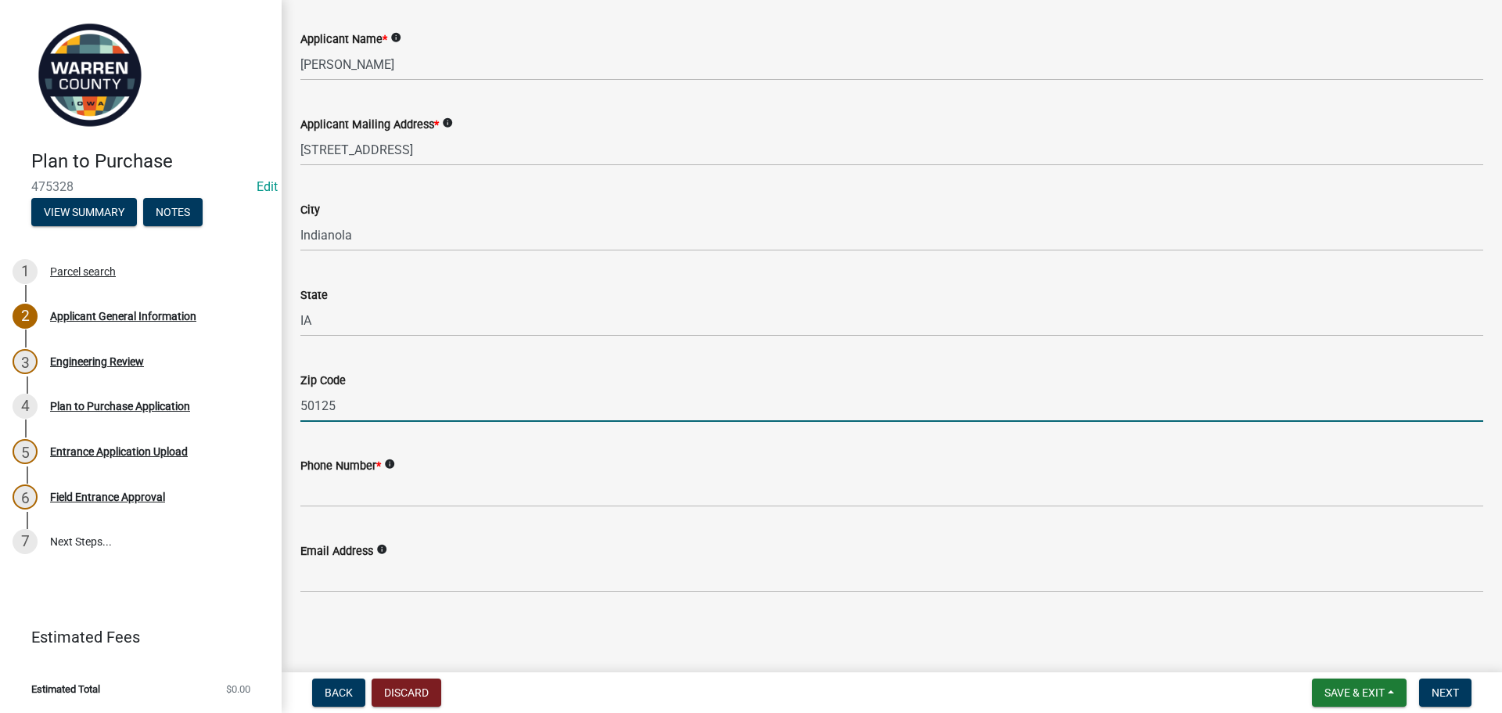
type input "50125"
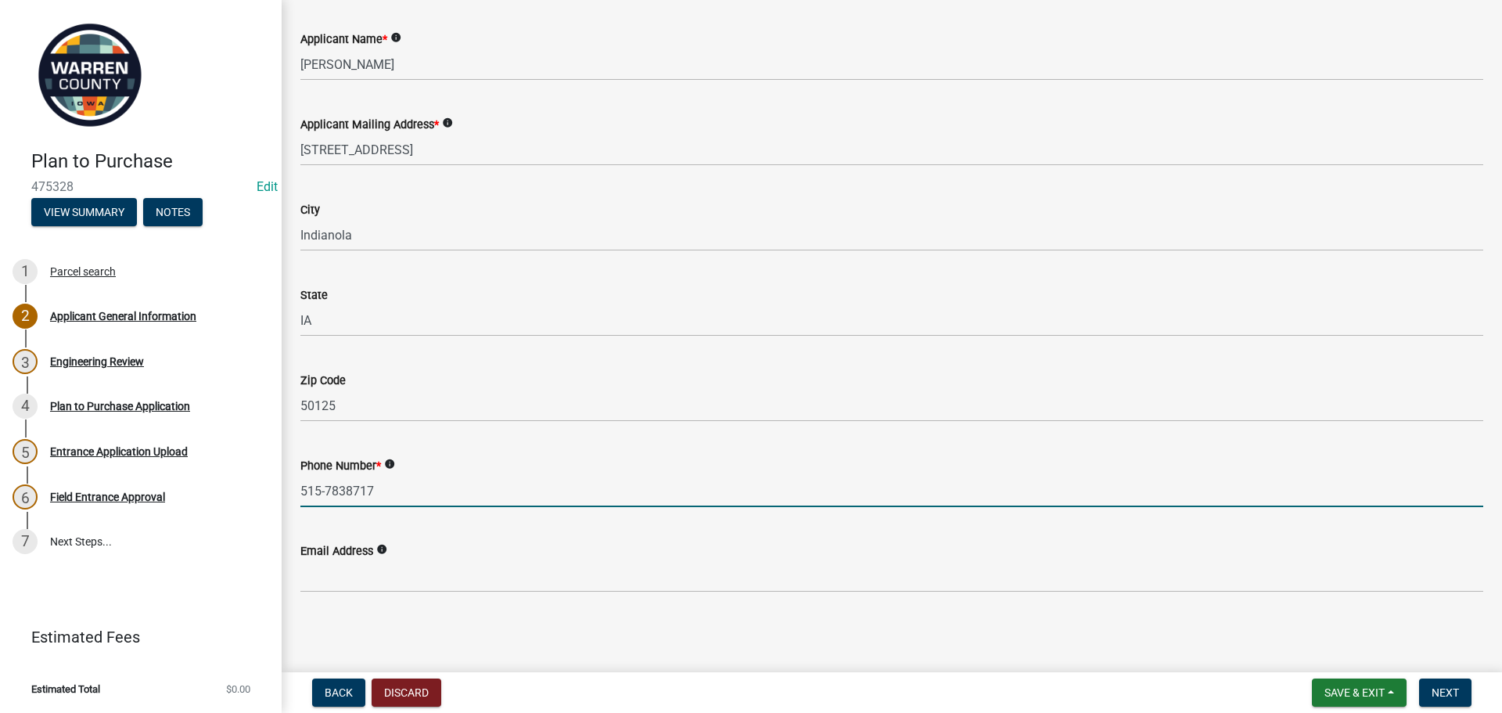
type input "515-7838717"
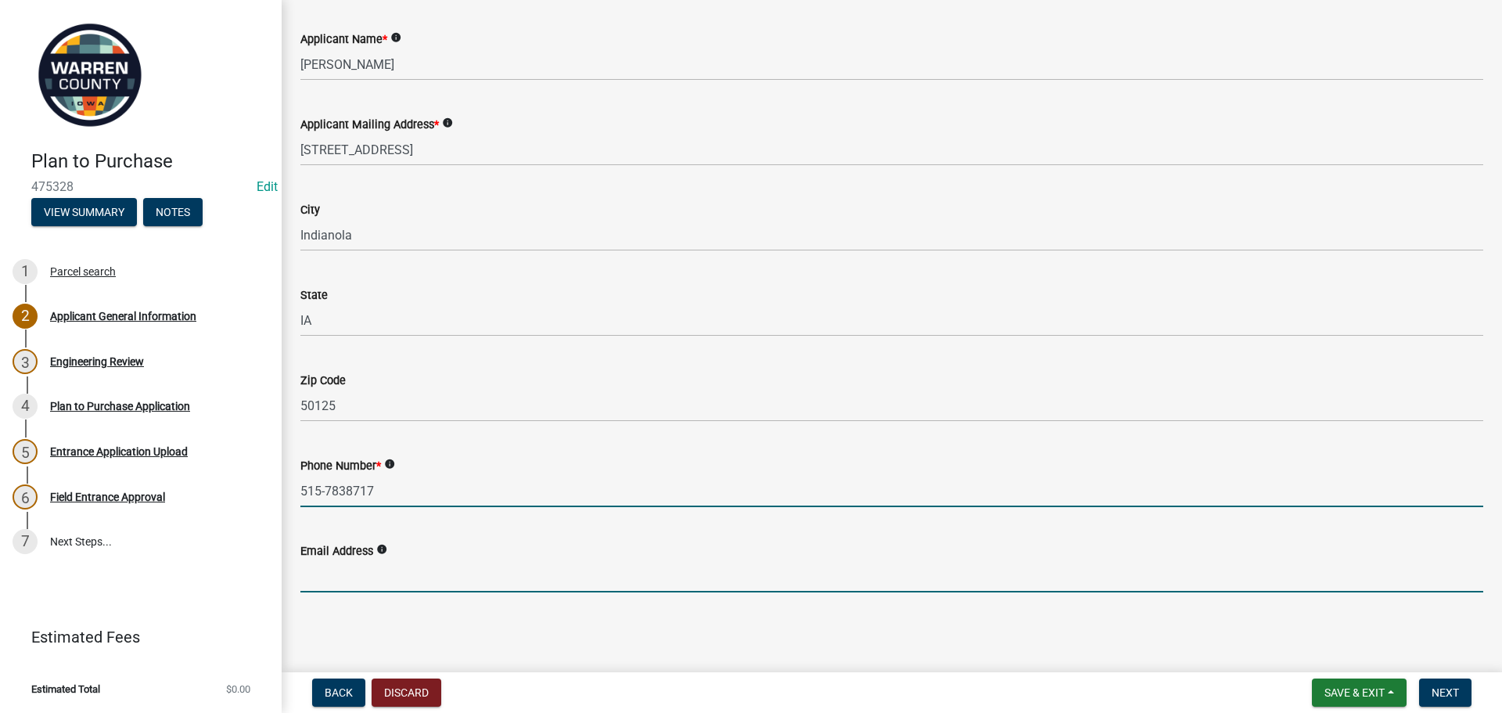
click at [350, 572] on input "Email Address" at bounding box center [891, 576] width 1183 height 32
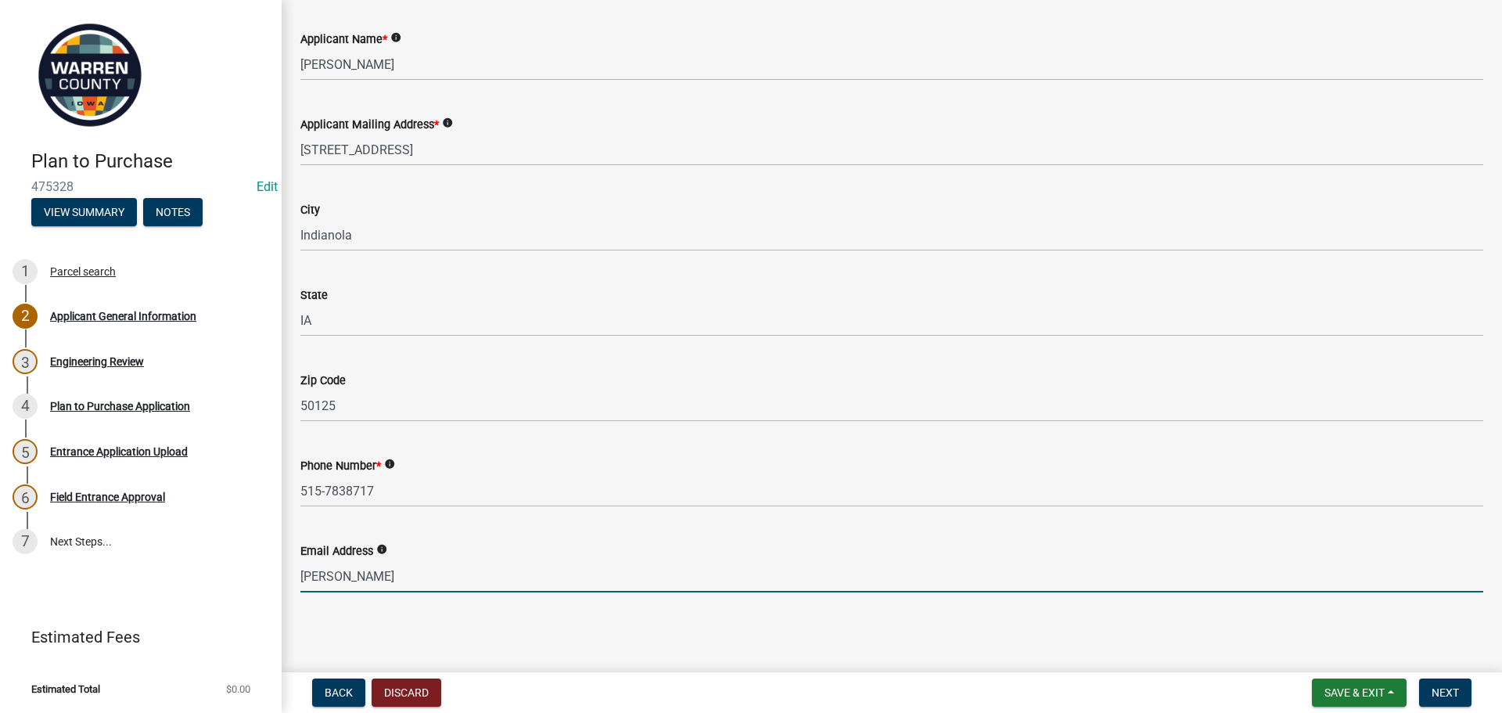
type input "[PERSON_NAME][EMAIL_ADDRESS][DOMAIN_NAME]"
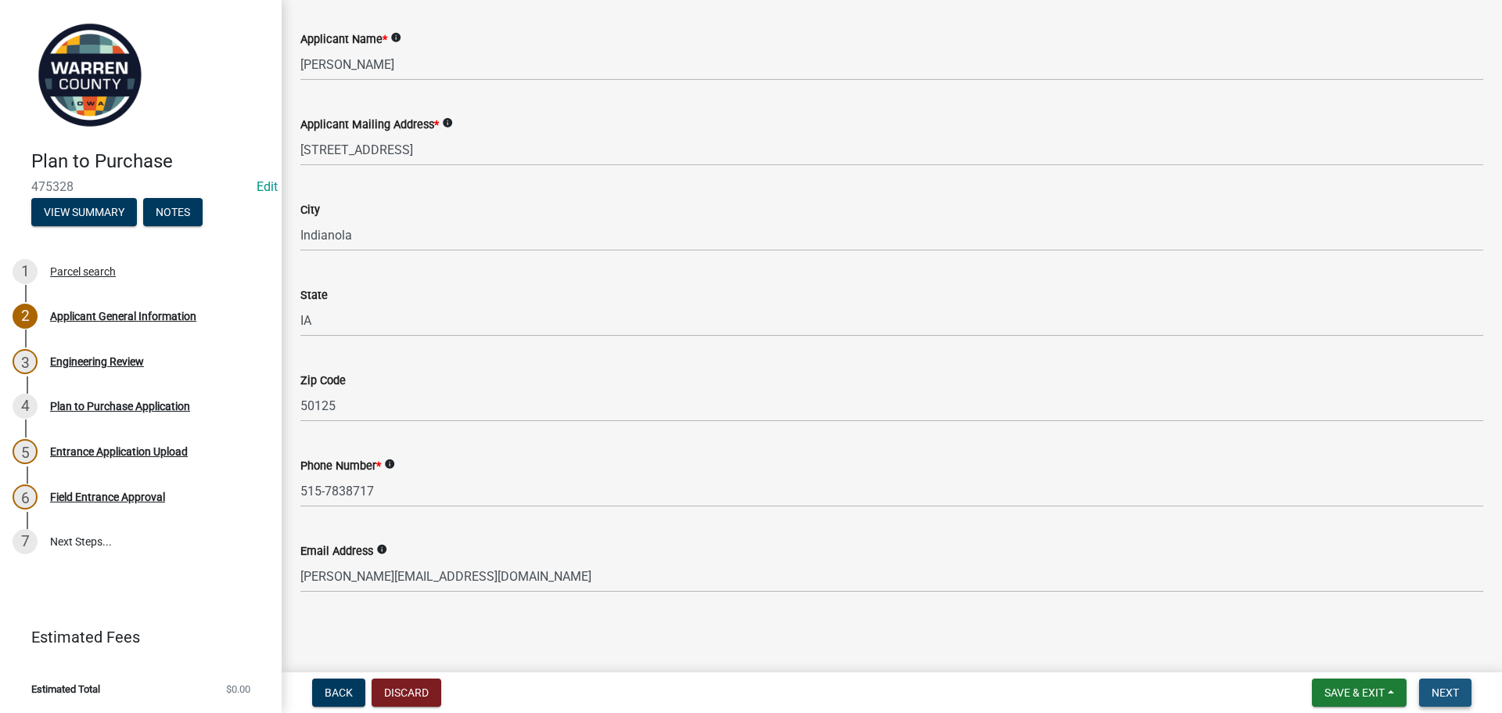
click at [1449, 690] on span "Next" at bounding box center [1445, 692] width 27 height 13
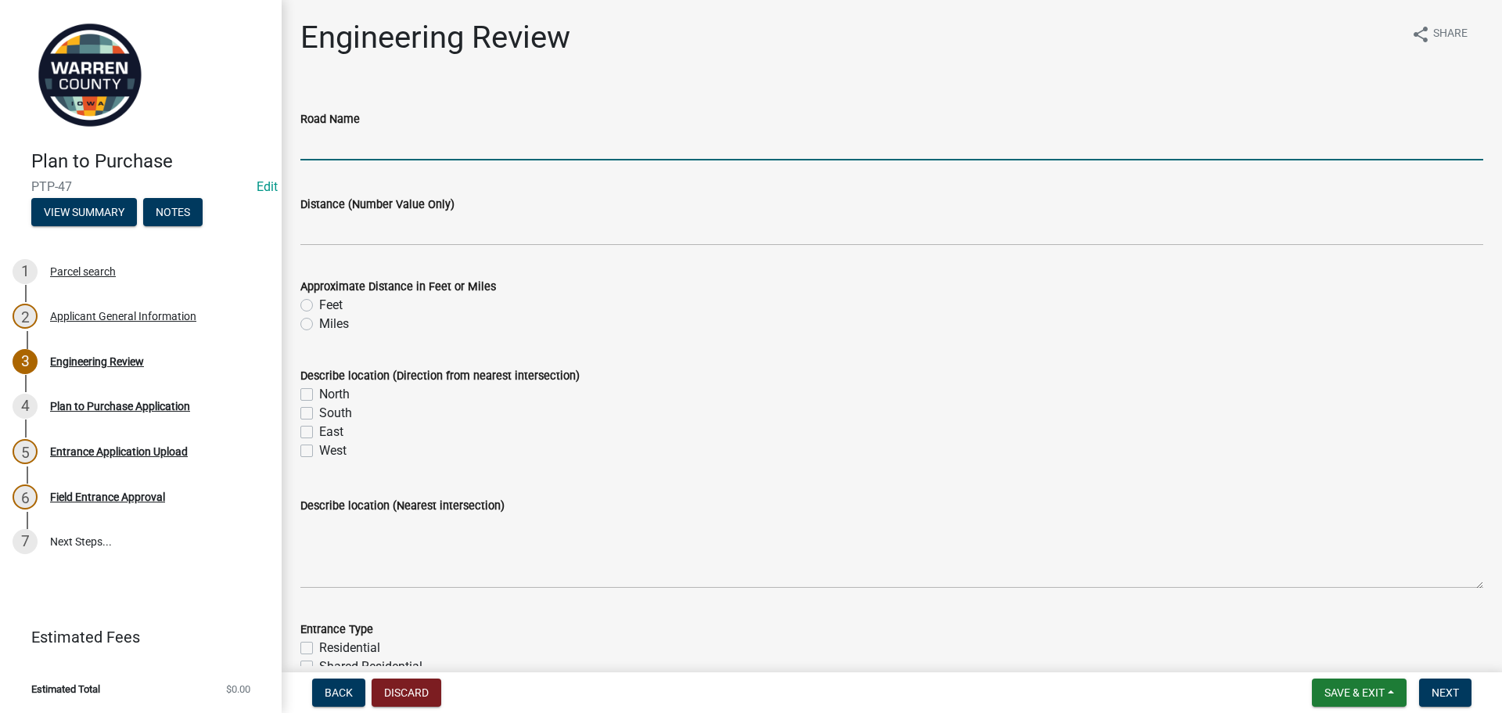
click at [356, 160] on input "Road Name" at bounding box center [891, 144] width 1183 height 32
type input "[GEOGRAPHIC_DATA]"
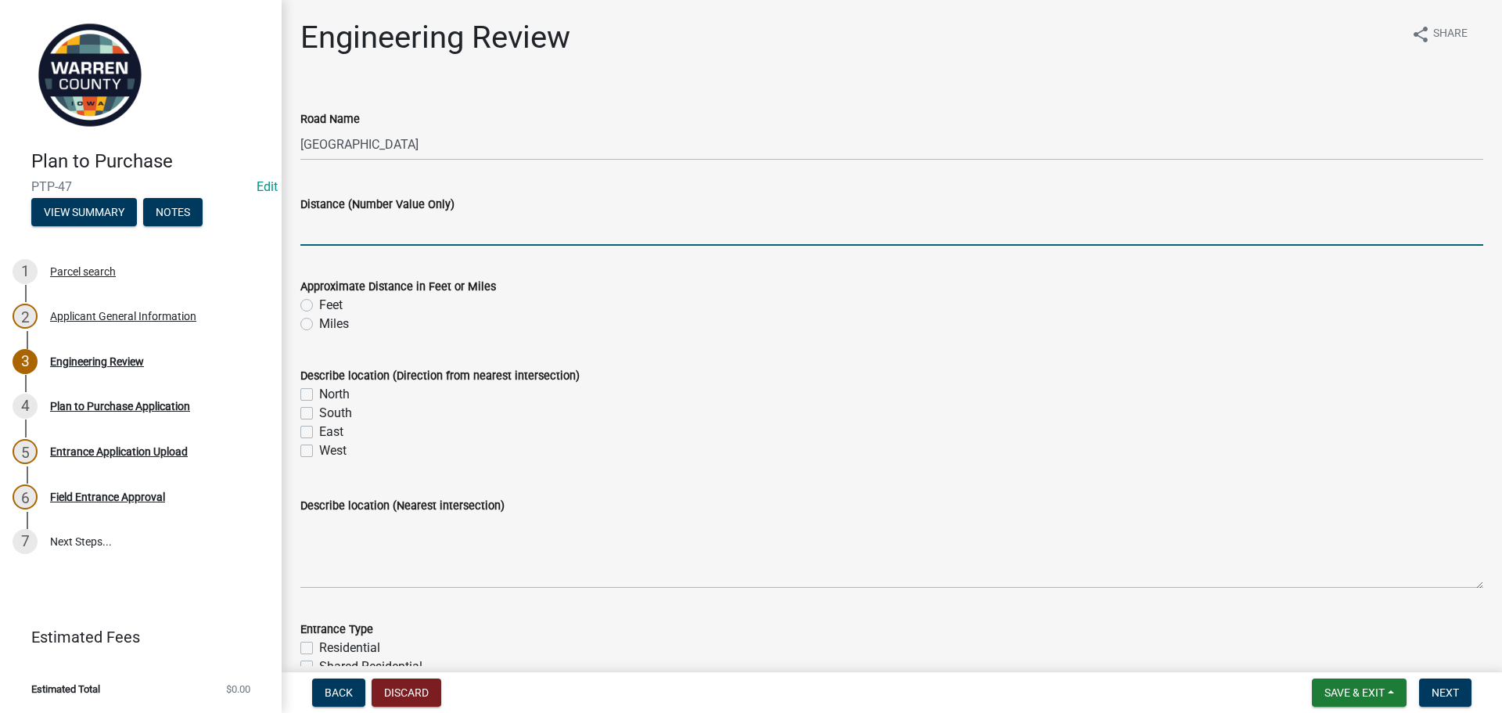
click at [417, 222] on input "Distance (Number Value Only)" at bounding box center [891, 230] width 1183 height 32
type input ".25"
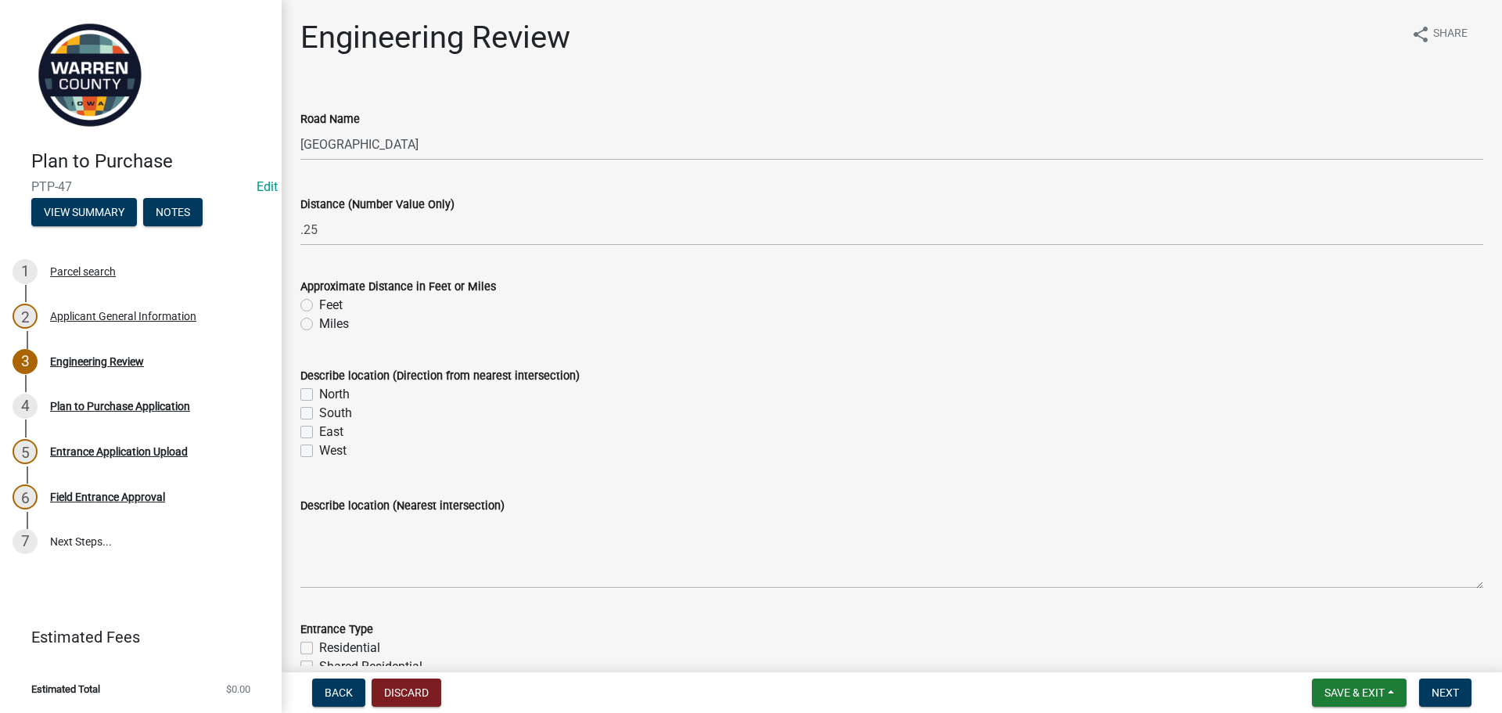
click at [309, 321] on div "Miles" at bounding box center [891, 324] width 1183 height 19
click at [319, 446] on label "West" at bounding box center [332, 450] width 27 height 19
click at [319, 446] on input "West" at bounding box center [324, 446] width 10 height 10
checkbox input "true"
checkbox input "false"
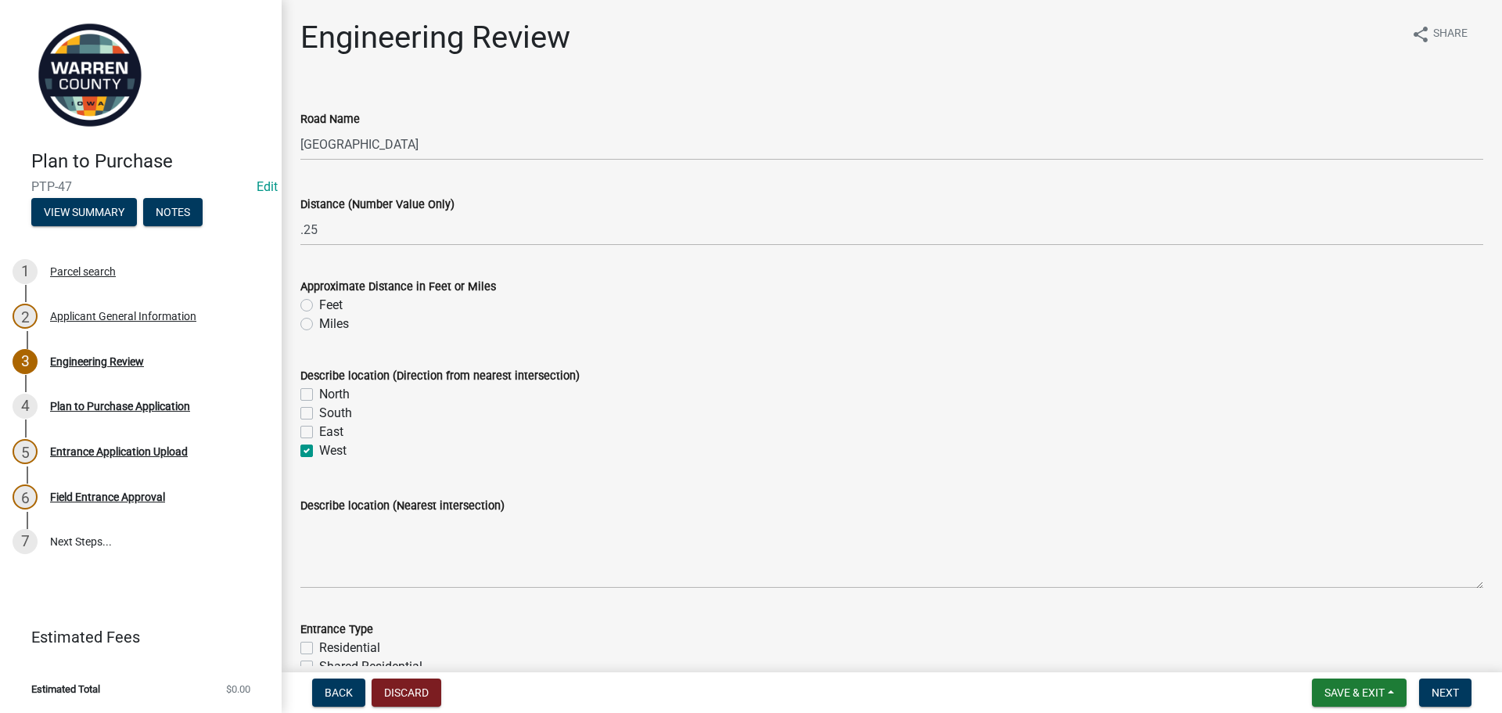
checkbox input "false"
checkbox input "true"
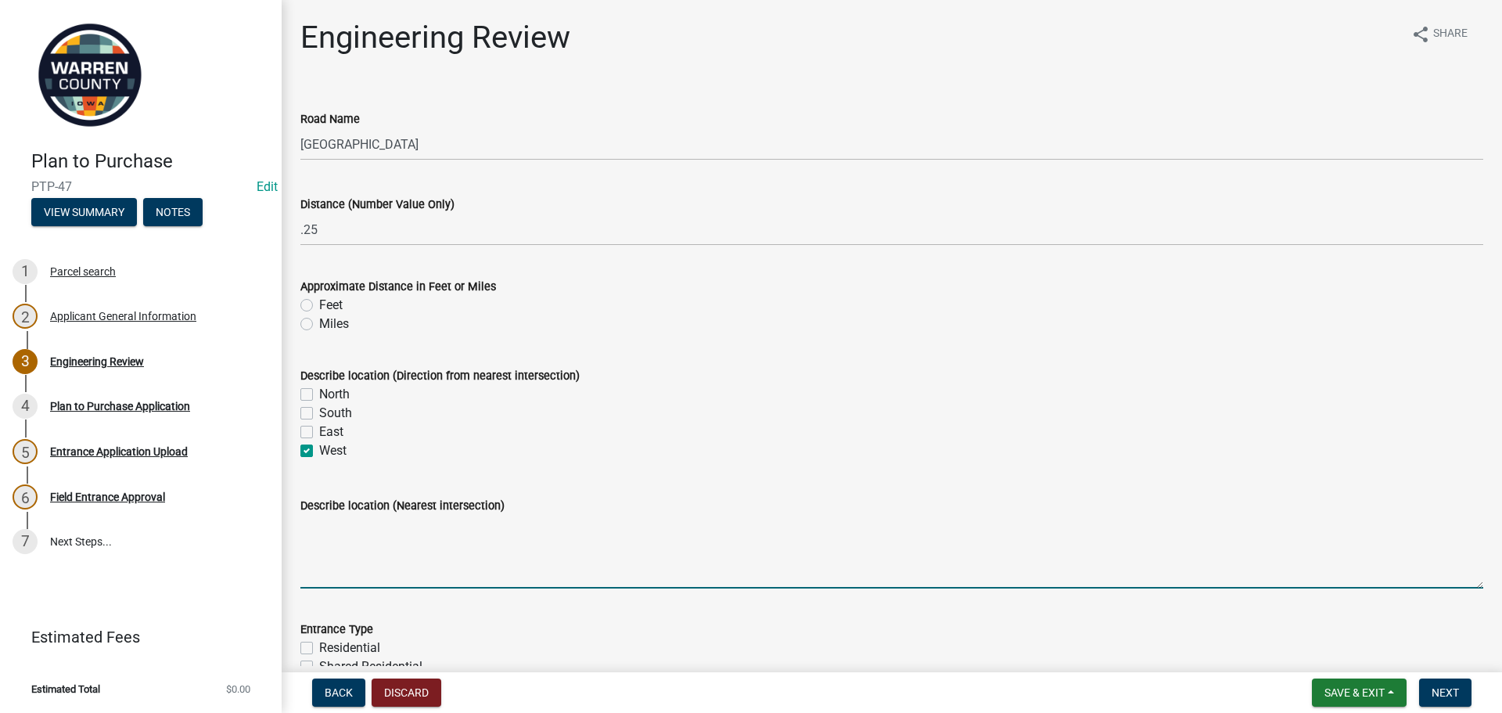
click at [405, 563] on textarea "Describe location (Nearest intersection)" at bounding box center [891, 552] width 1183 height 74
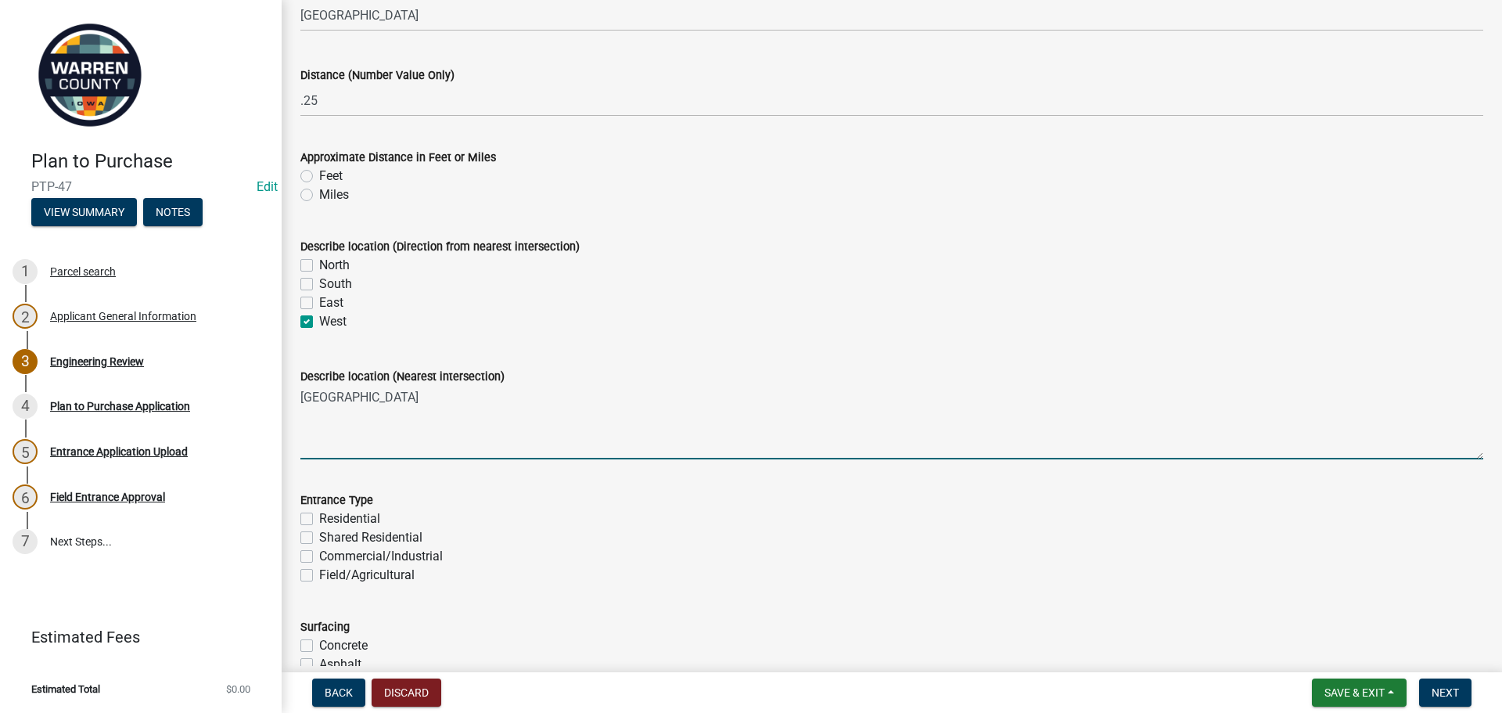
scroll to position [156, 0]
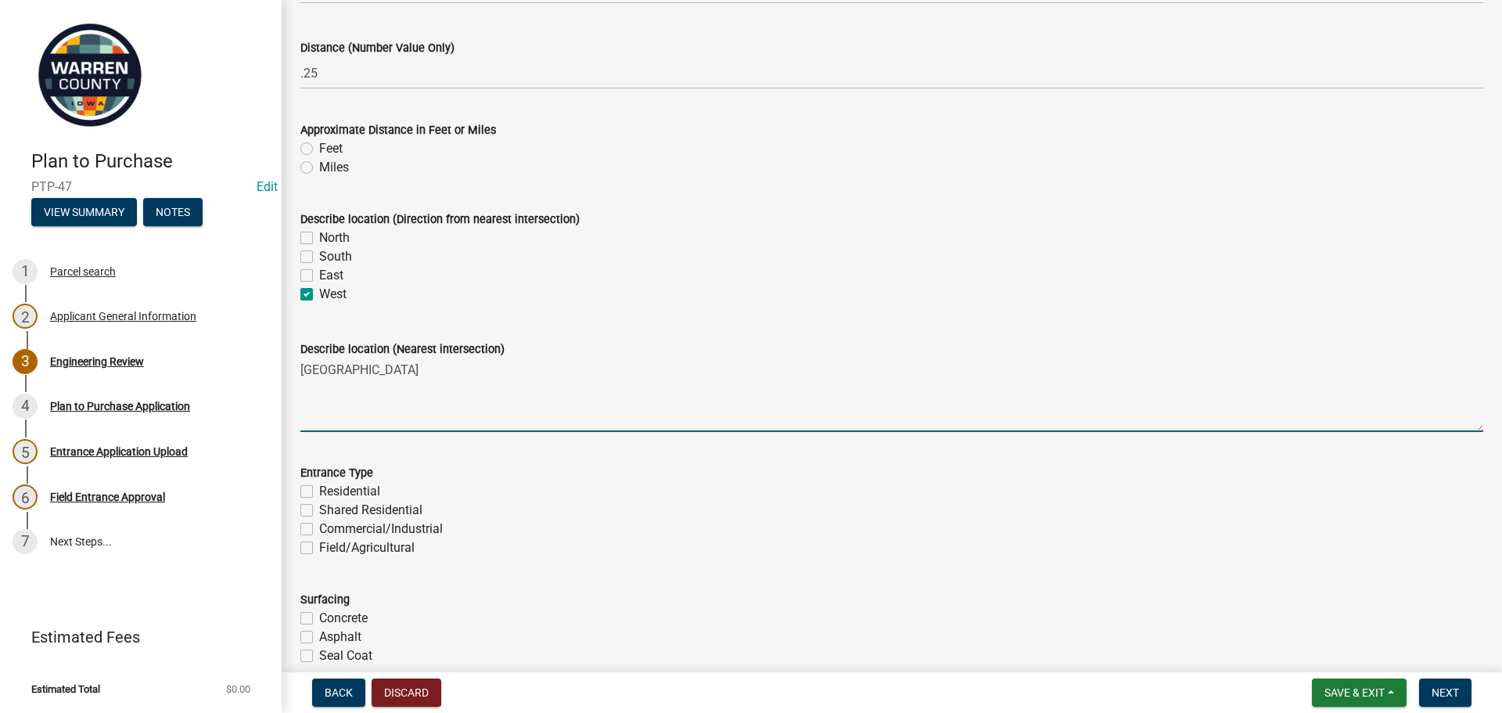
type textarea "[GEOGRAPHIC_DATA]"
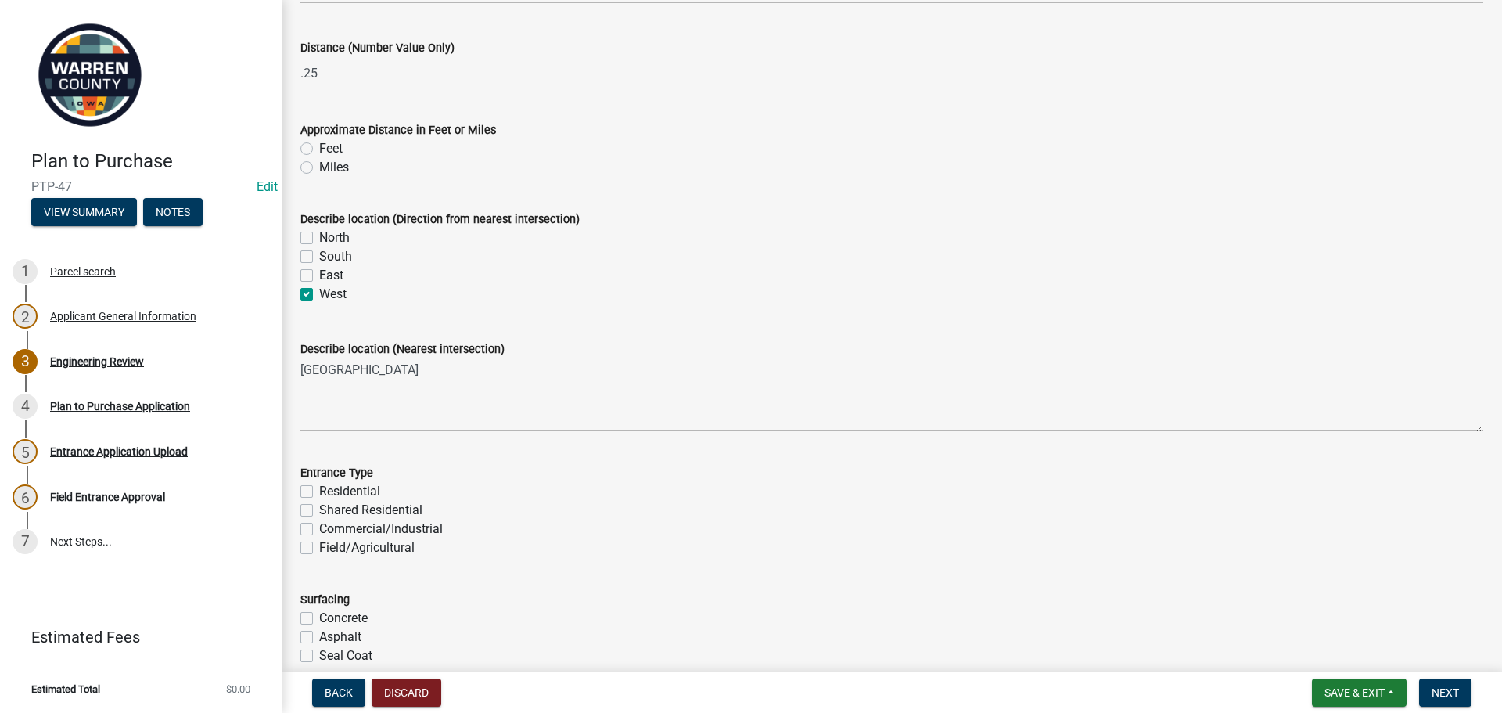
click at [319, 492] on label "Residential" at bounding box center [349, 491] width 61 height 19
click at [319, 492] on input "Residential" at bounding box center [324, 487] width 10 height 10
checkbox input "true"
checkbox input "false"
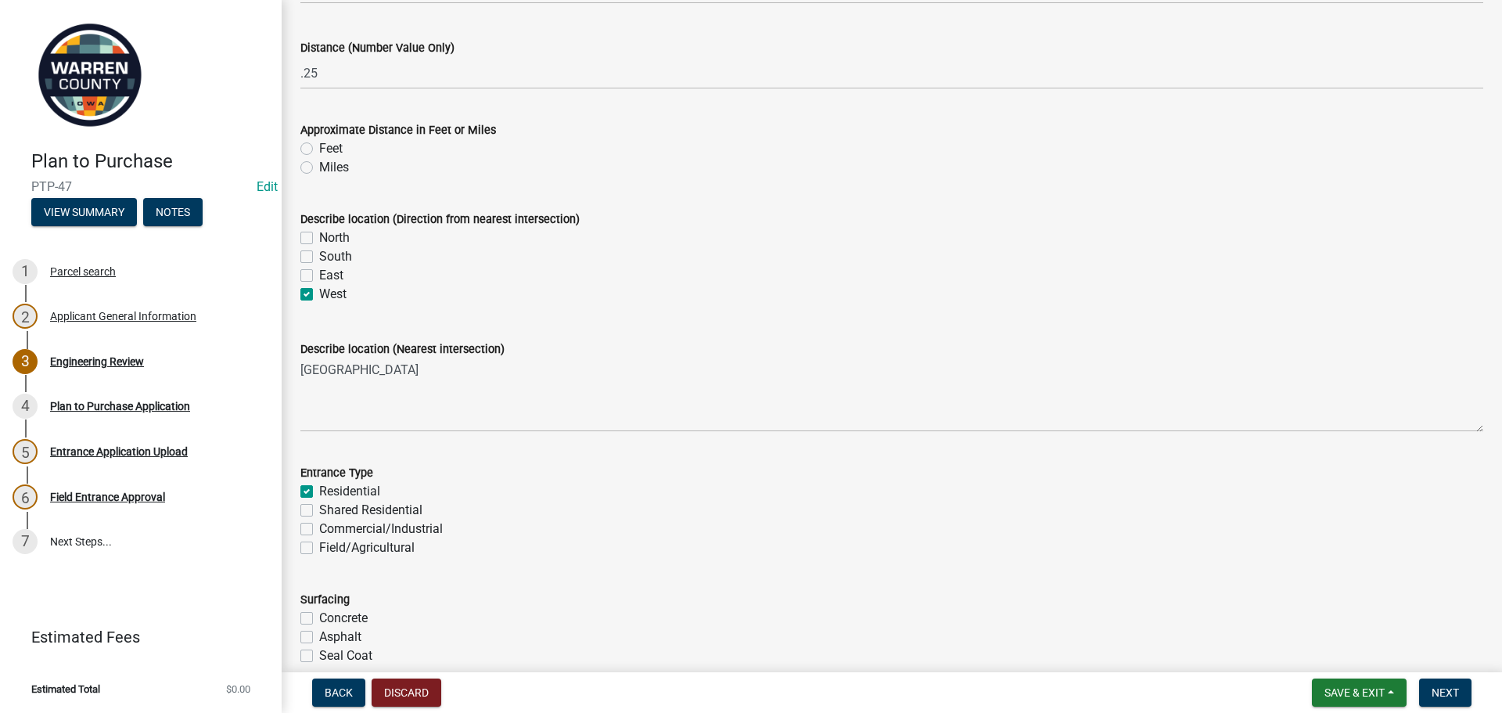
checkbox input "false"
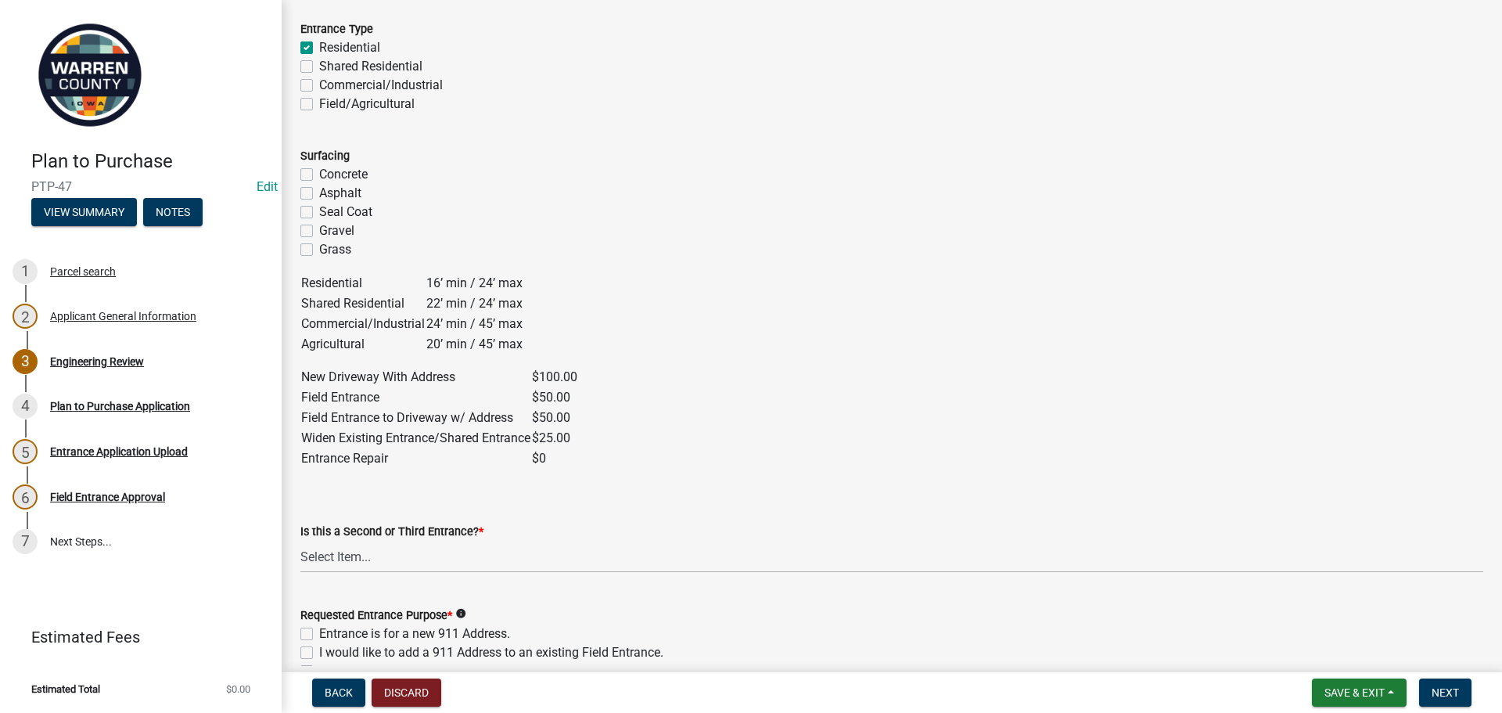
scroll to position [626, 0]
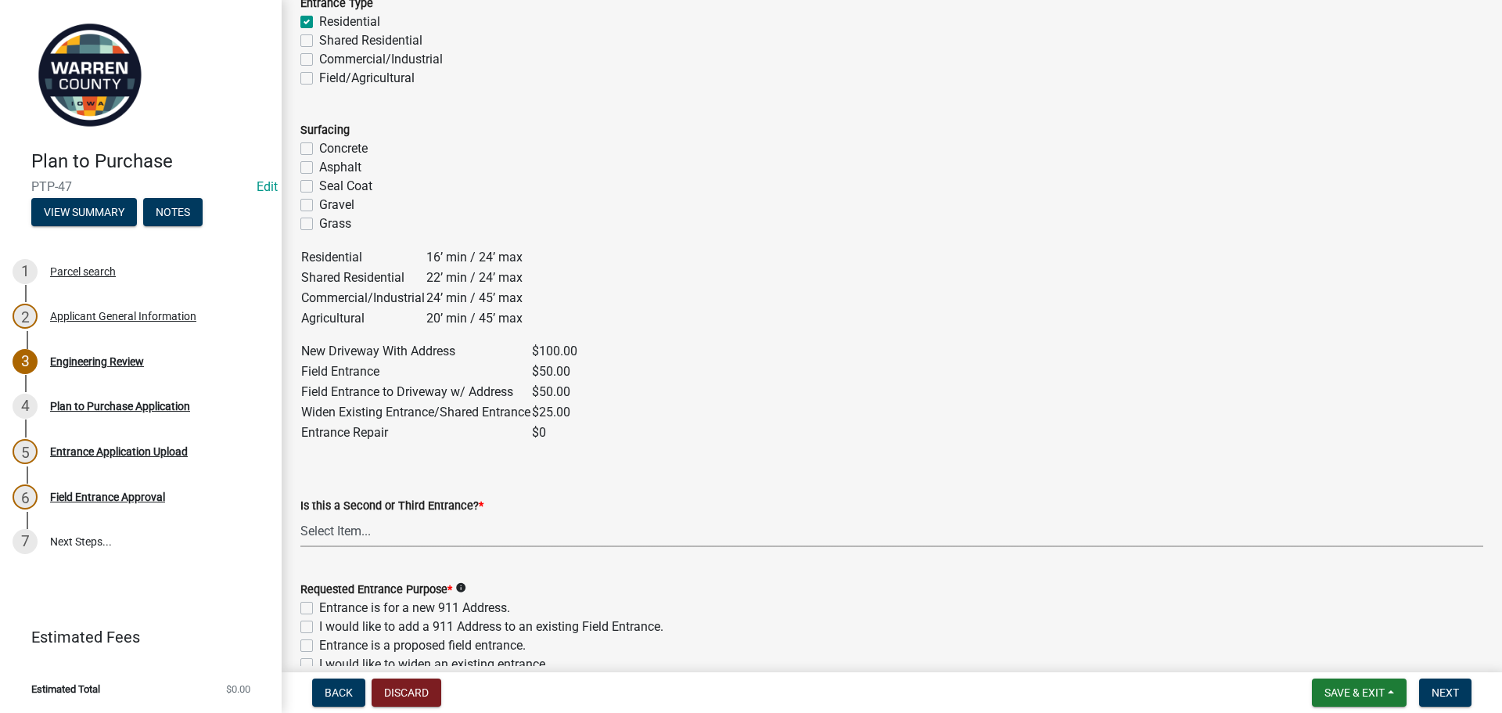
click at [383, 530] on select "Select Item... Yes No" at bounding box center [891, 531] width 1183 height 32
click at [300, 515] on select "Select Item... Yes No" at bounding box center [891, 531] width 1183 height 32
select select "46c9324d-26d2-49e4-b5cd-5f8c50666c5b"
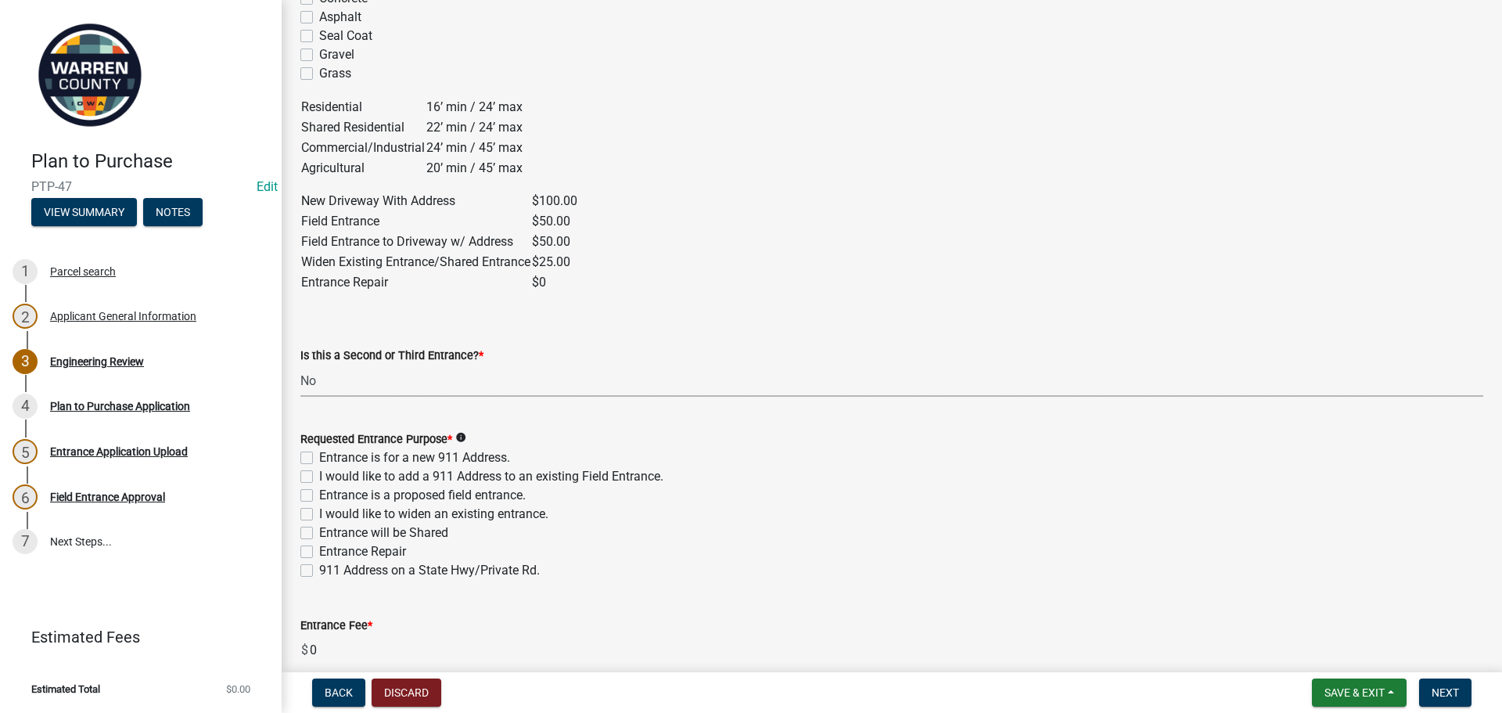
scroll to position [782, 0]
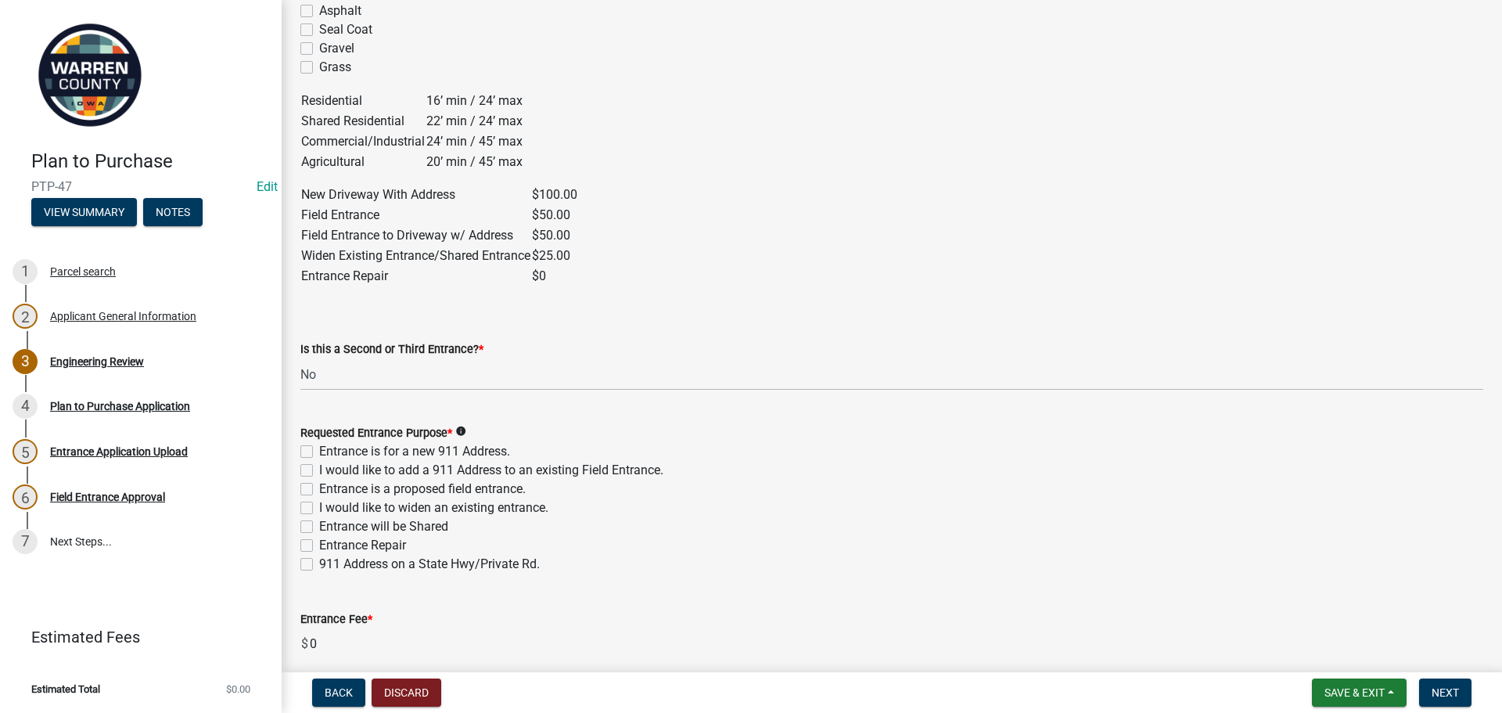
click at [319, 467] on label "I would like to add a 911 Address to an existing Field Entrance." at bounding box center [491, 470] width 344 height 19
click at [319, 467] on input "I would like to add a 911 Address to an existing Field Entrance." at bounding box center [324, 466] width 10 height 10
checkbox input "true"
checkbox input "false"
checkbox input "true"
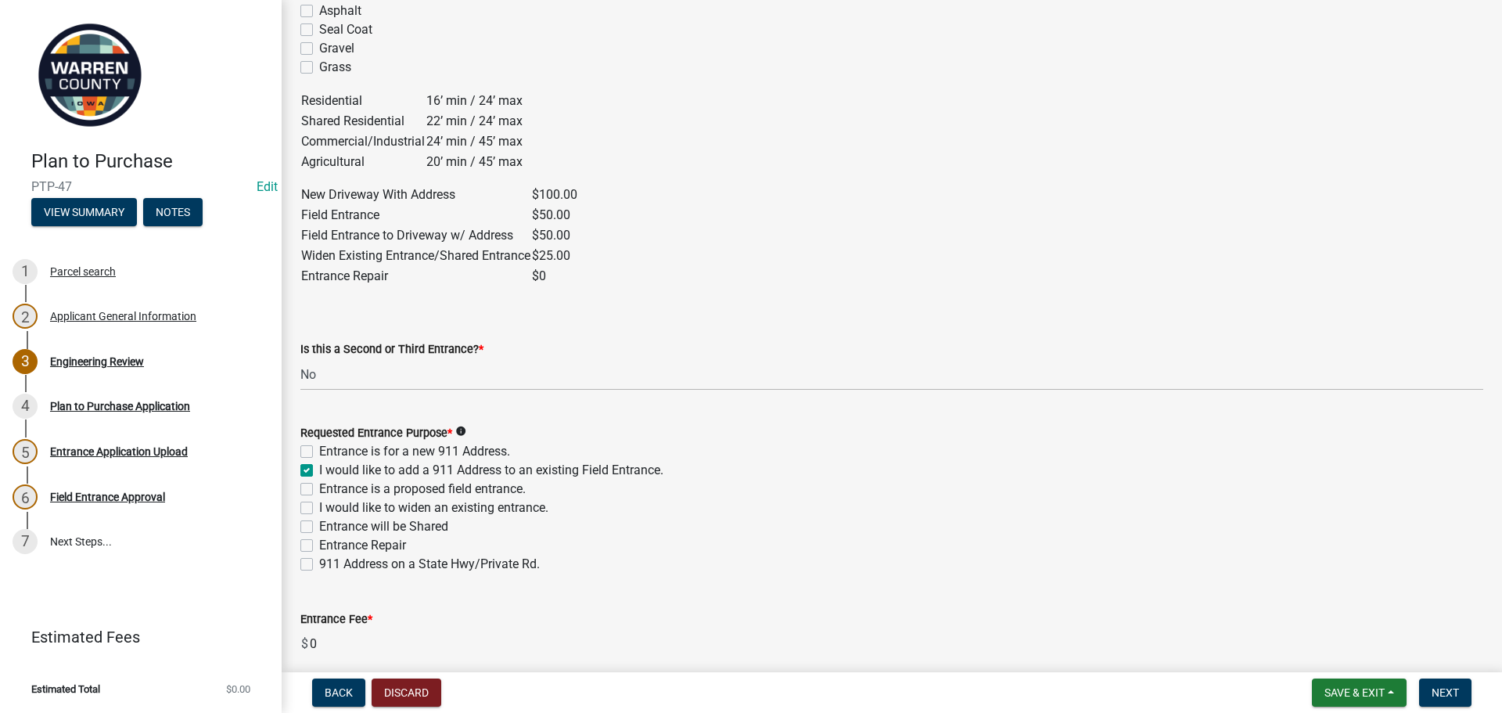
checkbox input "false"
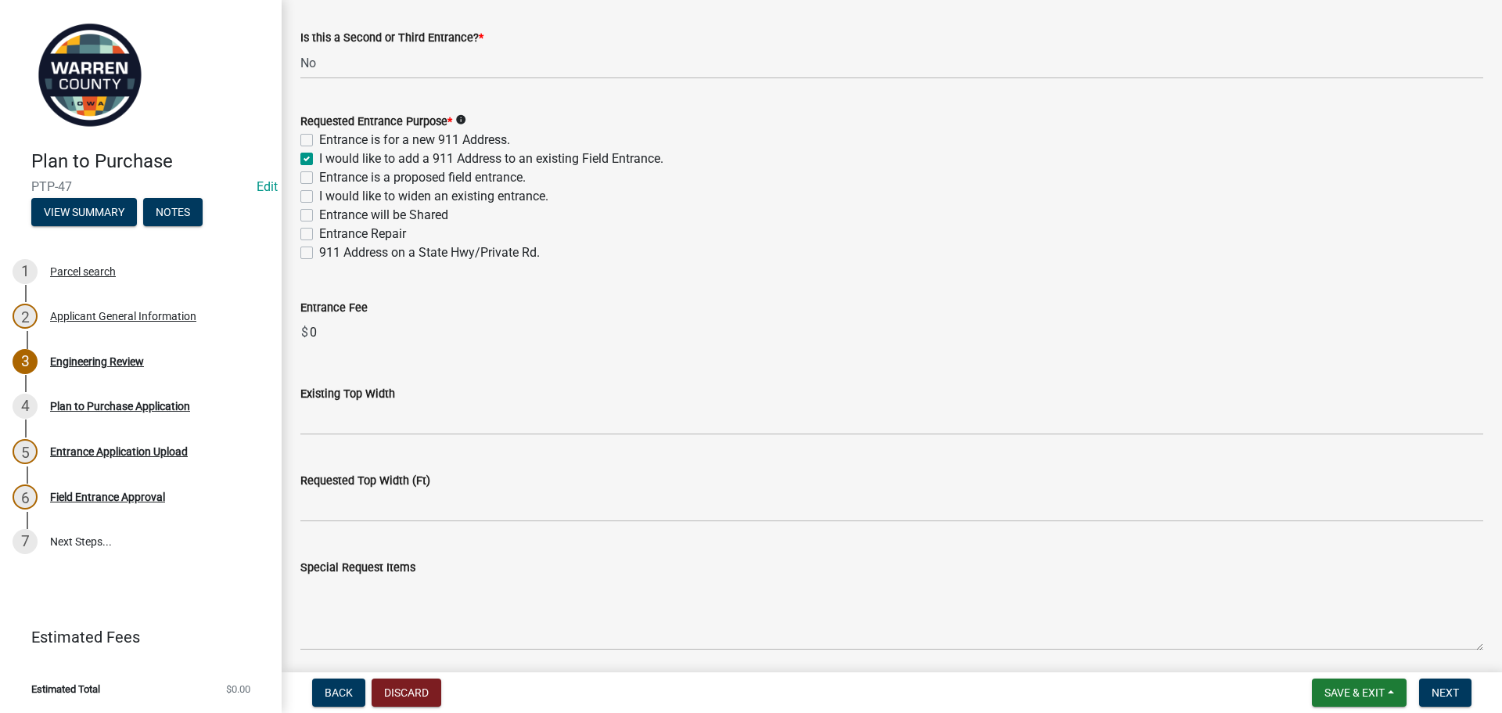
scroll to position [1095, 0]
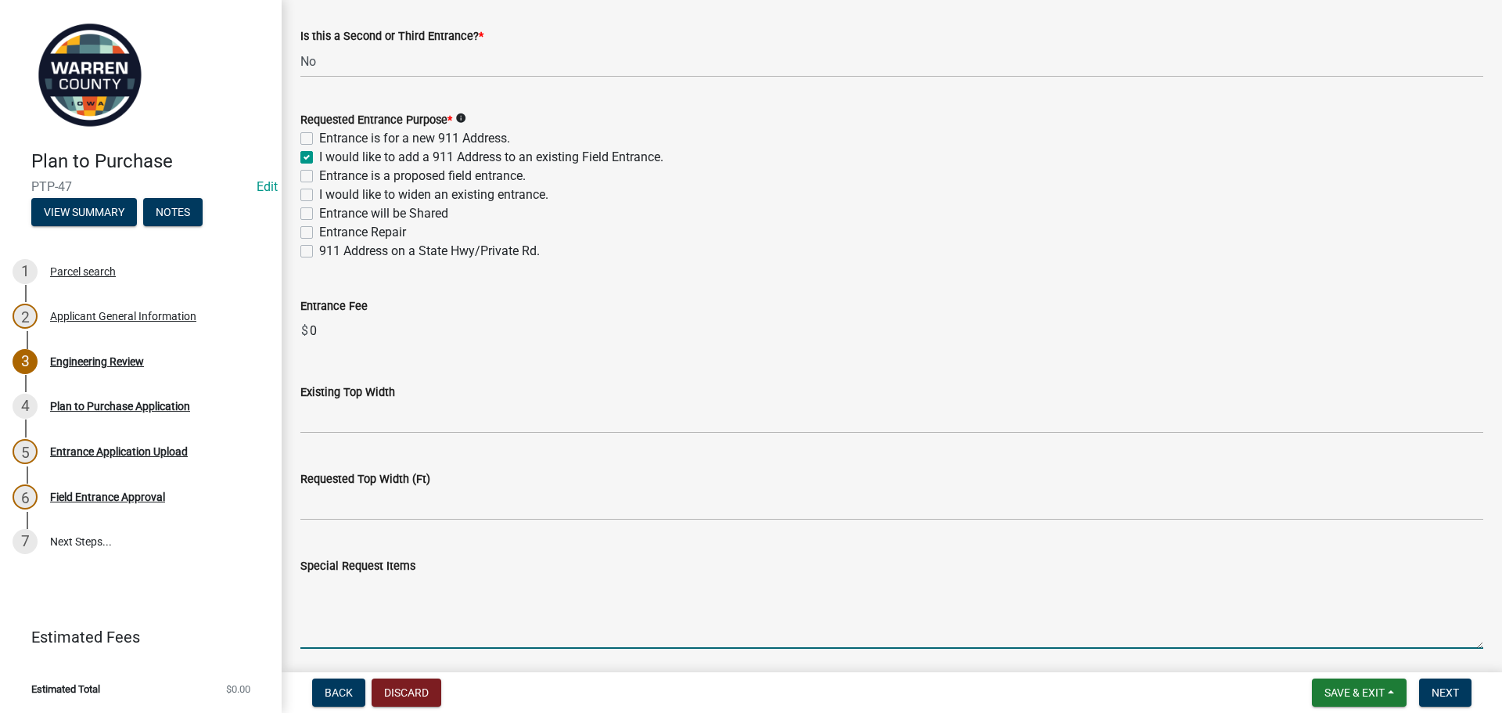
click at [357, 584] on textarea "Special Request Items" at bounding box center [891, 612] width 1183 height 74
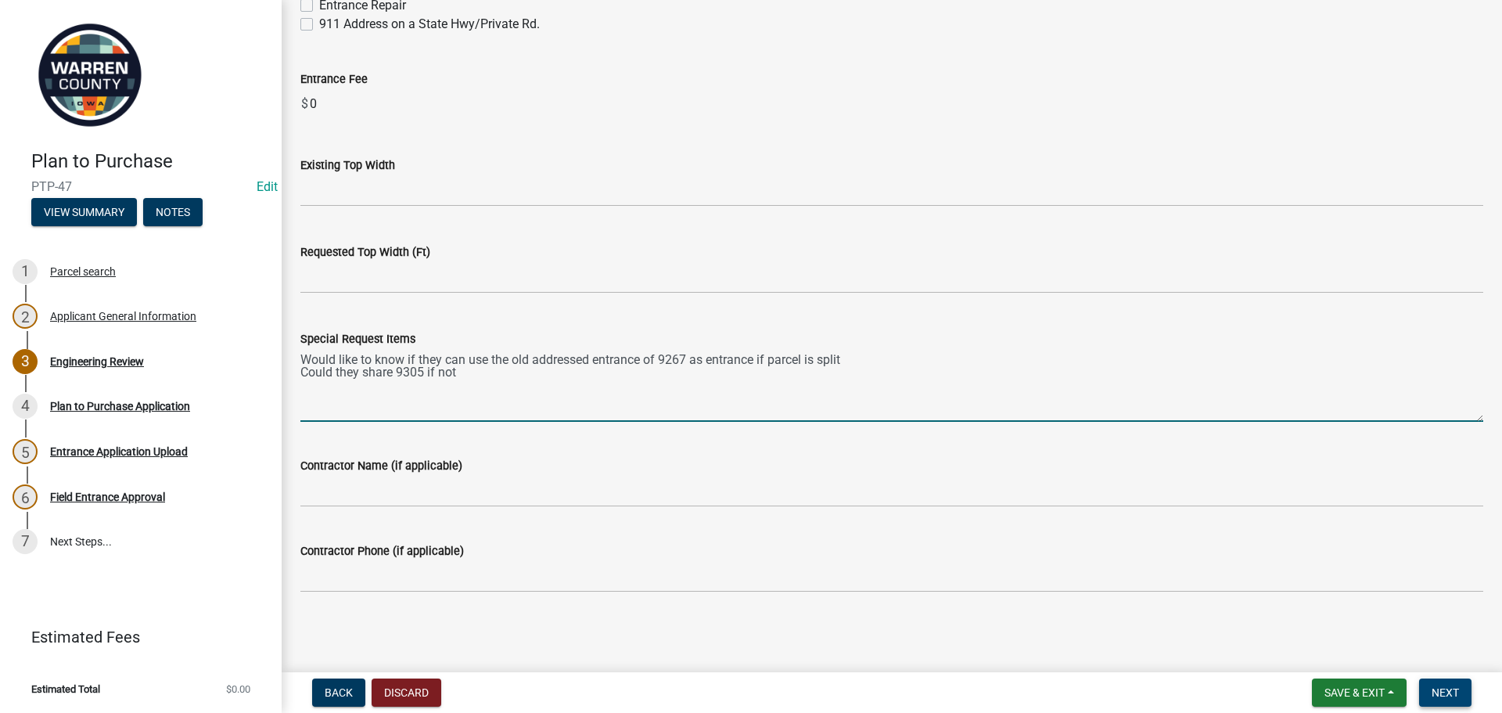
type textarea "Would like to know if they can use the old addressed entrance of 9267 as entran…"
click at [1444, 687] on span "Next" at bounding box center [1445, 692] width 27 height 13
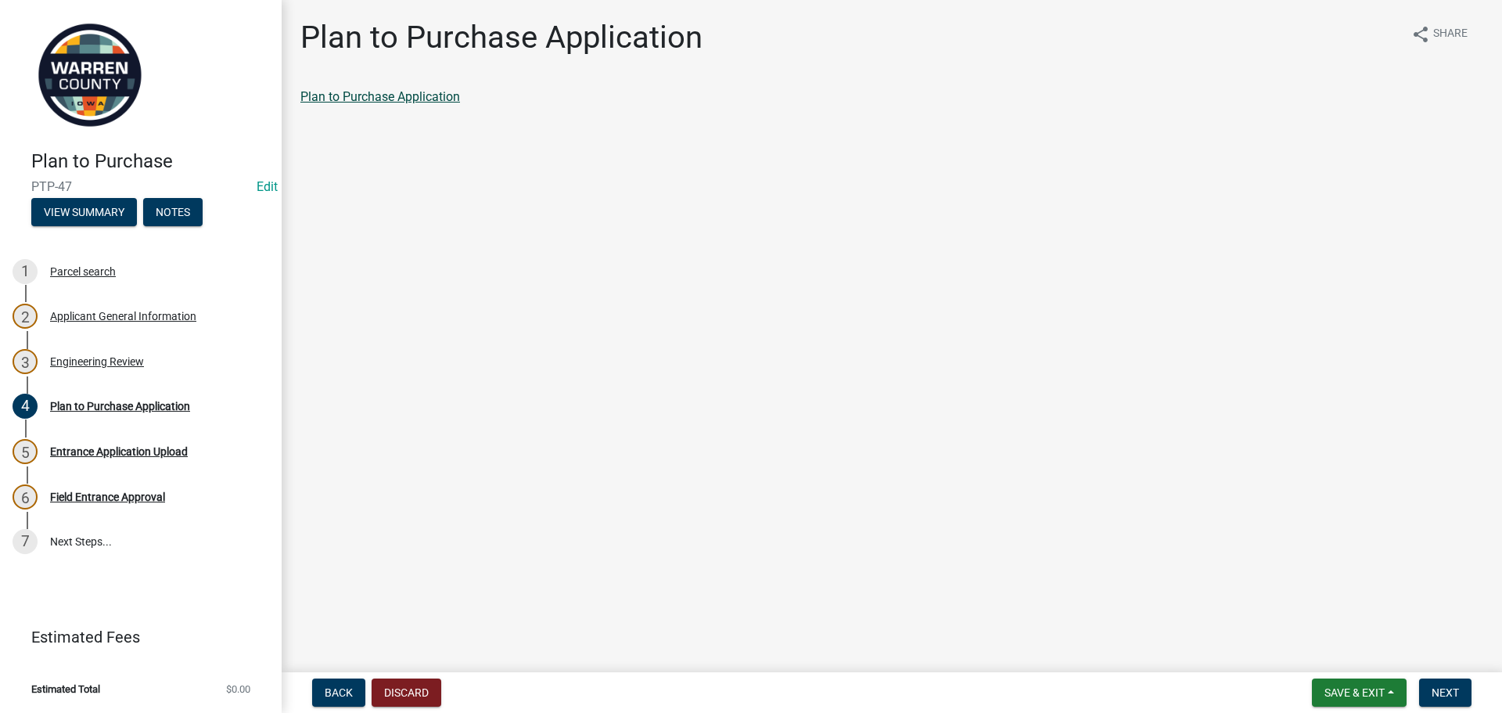
click at [385, 93] on link "Plan to Purchase Application" at bounding box center [380, 96] width 160 height 15
click at [89, 394] on div "4 Plan to Purchase Application" at bounding box center [135, 406] width 244 height 25
click at [98, 356] on div "Engineering Review" at bounding box center [97, 361] width 94 height 11
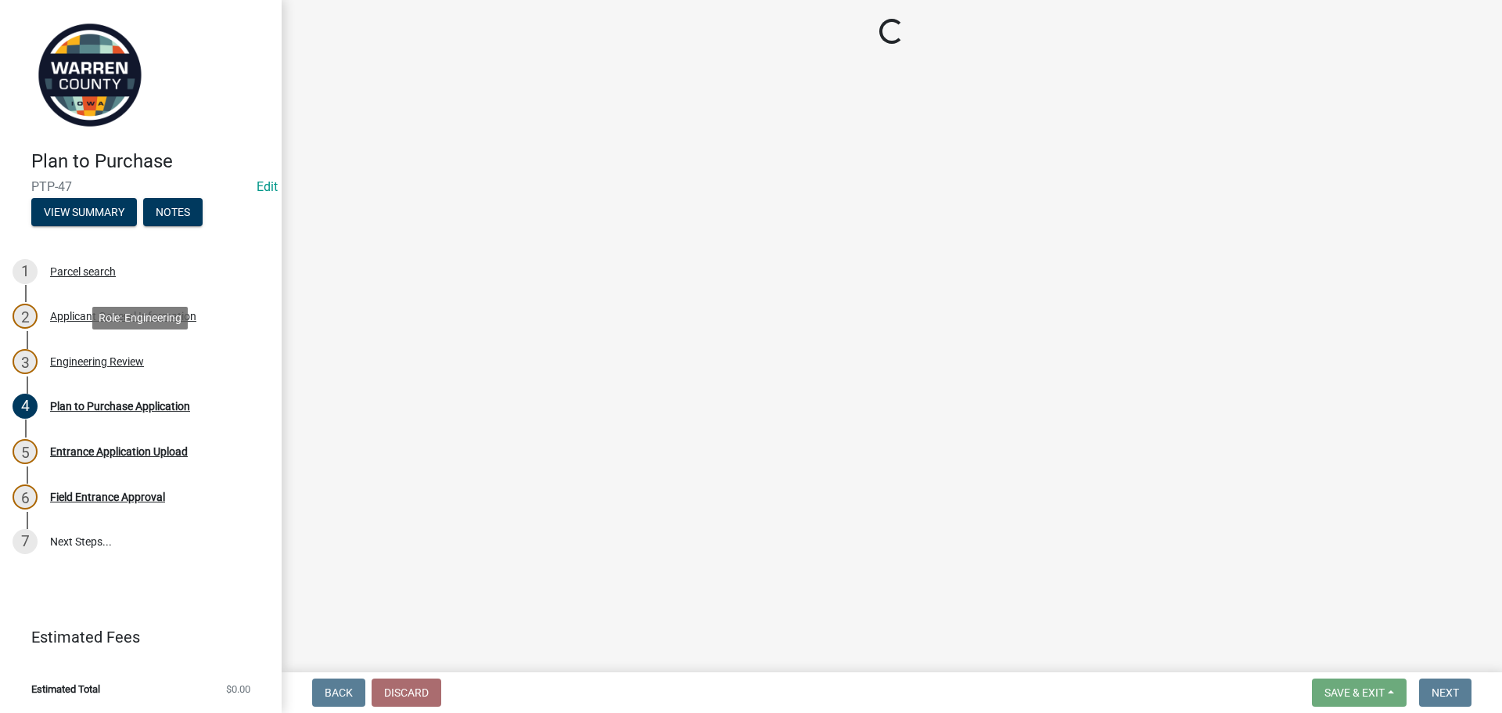
select select "46c9324d-26d2-49e4-b5cd-5f8c50666c5b"
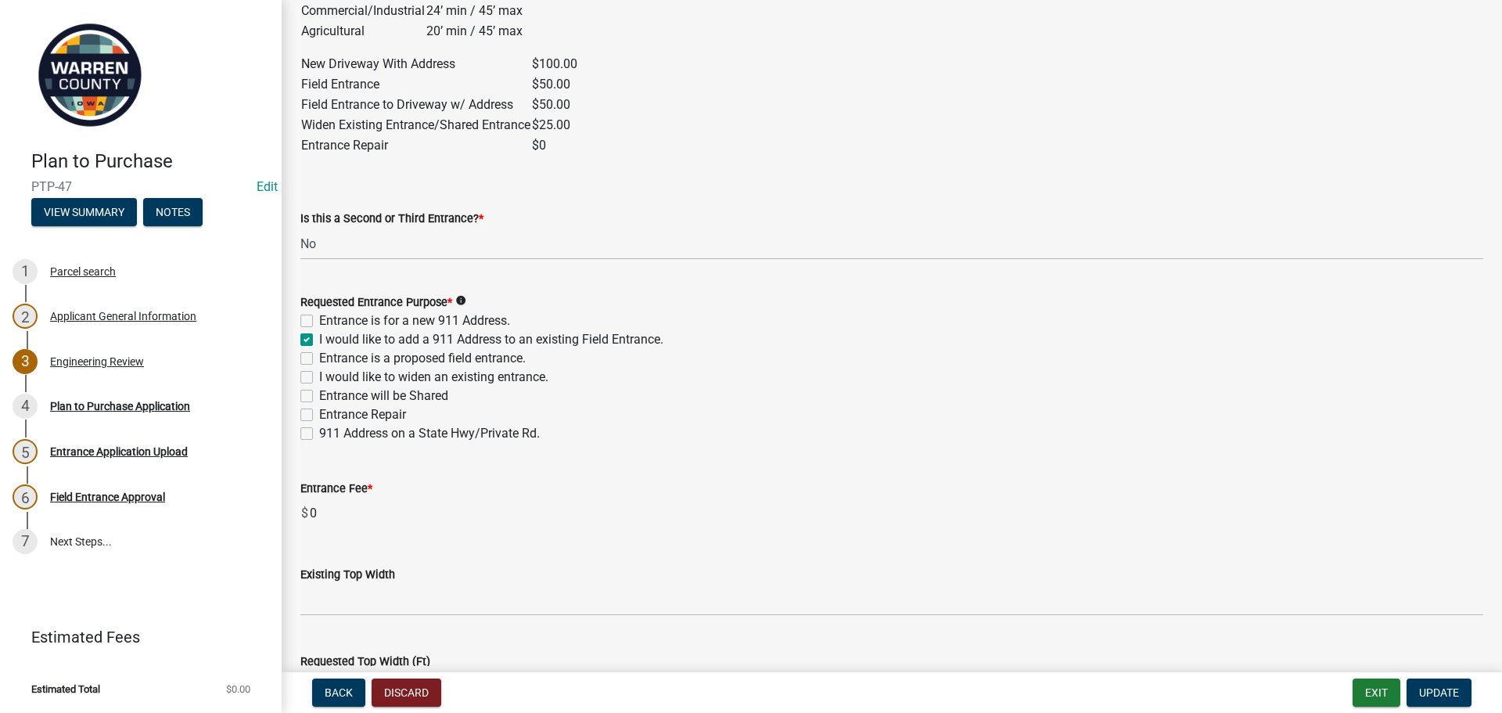
scroll to position [1095, 0]
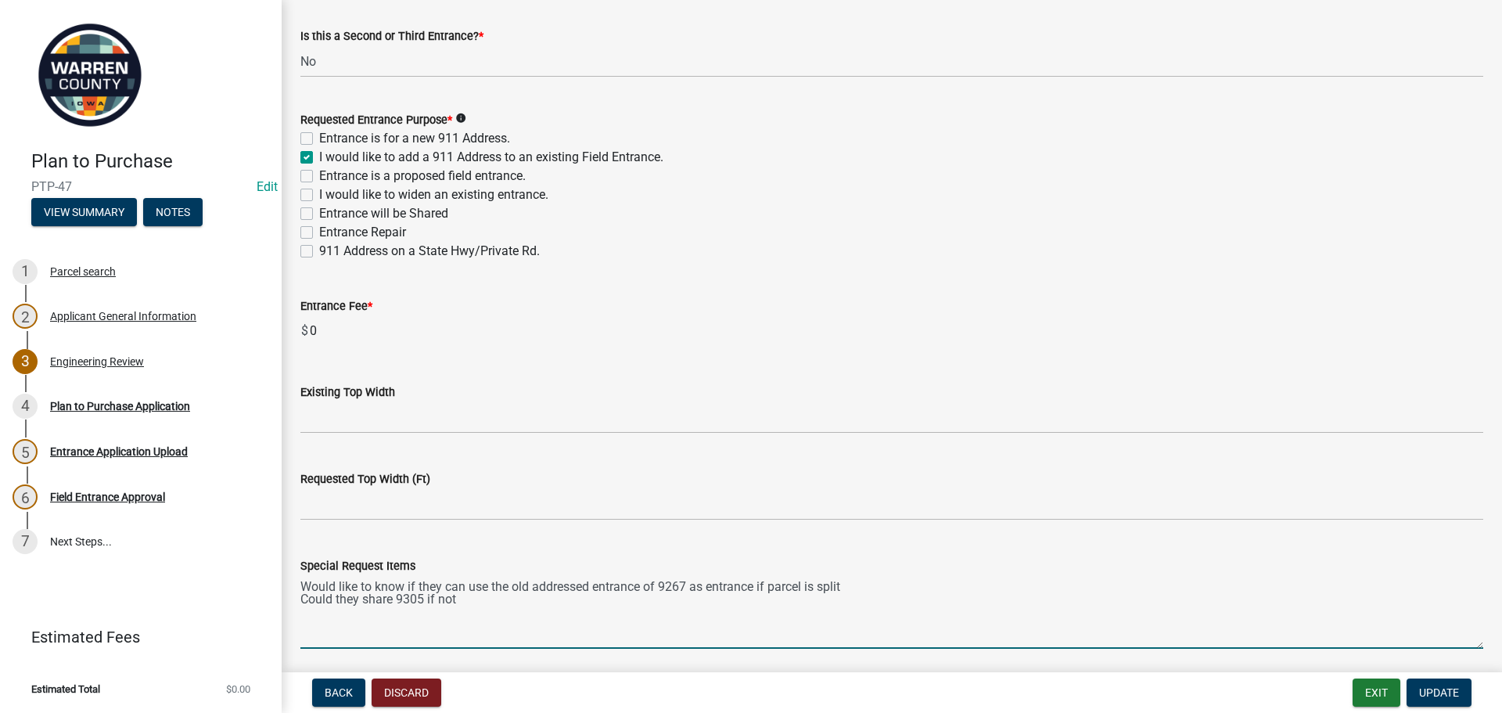
drag, startPoint x: 441, startPoint y: 585, endPoint x: 247, endPoint y: 578, distance: 193.4
click at [247, 578] on div "Plan to Purchase PTP-47 Edit View Summary Notes 1 Parcel search 2 Applicant Gen…" at bounding box center [751, 356] width 1502 height 713
drag, startPoint x: 322, startPoint y: 581, endPoint x: 391, endPoint y: 599, distance: 71.9
click at [324, 581] on textarea "can use the old addressed entrance of 9267 as entrance if parcel is split Could…" at bounding box center [891, 612] width 1183 height 74
click at [641, 603] on textarea "can they use the old addressed entrance of 9267 as entrance if parcel is split …" at bounding box center [891, 612] width 1183 height 74
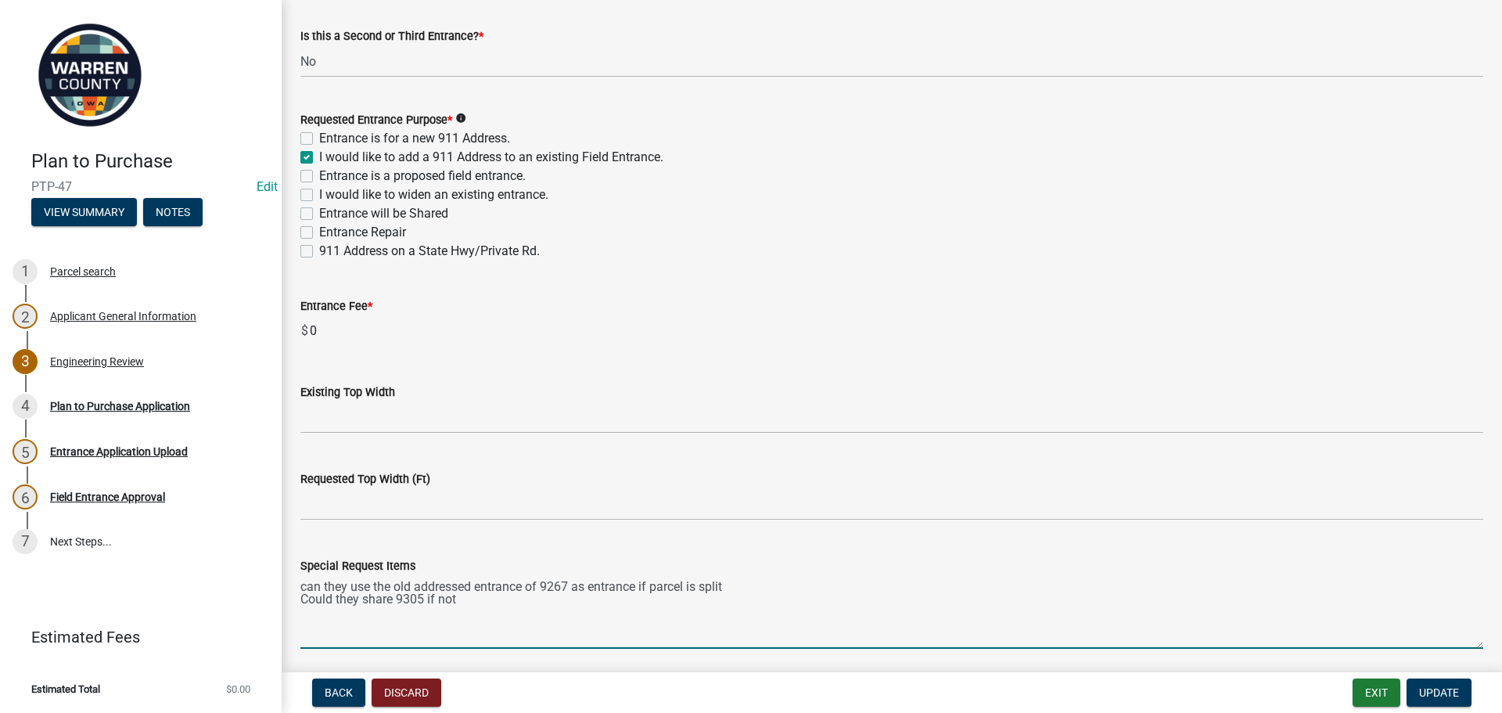
drag, startPoint x: 538, startPoint y: 584, endPoint x: 592, endPoint y: 603, distance: 56.4
click at [539, 584] on textarea "can they use the old addressed entrance of 9267 as entrance if parcel is split …" at bounding box center [891, 612] width 1183 height 74
drag, startPoint x: 624, startPoint y: 583, endPoint x: 562, endPoint y: 585, distance: 62.6
click at [562, 585] on textarea "can they use the old addressed entrance 9267 as entrance if parcel is split Cou…" at bounding box center [891, 612] width 1183 height 74
type textarea "can they use the old addressed entrance 9267 if parcel is split Could they shar…"
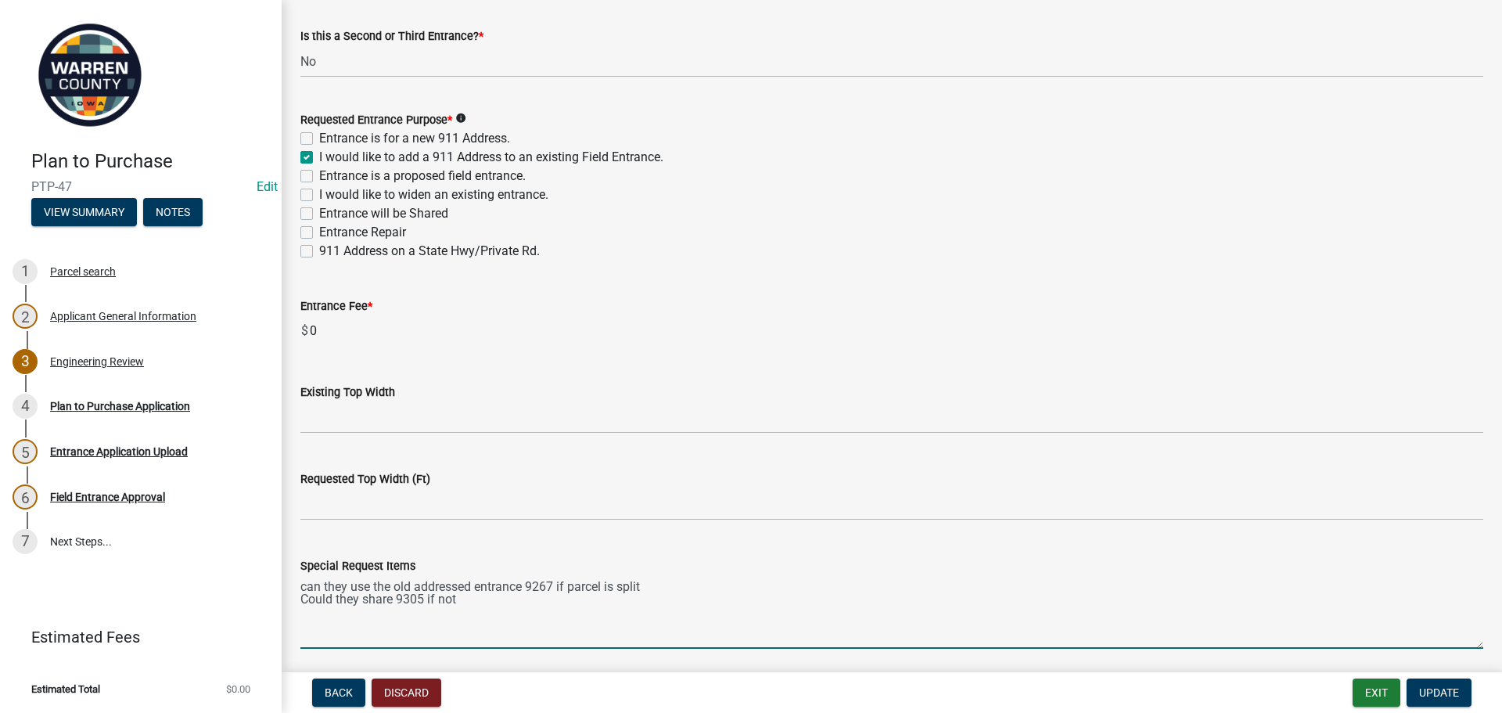
click at [908, 564] on div "Special Request Items" at bounding box center [891, 565] width 1183 height 19
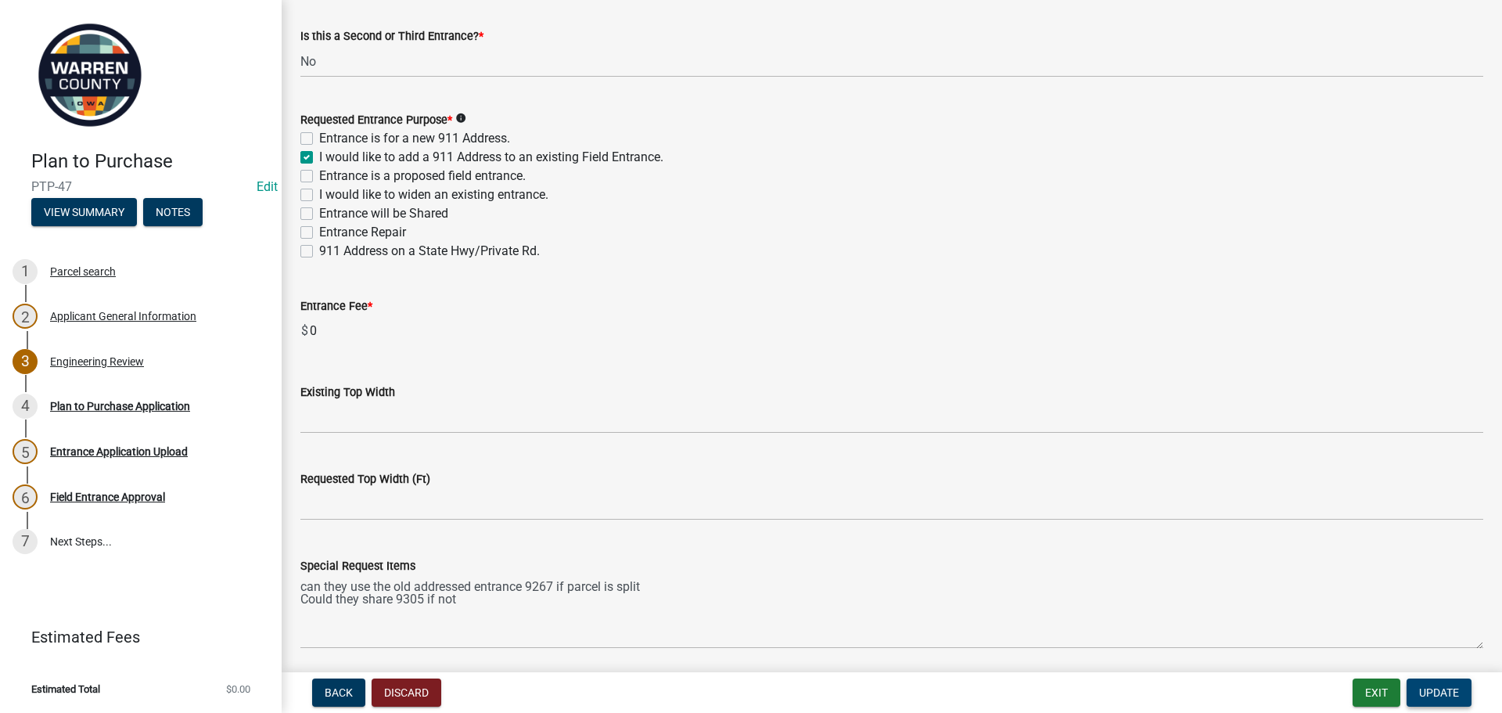
click at [1442, 684] on button "Update" at bounding box center [1439, 692] width 65 height 28
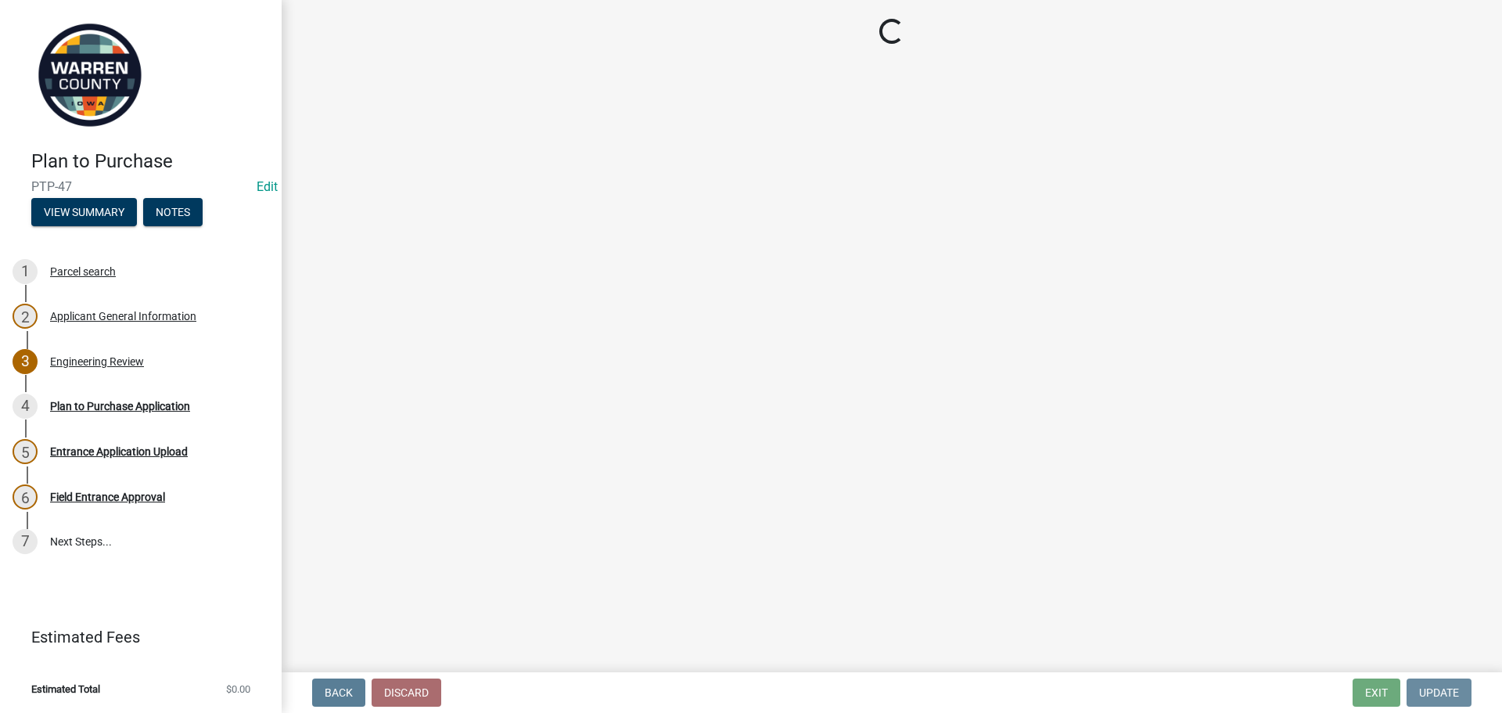
scroll to position [0, 0]
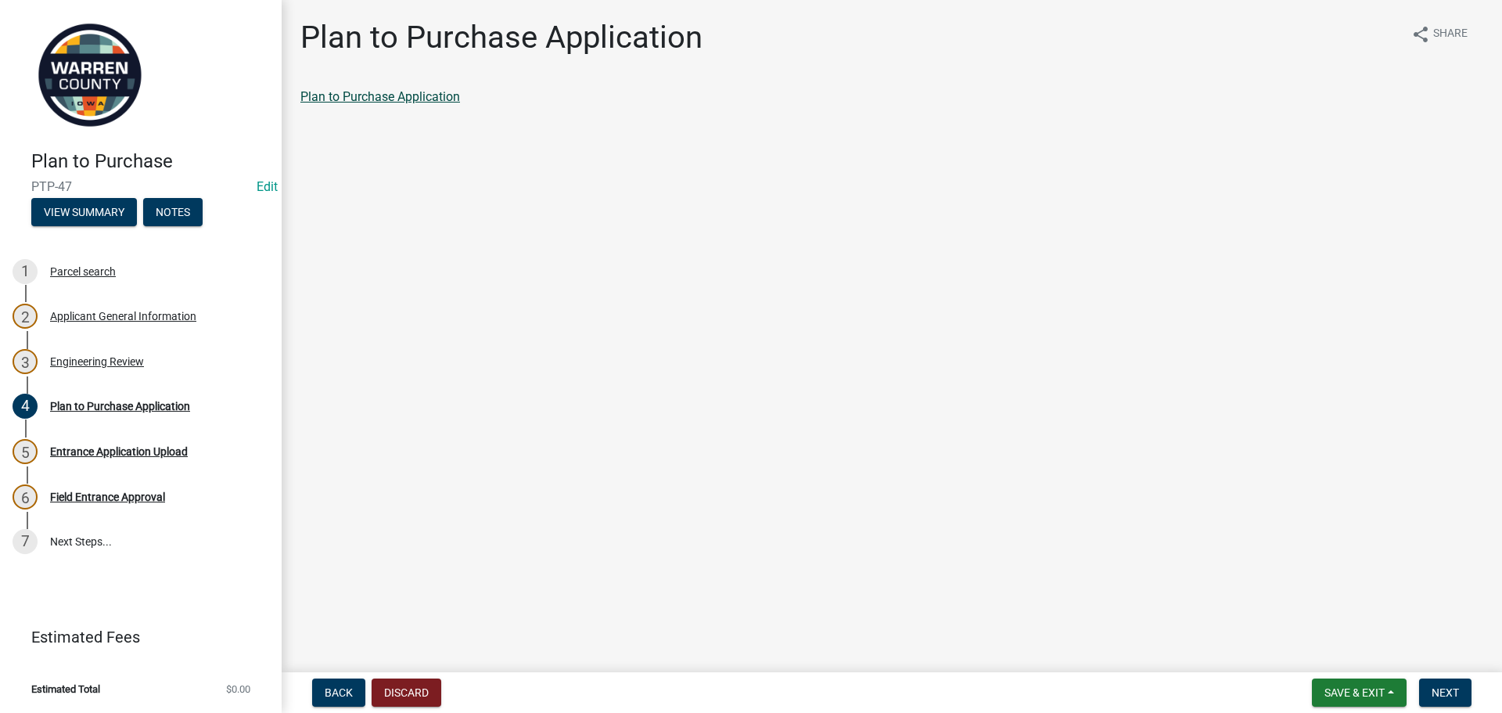
click at [422, 103] on link "Plan to Purchase Application" at bounding box center [380, 96] width 160 height 15
click at [103, 352] on div "3 Engineering Review" at bounding box center [135, 361] width 244 height 25
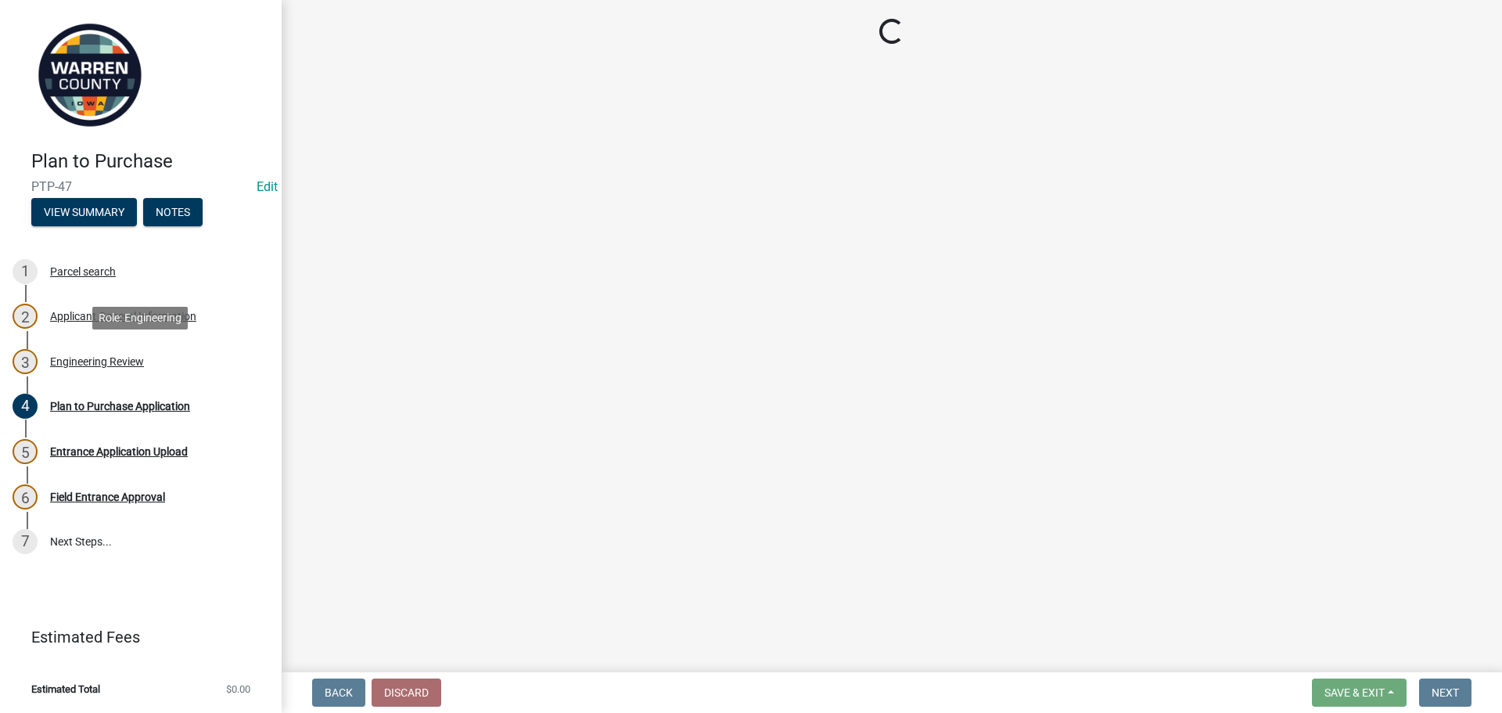
select select "46c9324d-26d2-49e4-b5cd-5f8c50666c5b"
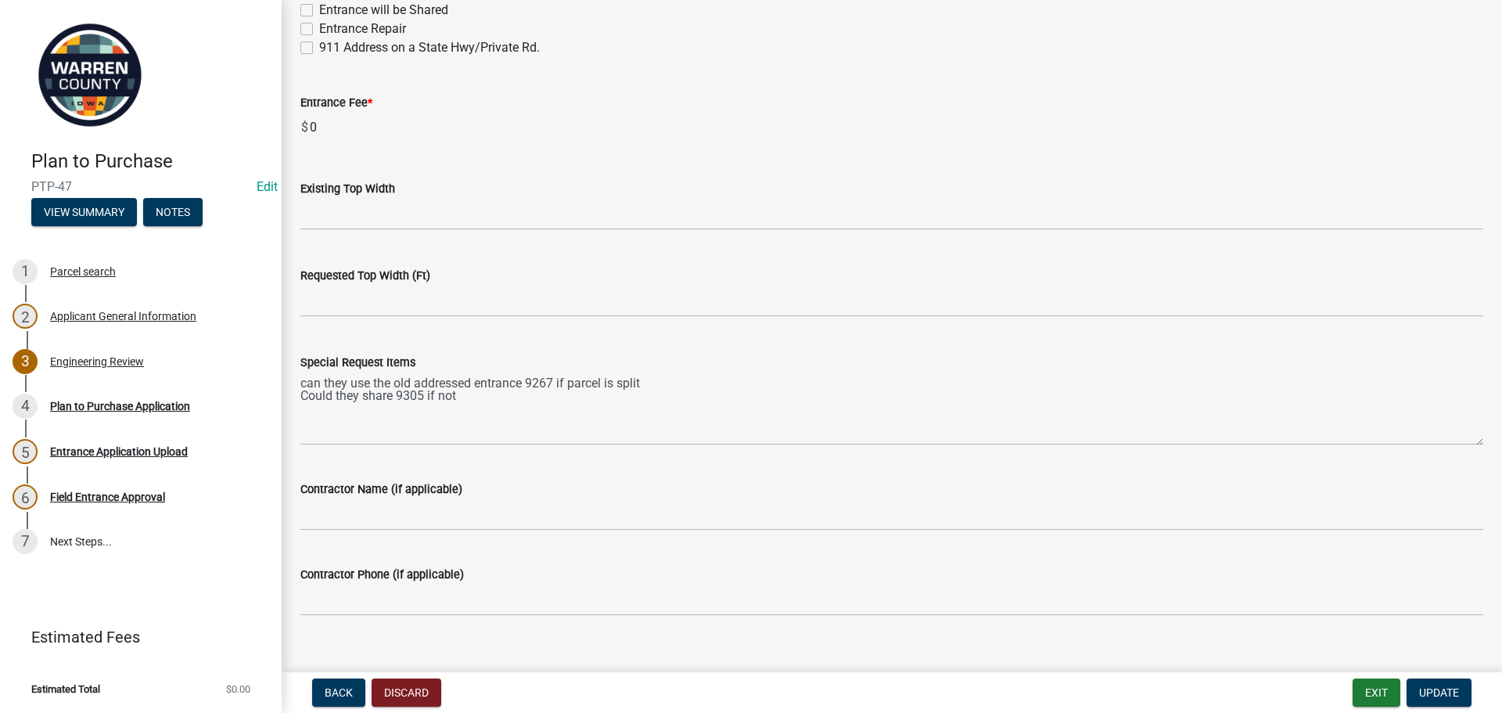
scroll to position [1322, 0]
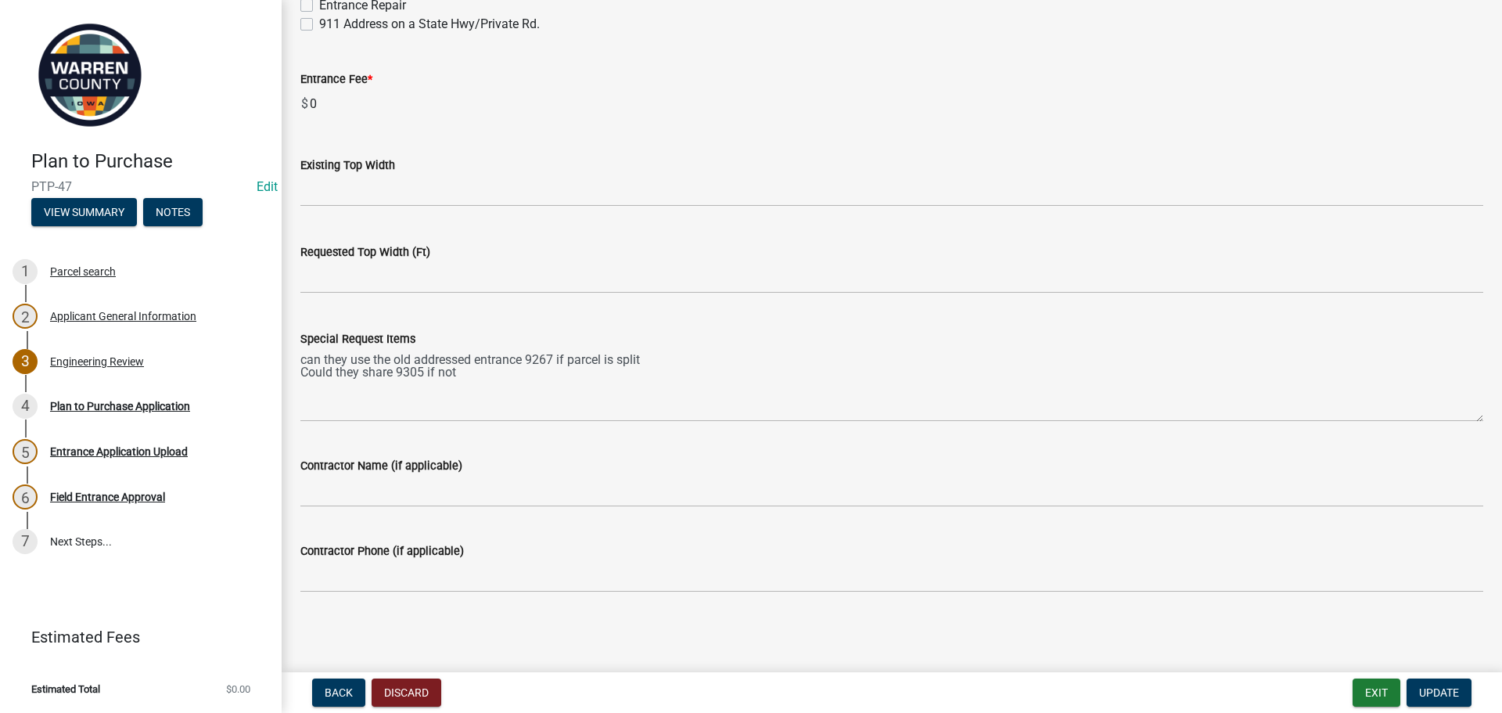
click at [300, 370] on div "Special Request Items can they use the old addressed entrance 9267 if parcel is…" at bounding box center [892, 364] width 1207 height 114
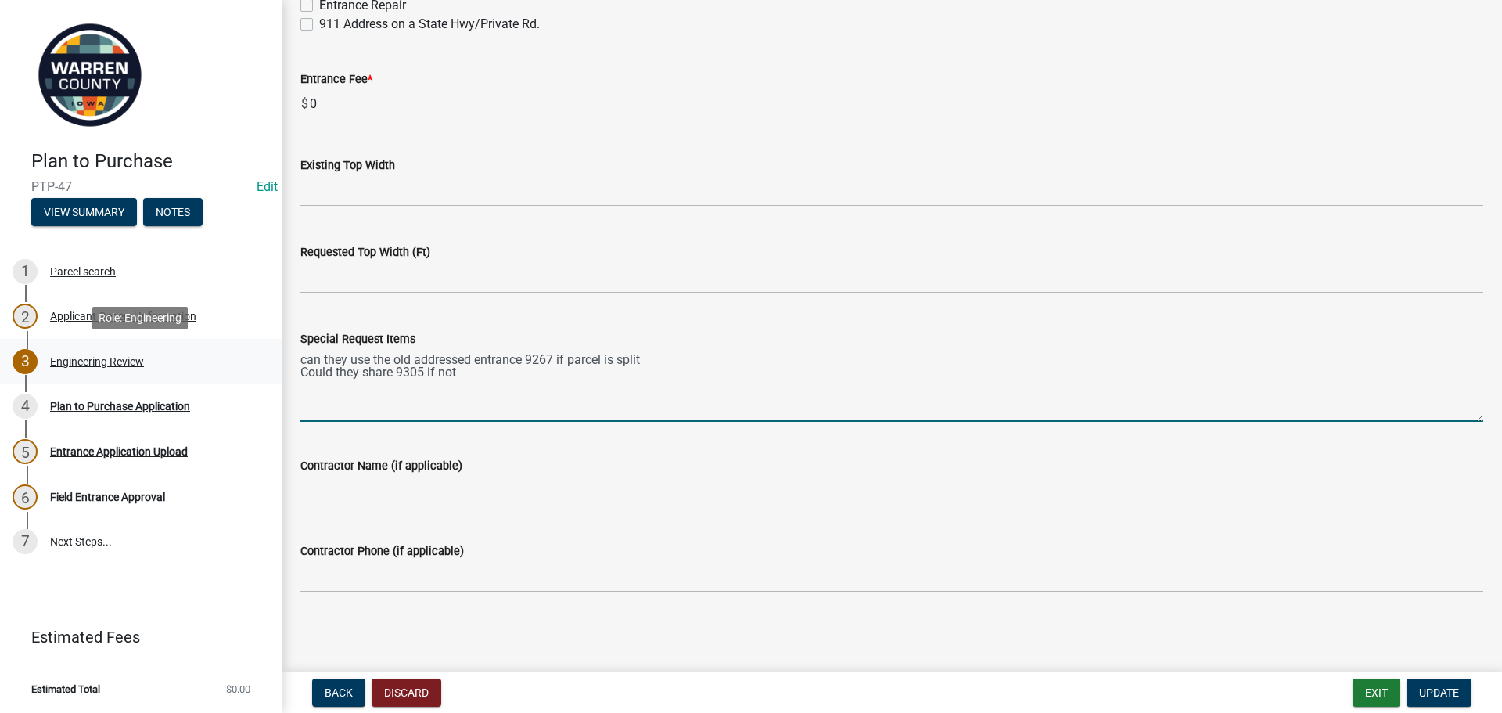
drag, startPoint x: 363, startPoint y: 371, endPoint x: 233, endPoint y: 370, distance: 129.9
click at [233, 370] on div "Plan to Purchase PTP-47 Edit View Summary Notes 1 Parcel search 2 Applicant Gen…" at bounding box center [751, 356] width 1502 height 713
type textarea "can they use the old addressed entrance 9267 if parcel is split. share 9305 if …"
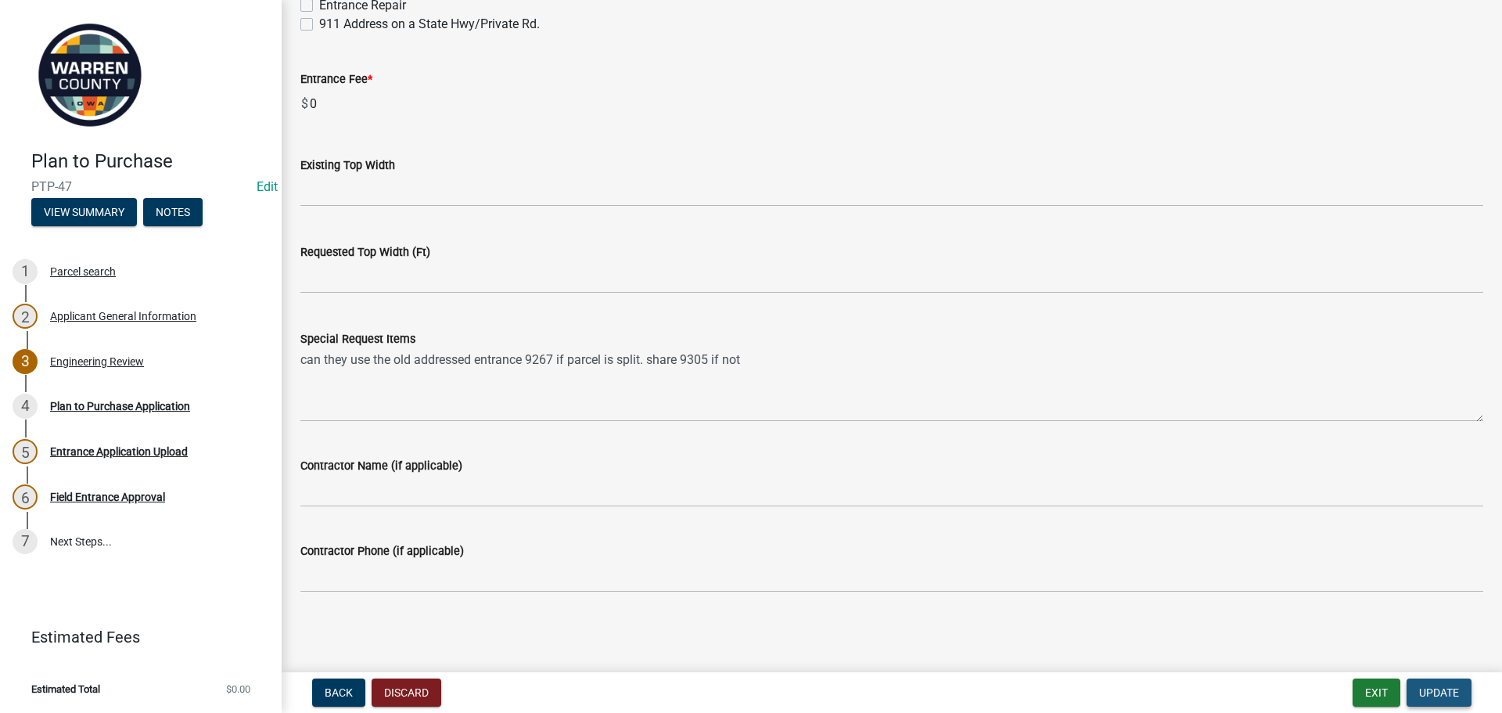
click at [1455, 691] on span "Update" at bounding box center [1439, 692] width 40 height 13
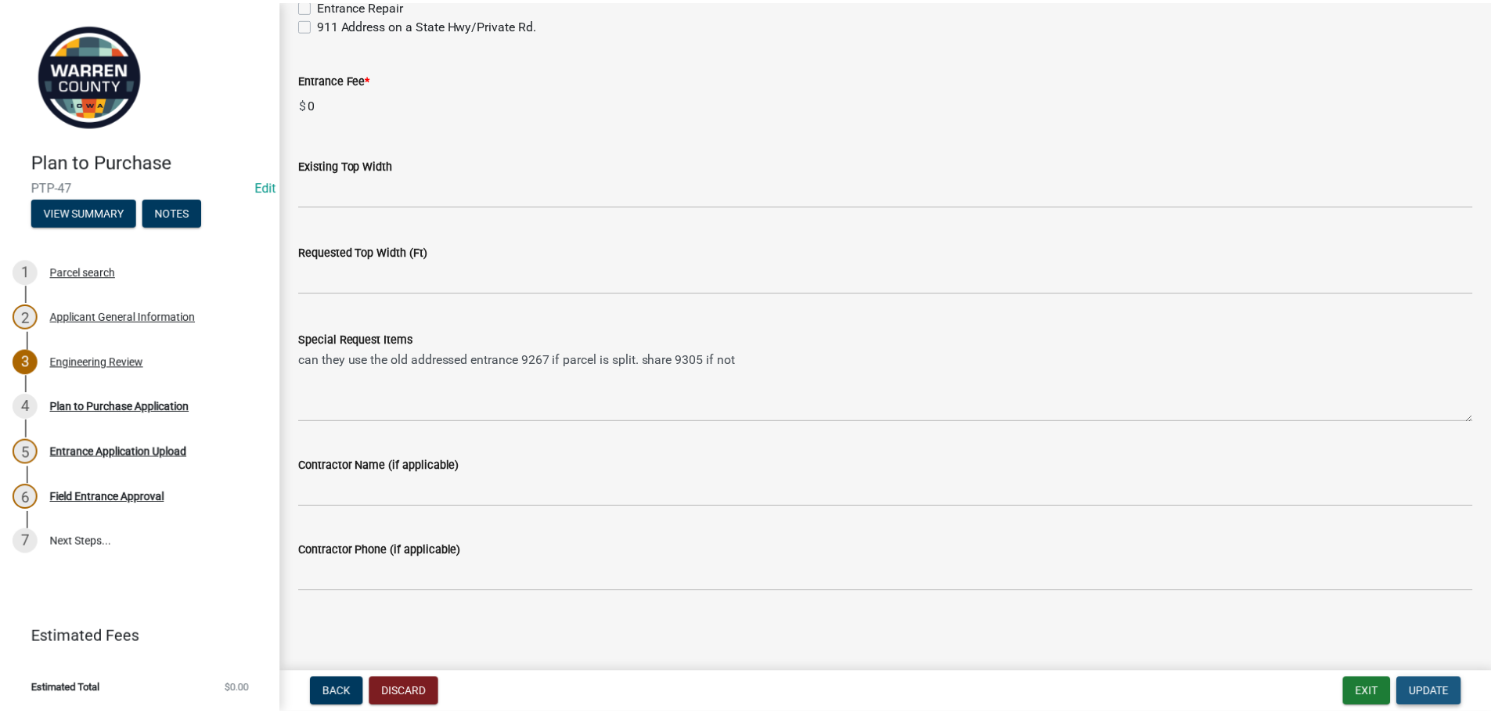
scroll to position [0, 0]
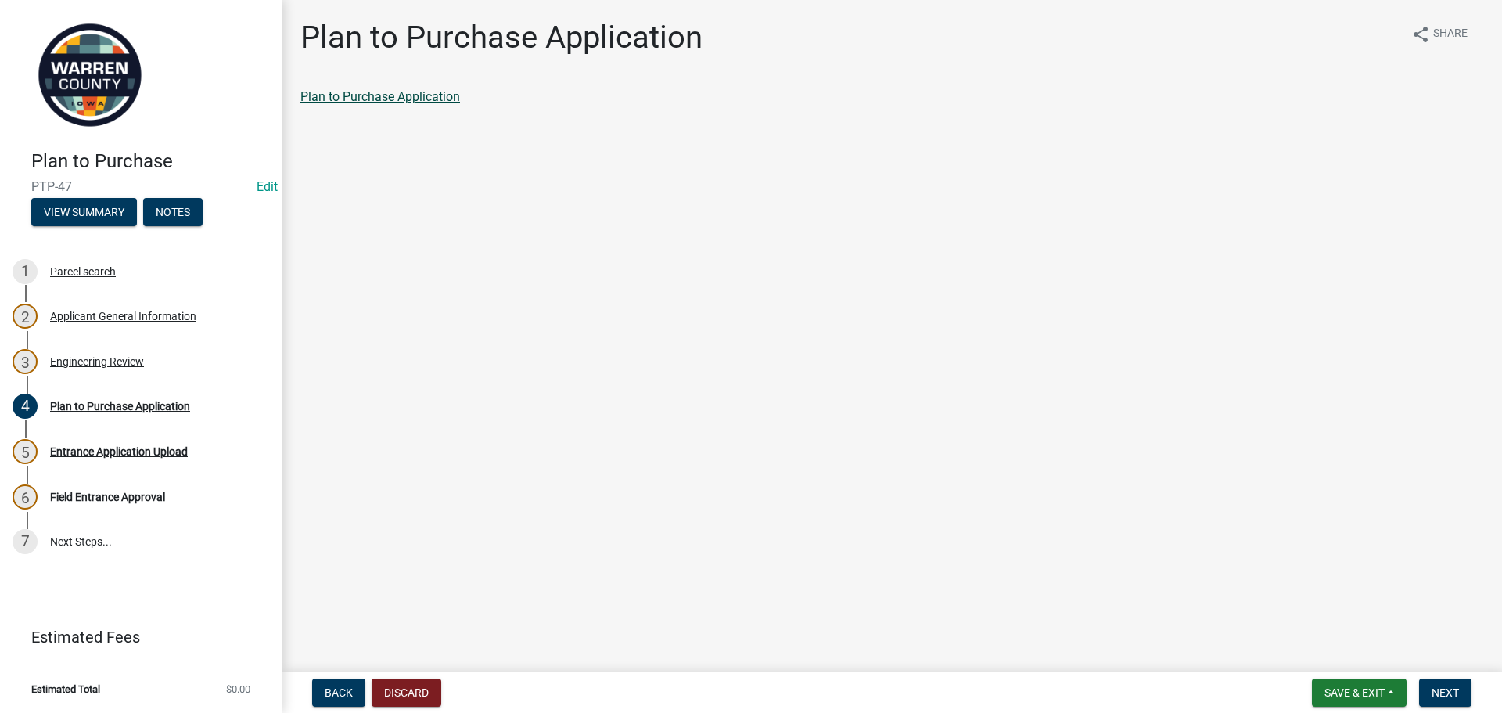
click at [408, 94] on link "Plan to Purchase Application" at bounding box center [380, 96] width 160 height 15
click at [173, 446] on div "Entrance Application Upload" at bounding box center [119, 451] width 138 height 11
click at [127, 448] on div "Entrance Application Upload" at bounding box center [119, 451] width 138 height 11
click at [1453, 686] on span "Next" at bounding box center [1445, 692] width 27 height 13
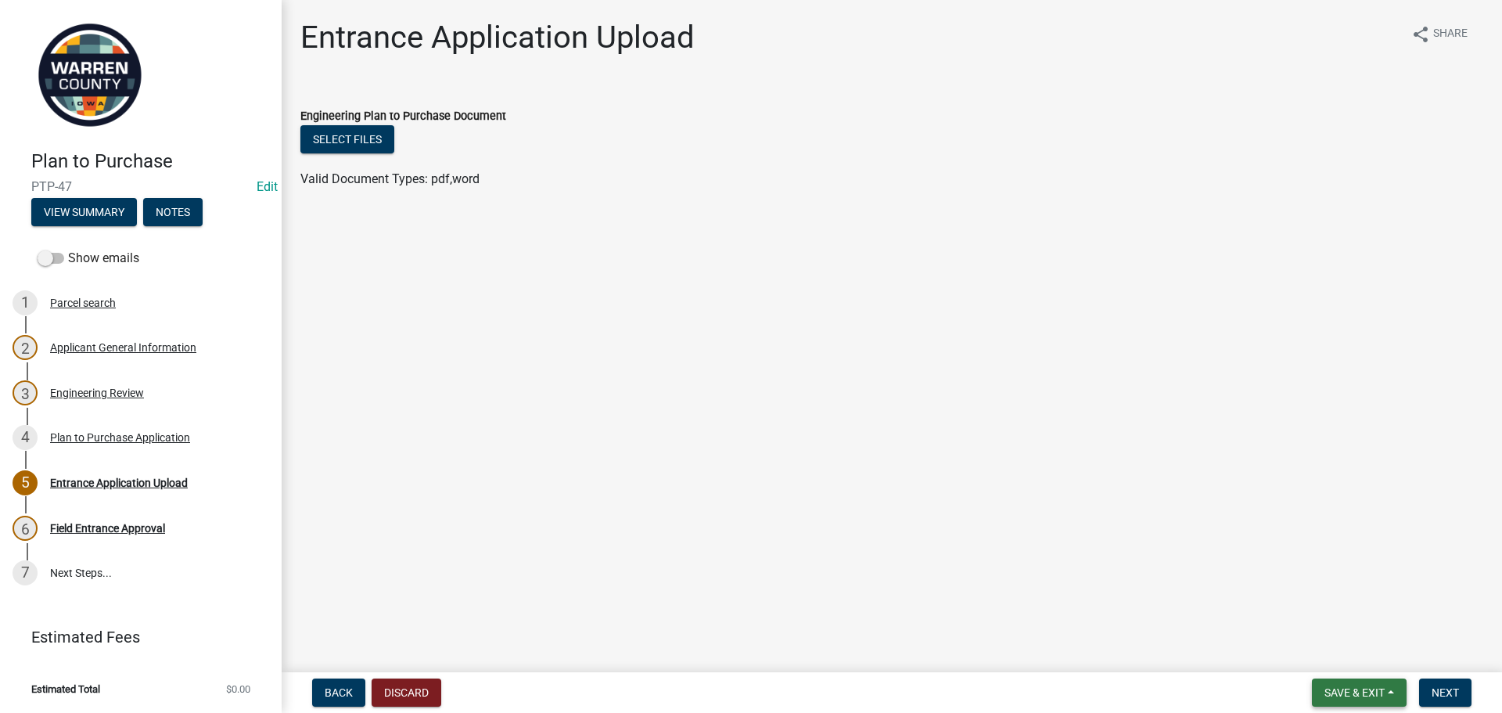
click at [1328, 692] on span "Save & Exit" at bounding box center [1355, 692] width 60 height 13
drag, startPoint x: 1332, startPoint y: 659, endPoint x: 1329, endPoint y: 649, distance: 9.9
click at [1330, 652] on button "Save & Exit" at bounding box center [1344, 652] width 125 height 38
